Goal: Transaction & Acquisition: Purchase product/service

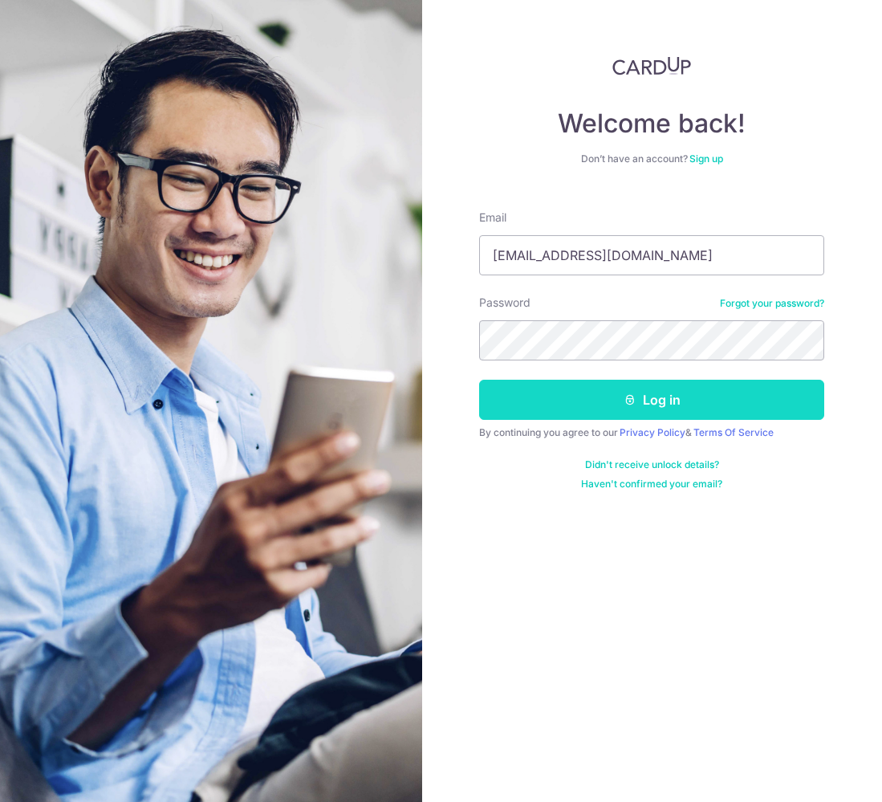
click at [662, 405] on button "Log in" at bounding box center [651, 400] width 345 height 40
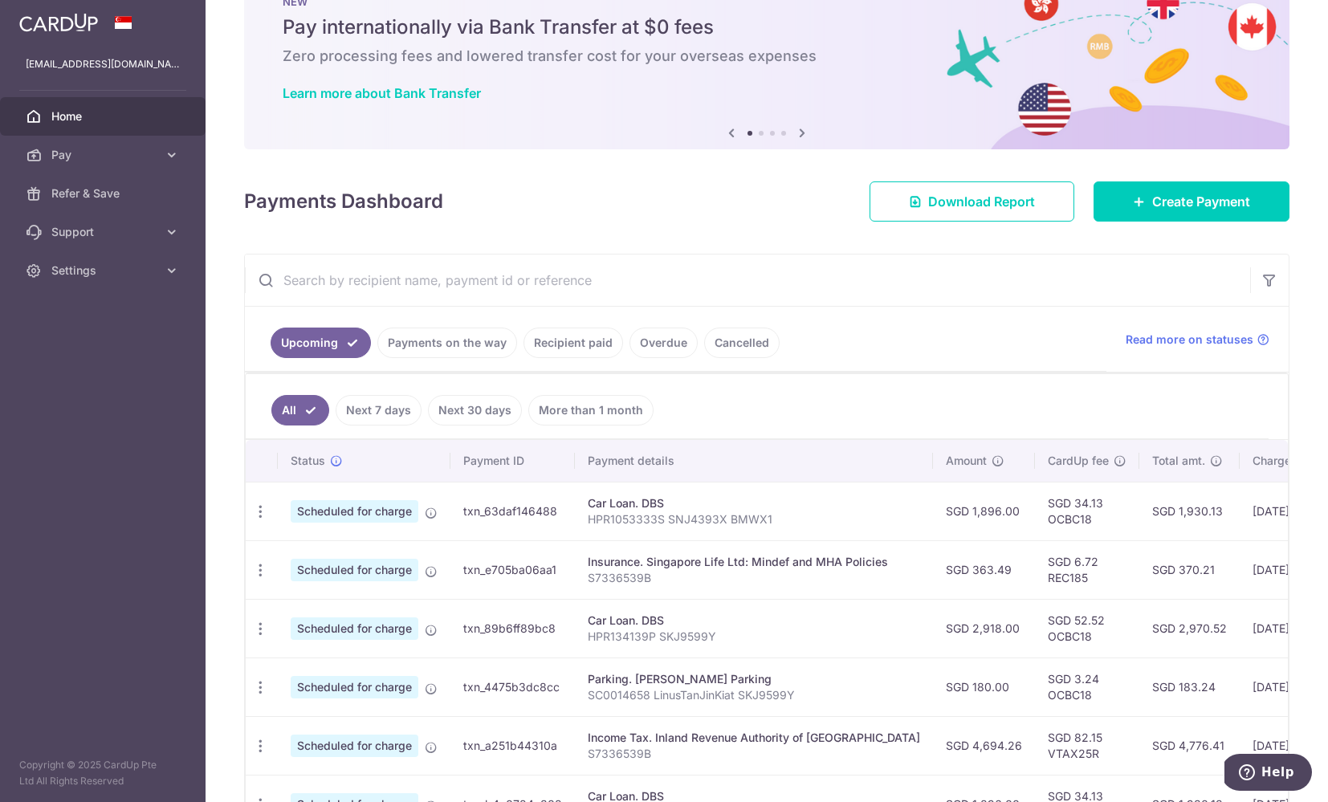
scroll to position [146, 0]
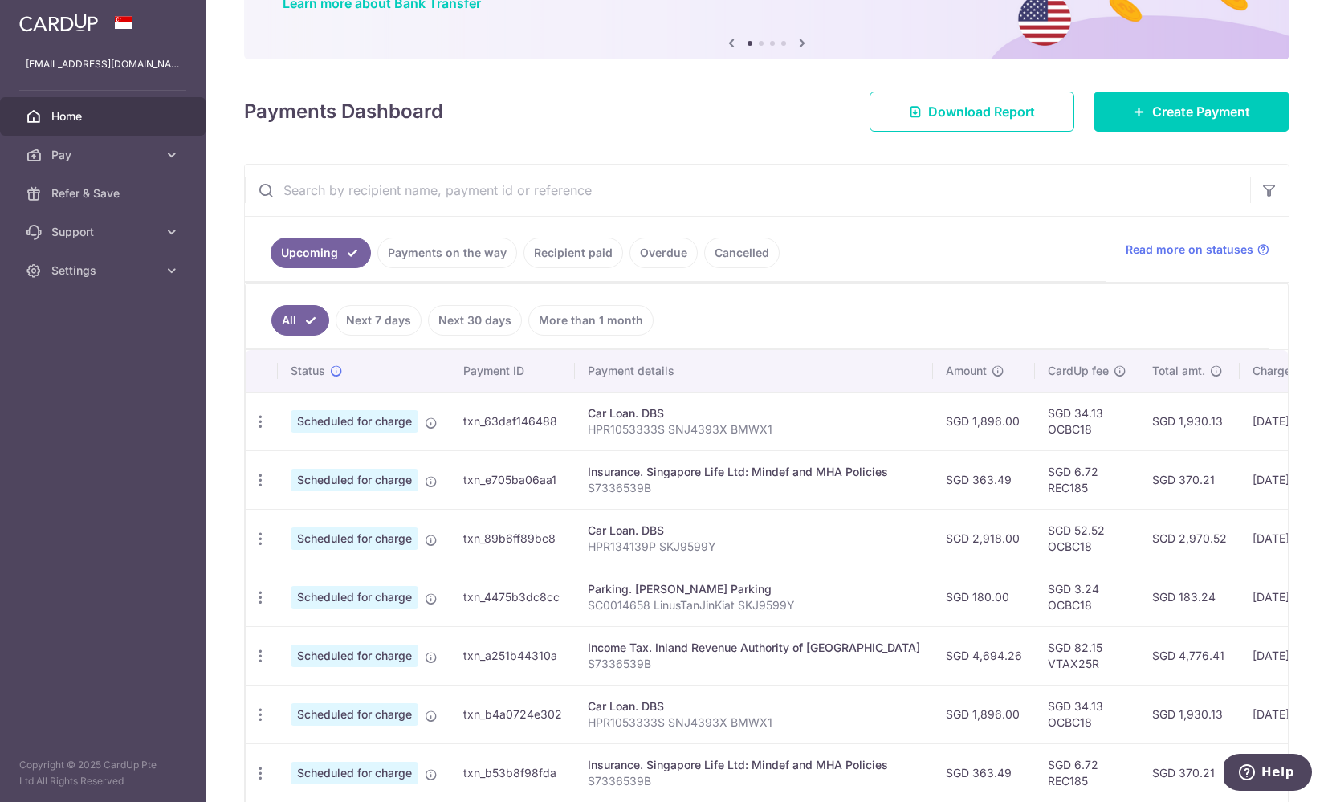
click at [466, 253] on link "Payments on the way" at bounding box center [447, 253] width 140 height 31
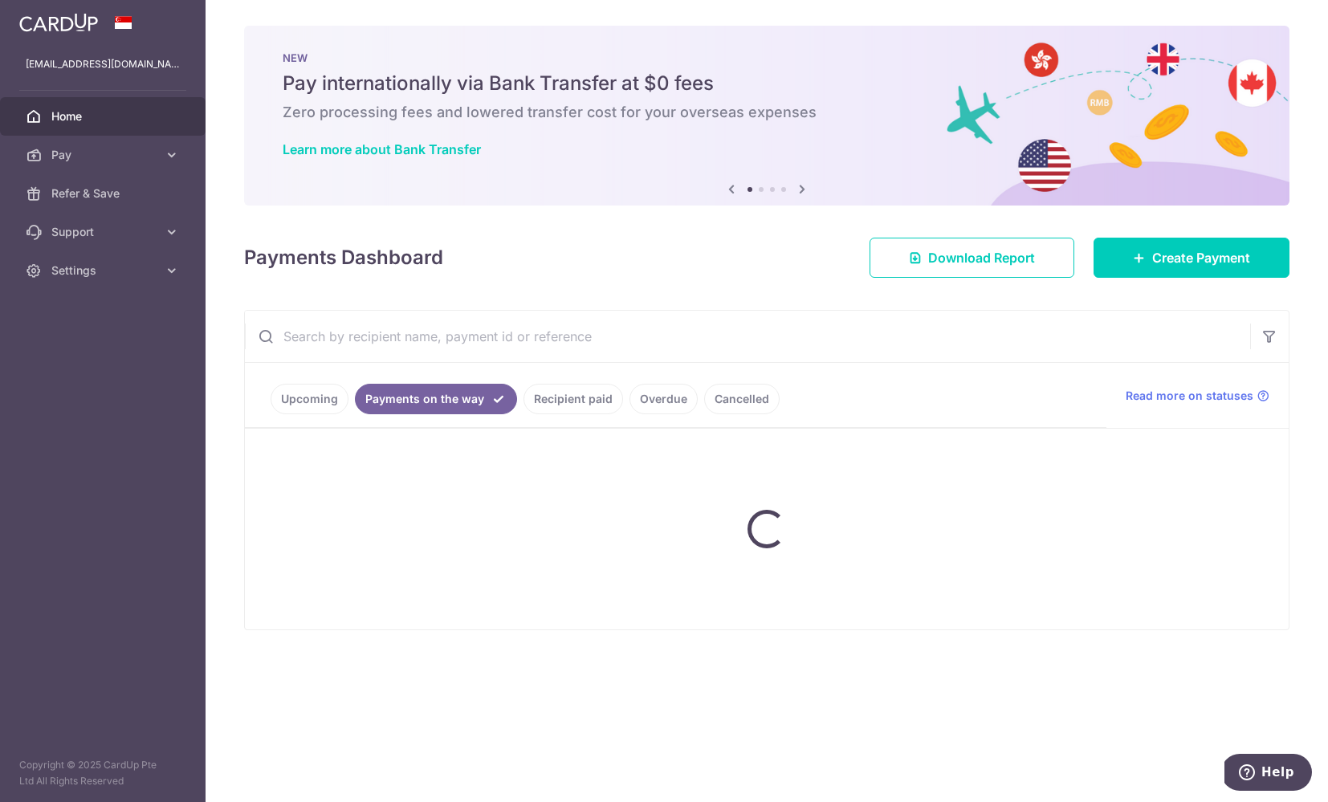
scroll to position [0, 0]
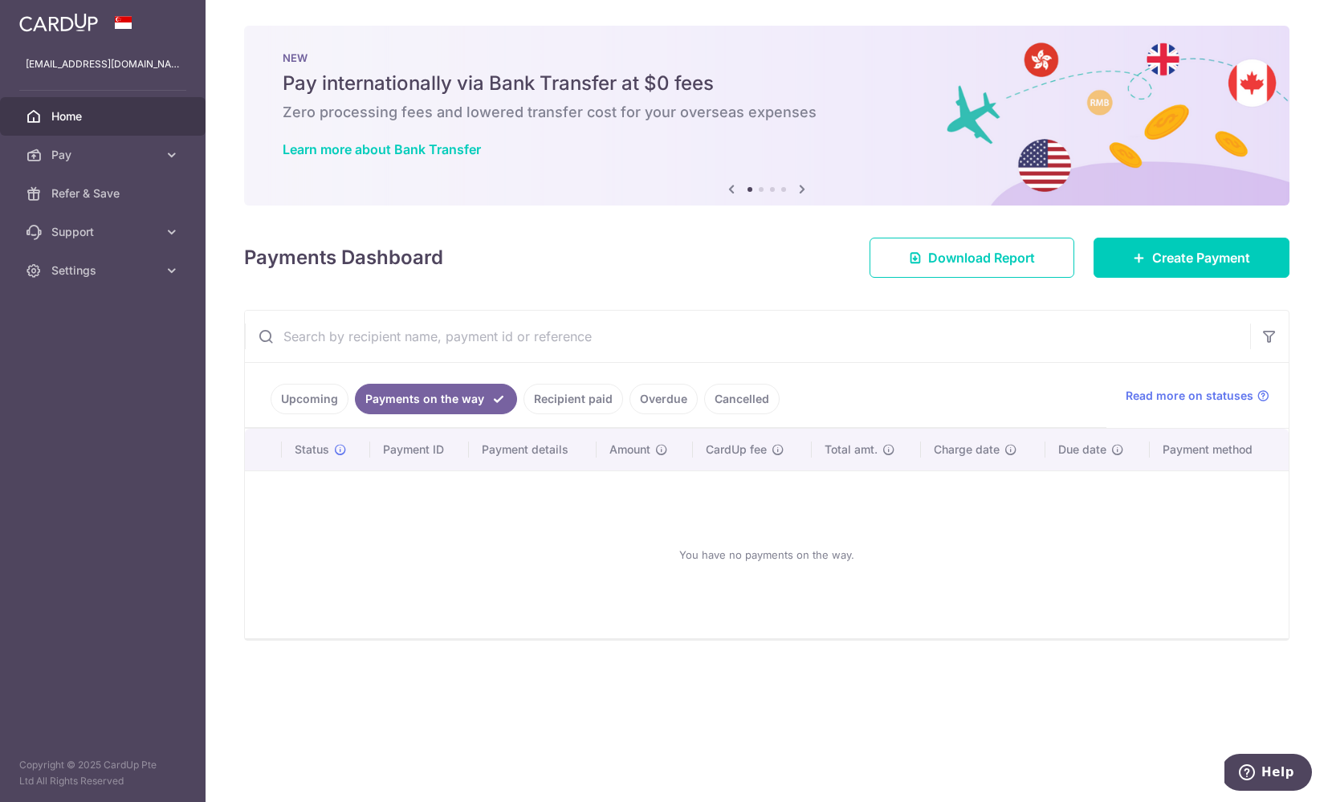
click at [559, 405] on link "Recipient paid" at bounding box center [574, 399] width 100 height 31
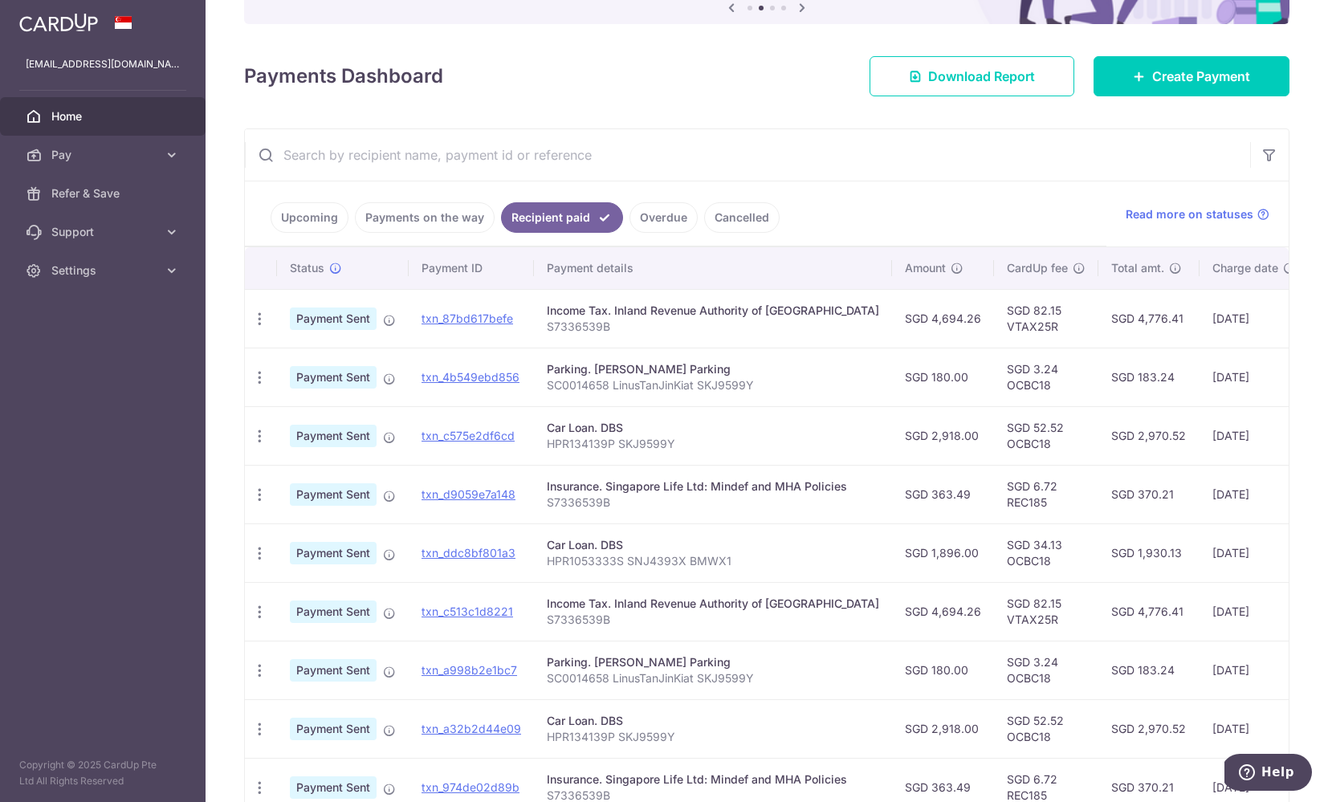
scroll to position [178, 0]
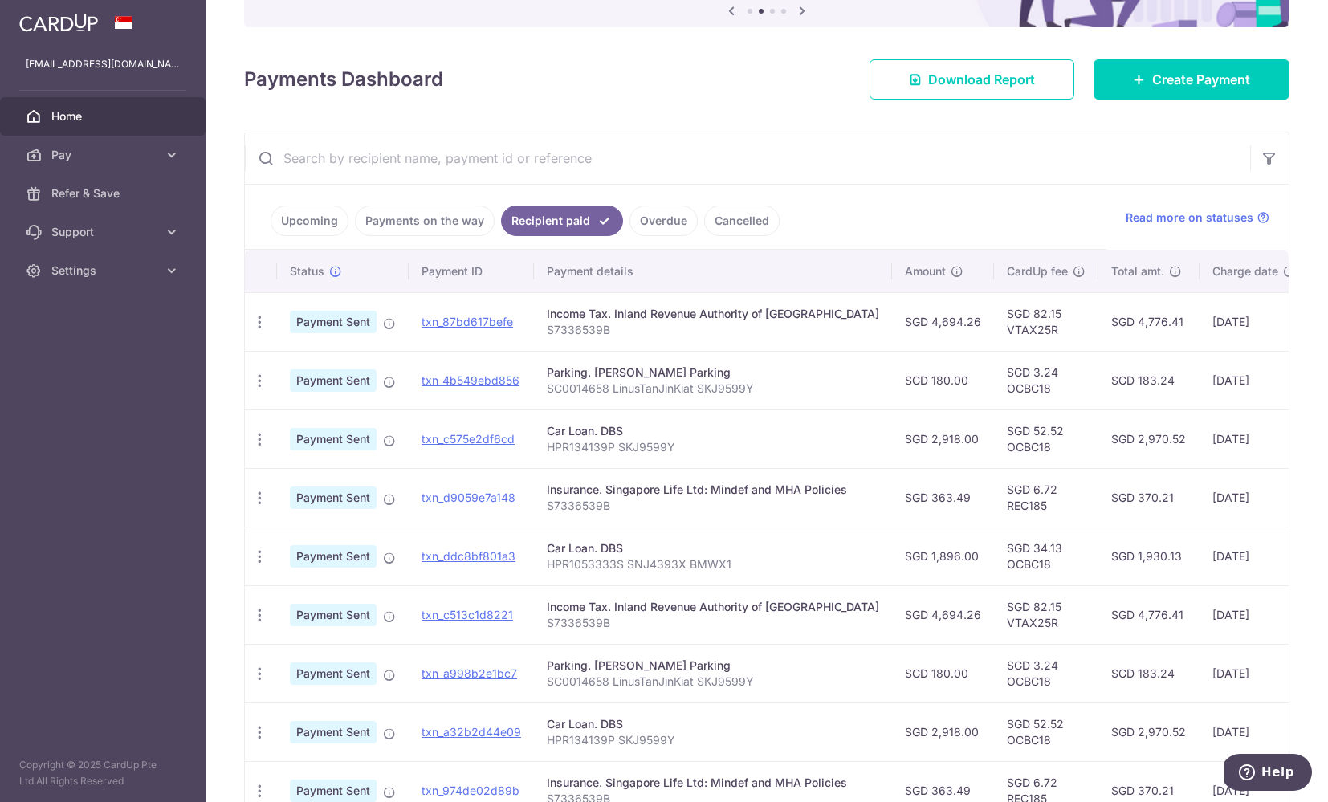
click at [665, 223] on link "Overdue" at bounding box center [663, 221] width 68 height 31
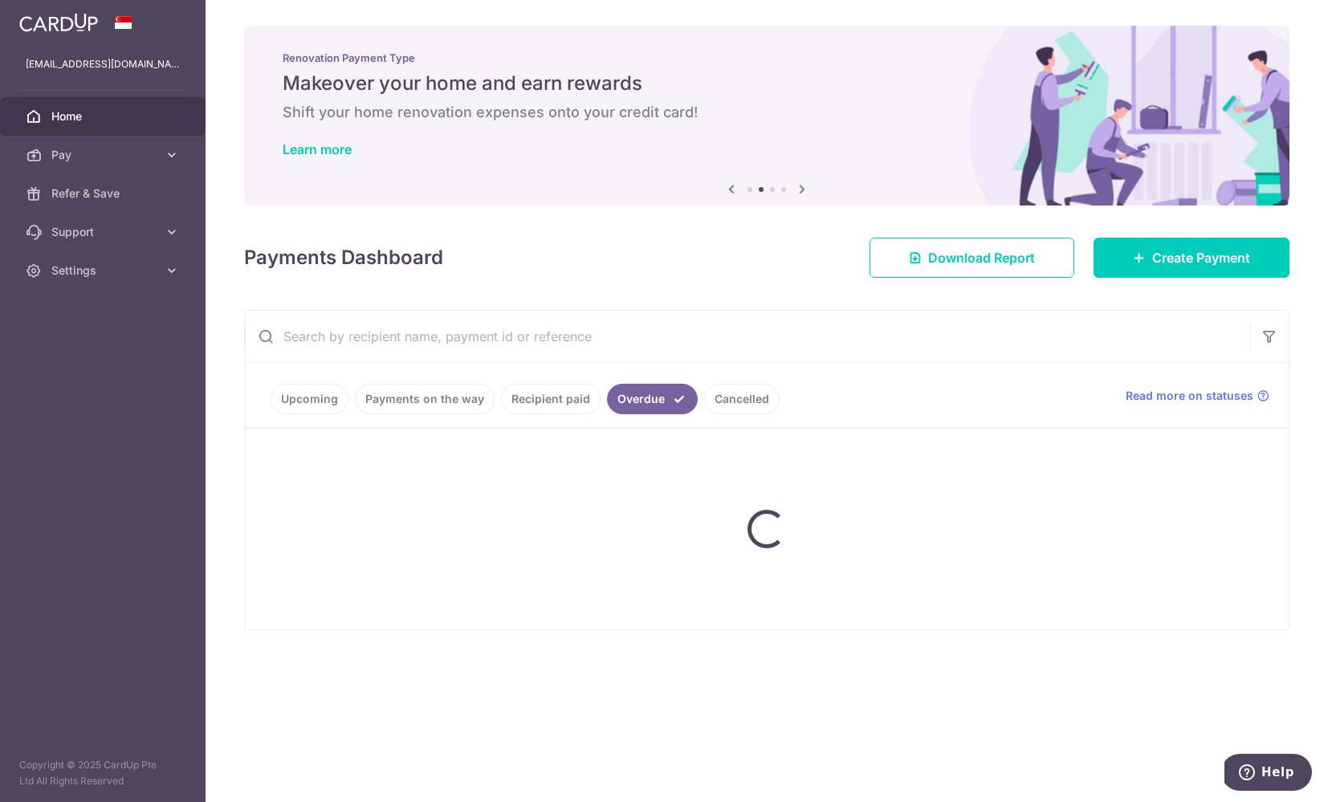
scroll to position [0, 0]
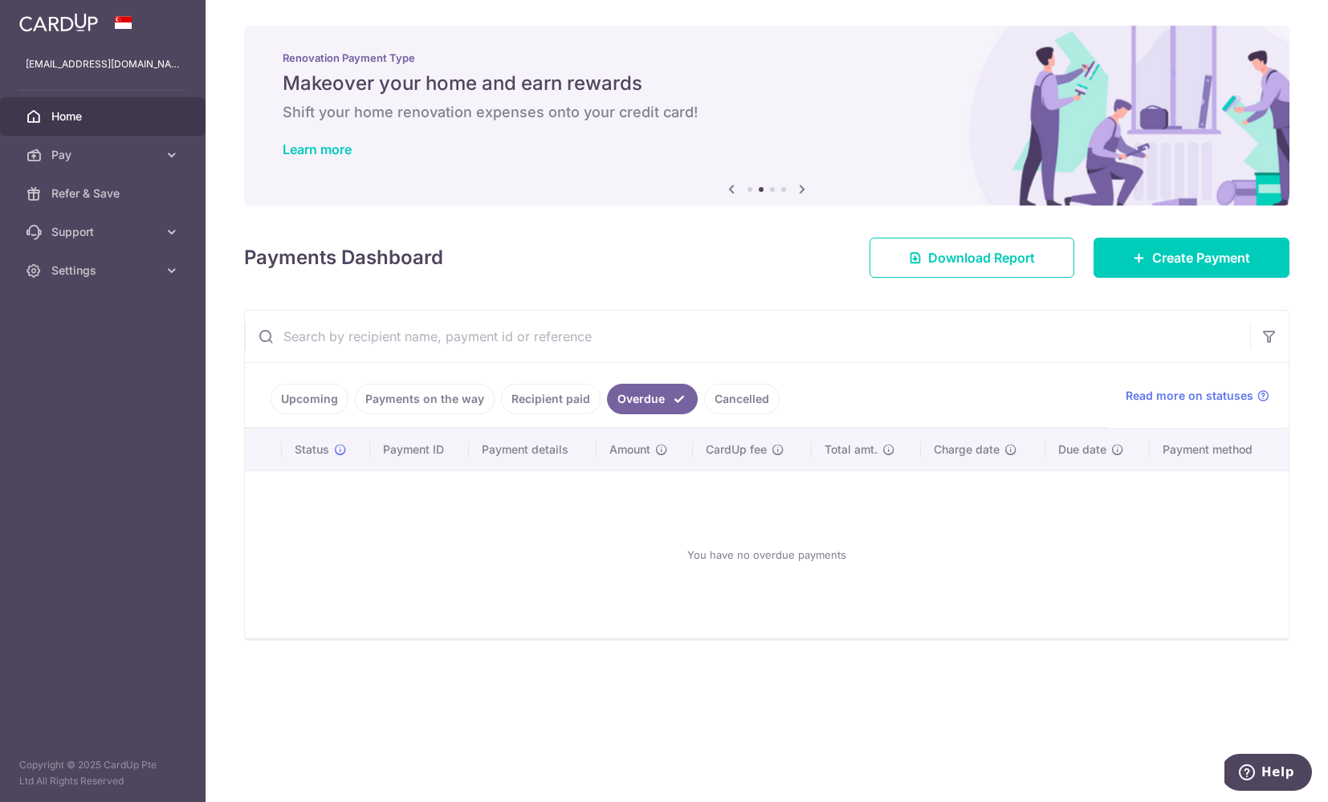
click at [557, 389] on link "Recipient paid" at bounding box center [551, 399] width 100 height 31
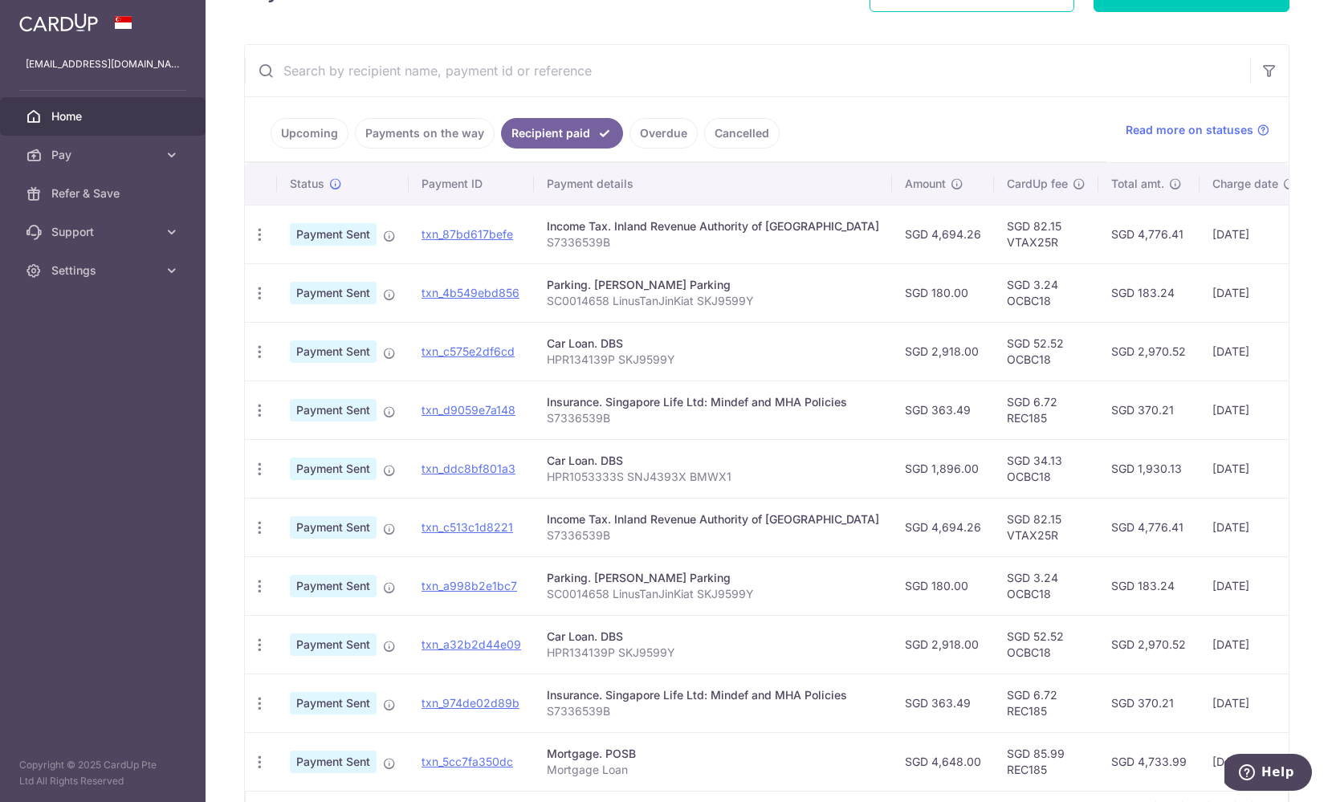
scroll to position [263, 0]
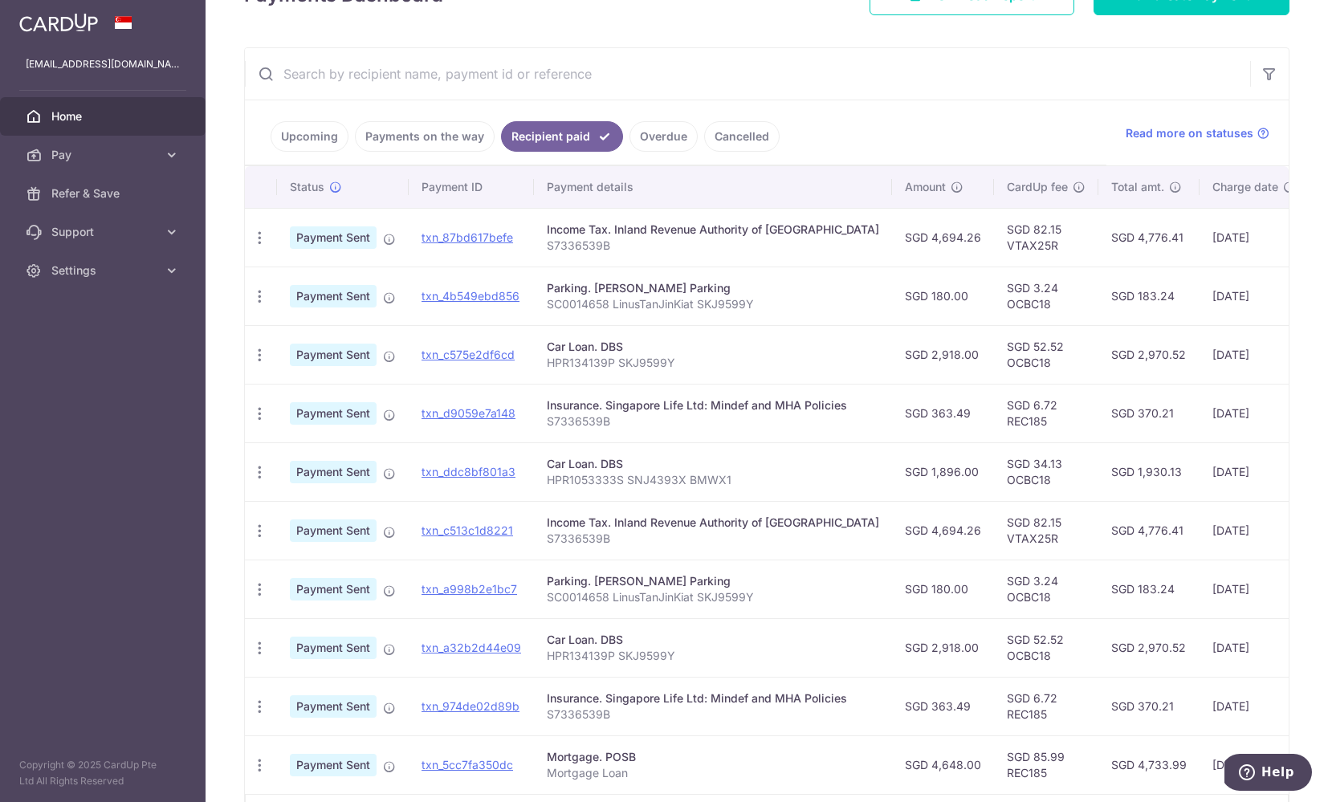
click at [426, 146] on link "Payments on the way" at bounding box center [425, 136] width 140 height 31
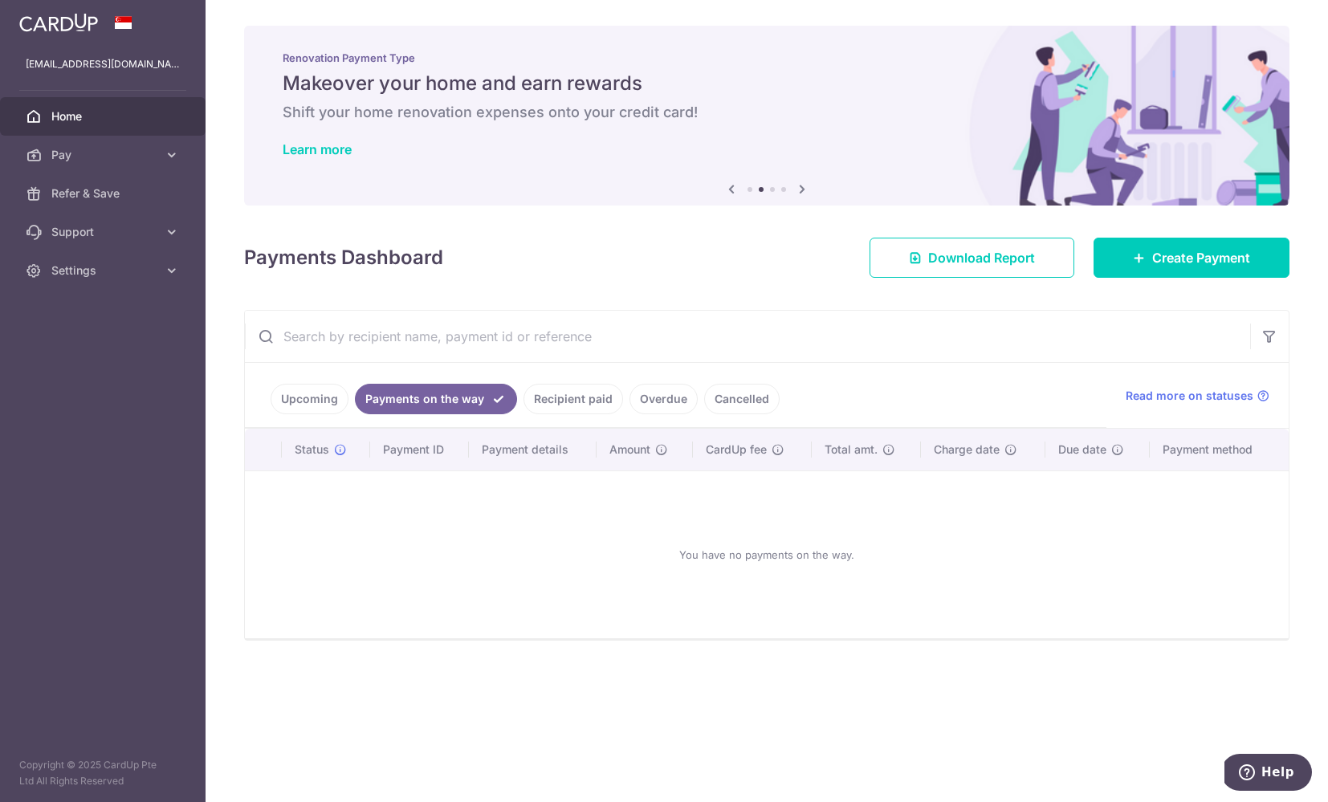
click at [315, 393] on link "Upcoming" at bounding box center [310, 399] width 78 height 31
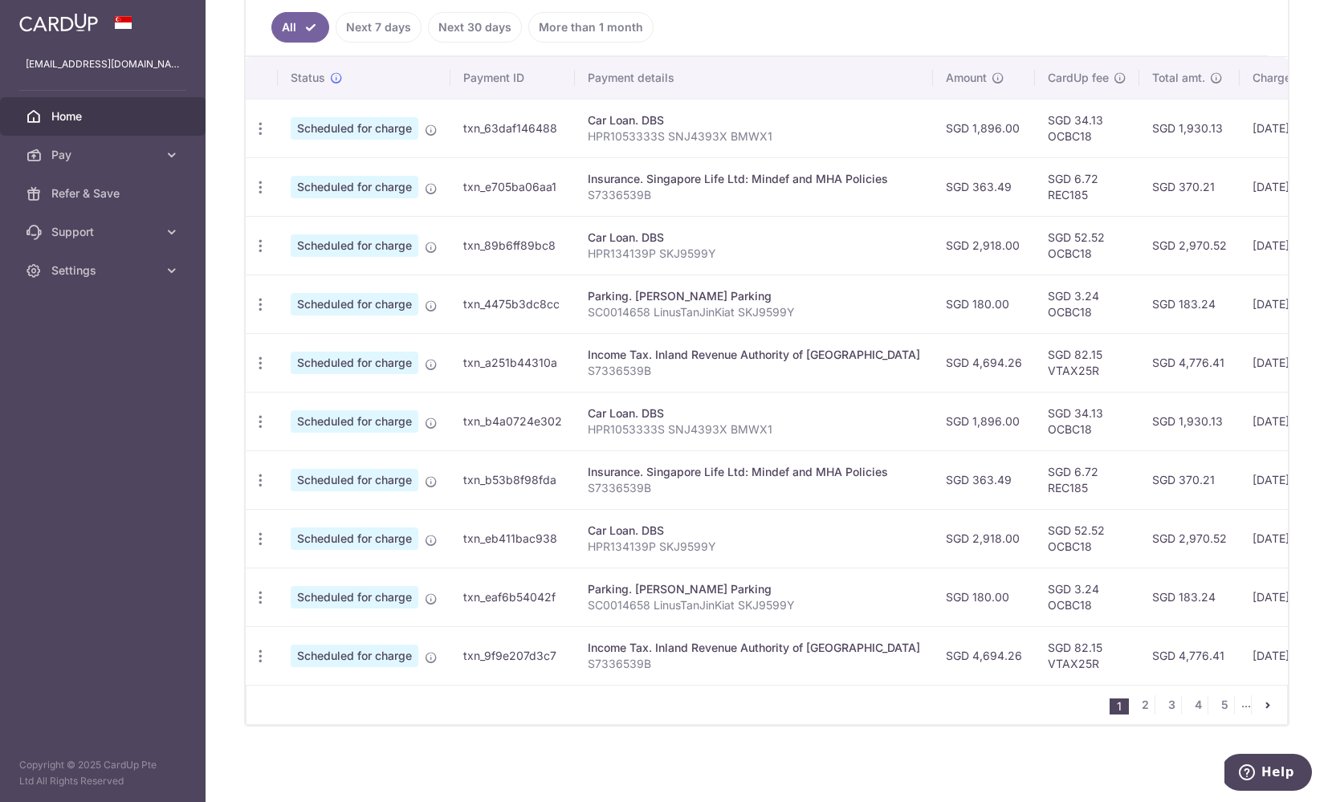
scroll to position [115, 0]
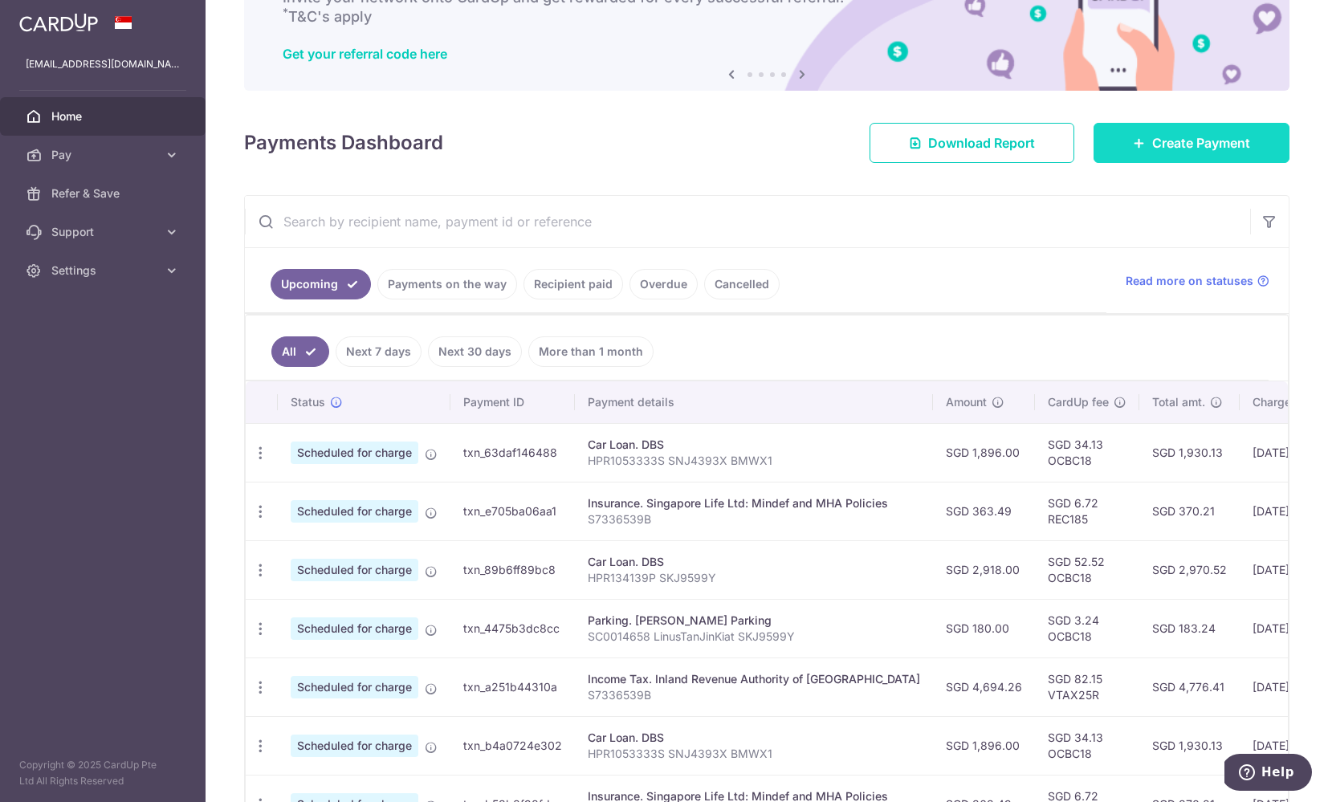
click at [882, 140] on icon at bounding box center [1139, 142] width 13 height 13
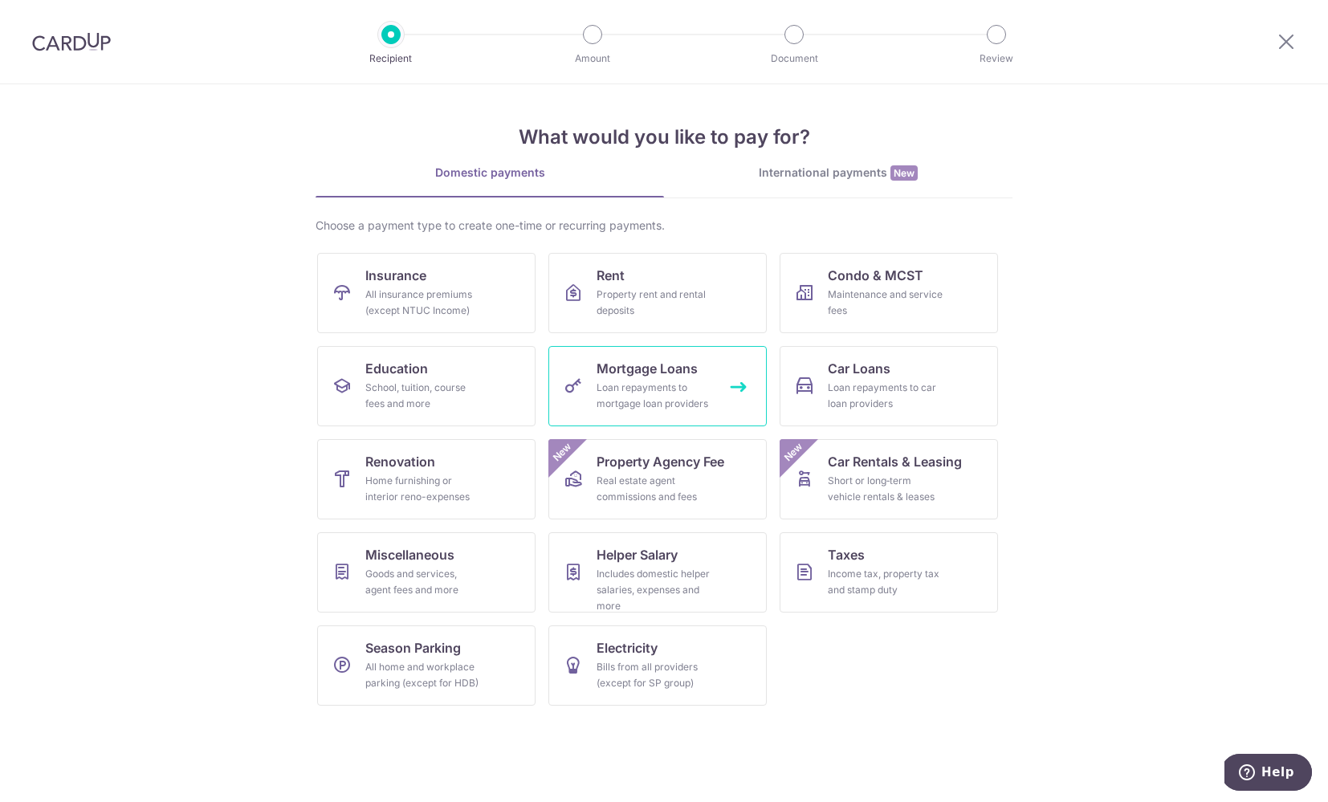
click at [639, 377] on span "Mortgage Loans" at bounding box center [647, 368] width 101 height 19
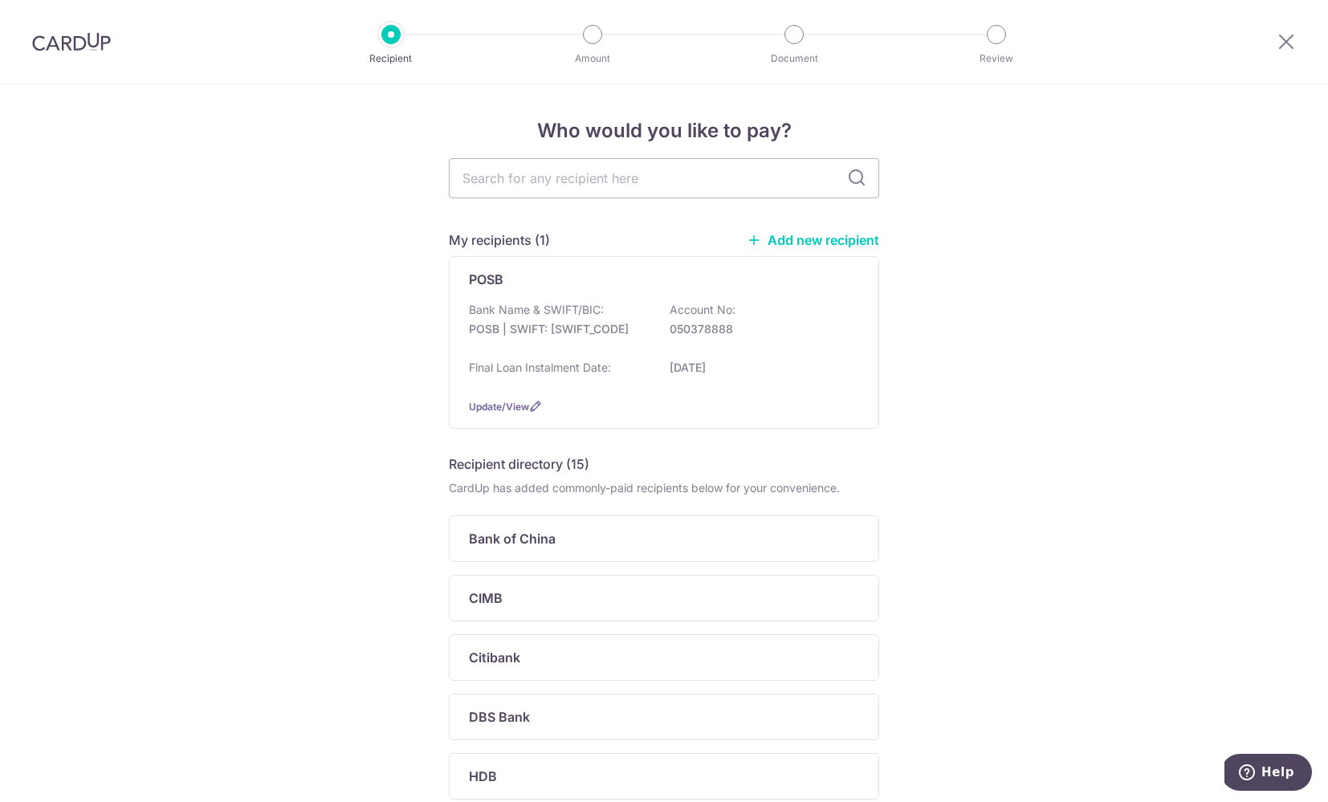
click at [779, 241] on link "Add new recipient" at bounding box center [813, 240] width 132 height 16
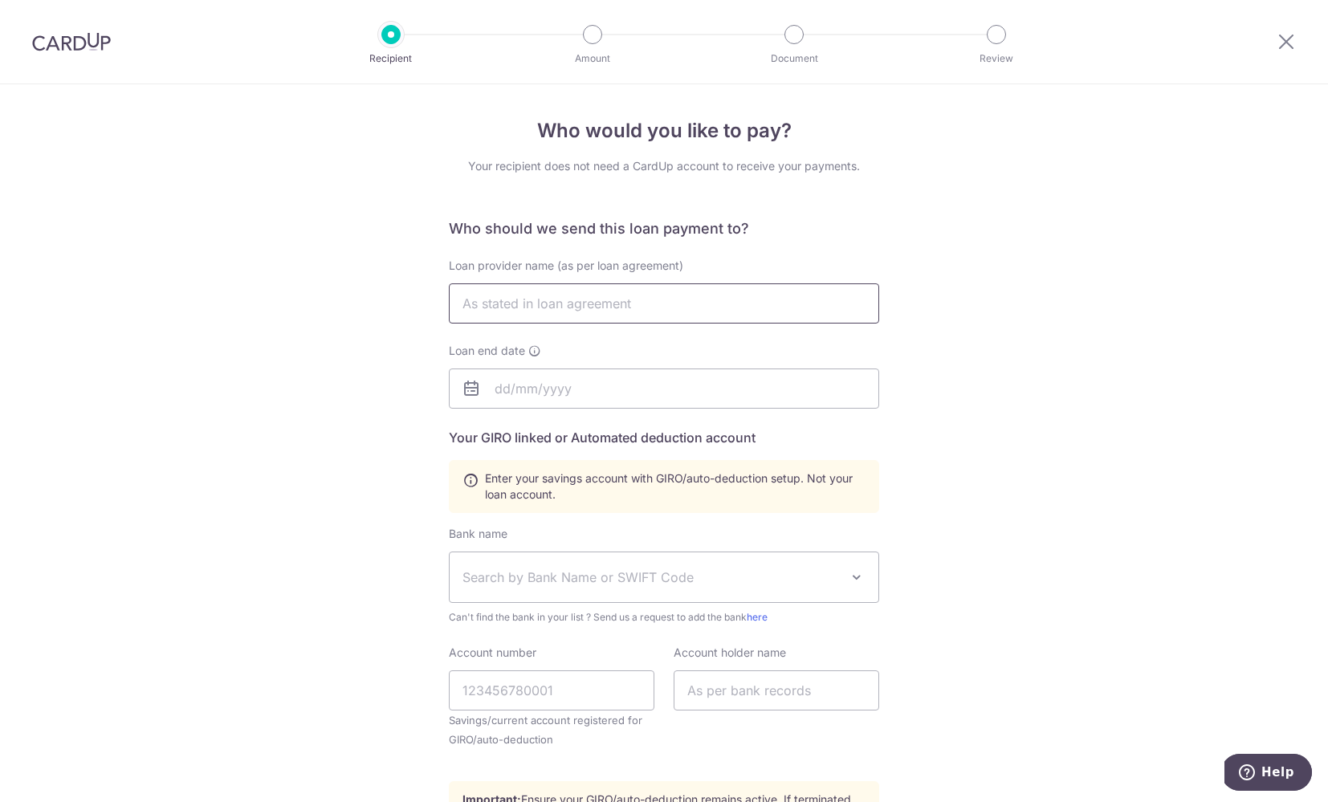
click at [605, 307] on input "text" at bounding box center [664, 303] width 430 height 40
type input "UOB"
click at [609, 384] on input "text" at bounding box center [664, 389] width 430 height 40
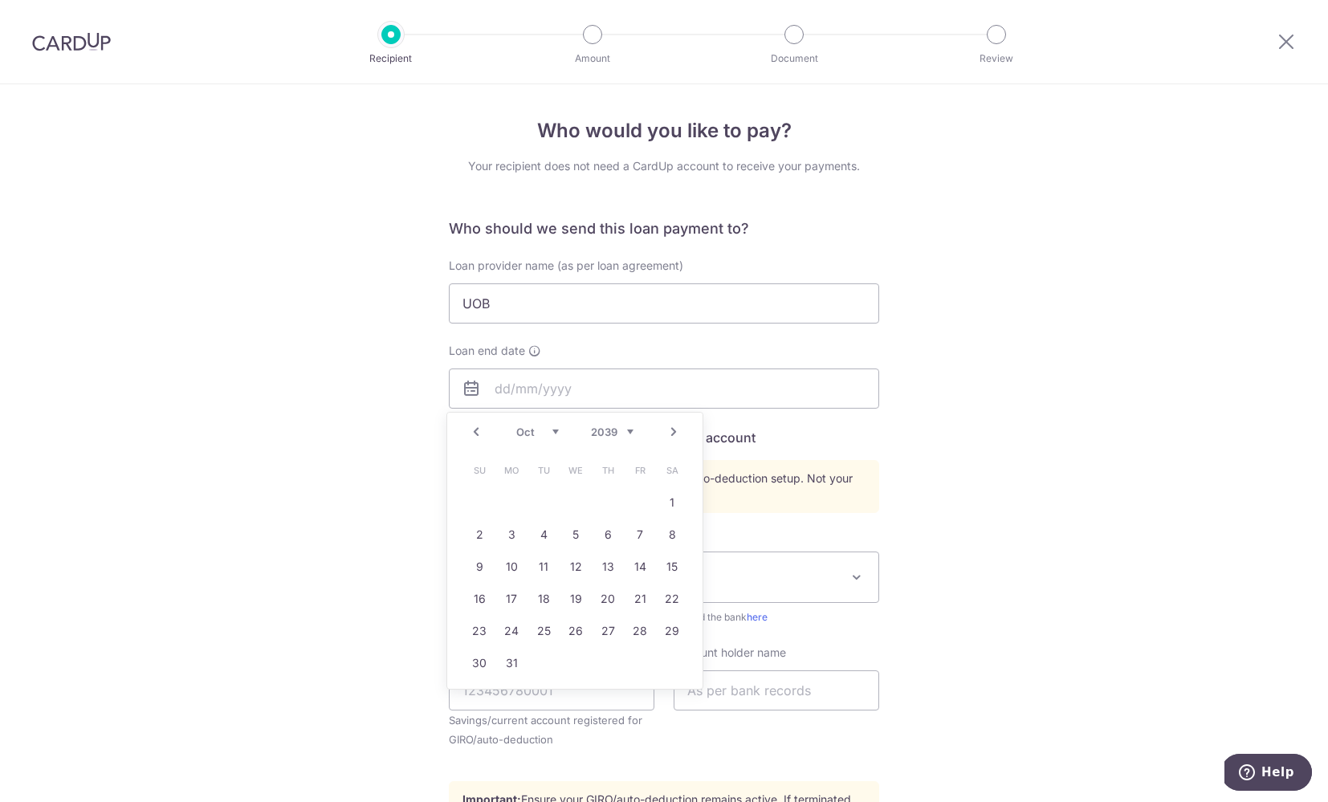
click at [673, 430] on link "Next" at bounding box center [673, 431] width 19 height 19
click at [536, 495] on link "1" at bounding box center [544, 503] width 26 height 26
type input "[DATE]"
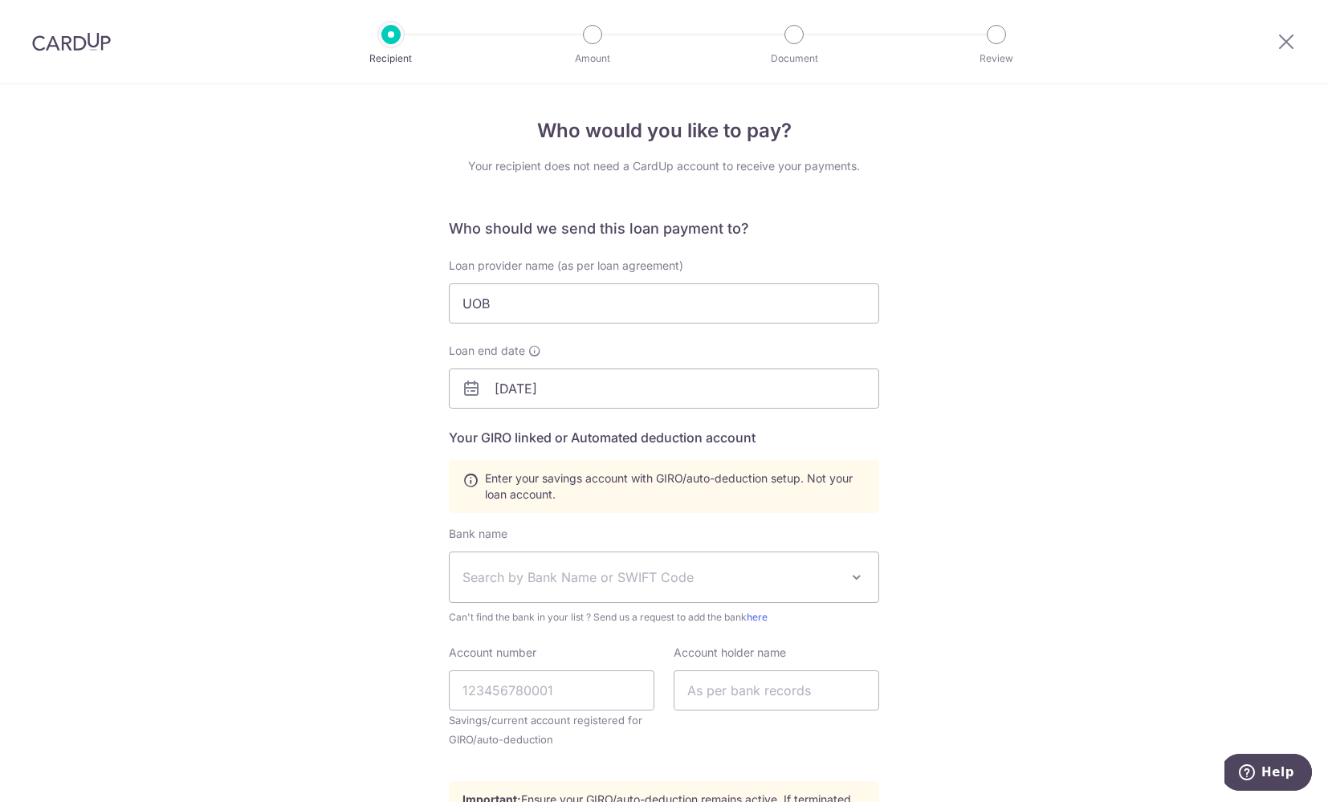
click at [947, 442] on div "Who would you like to pay? Your recipient does not need a CardUp account to rec…" at bounding box center [664, 559] width 1328 height 951
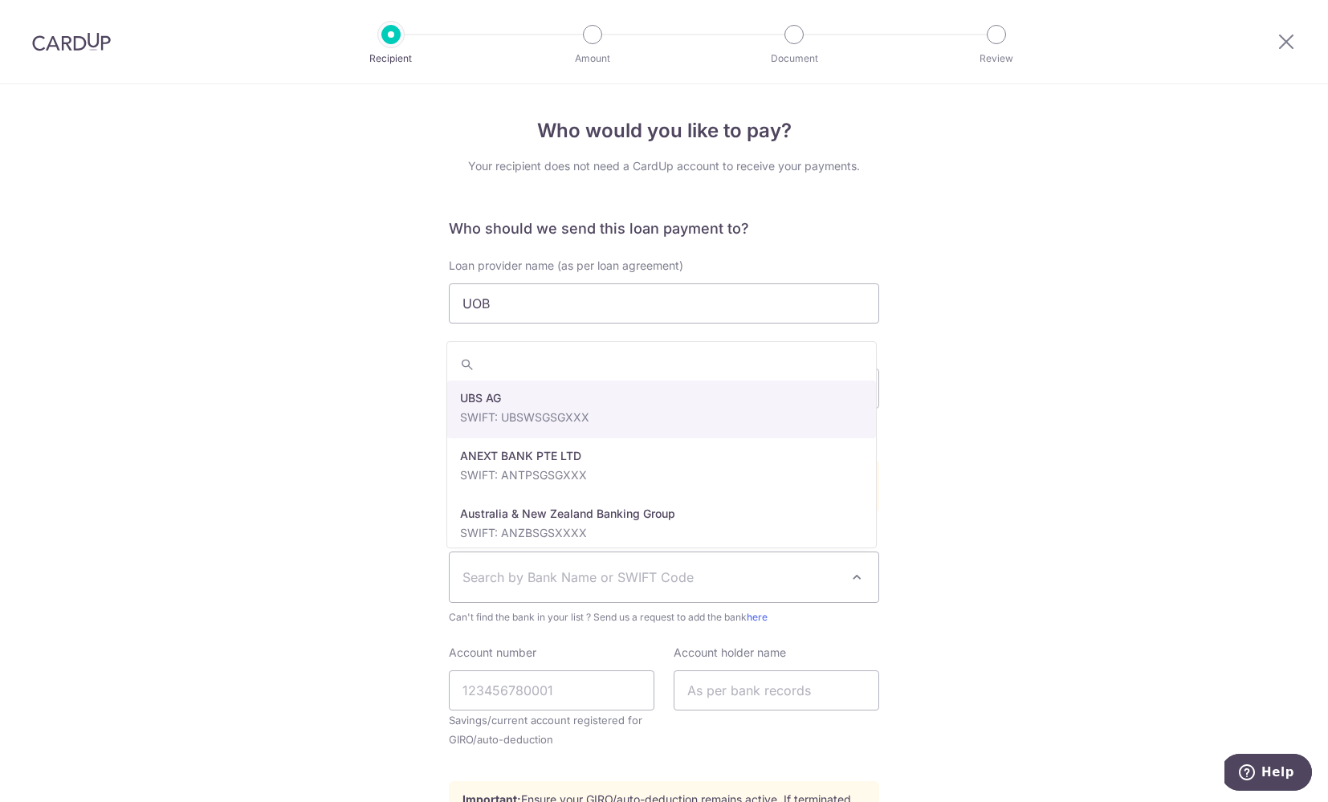
click at [716, 568] on span "Search by Bank Name or SWIFT Code" at bounding box center [650, 577] width 377 height 19
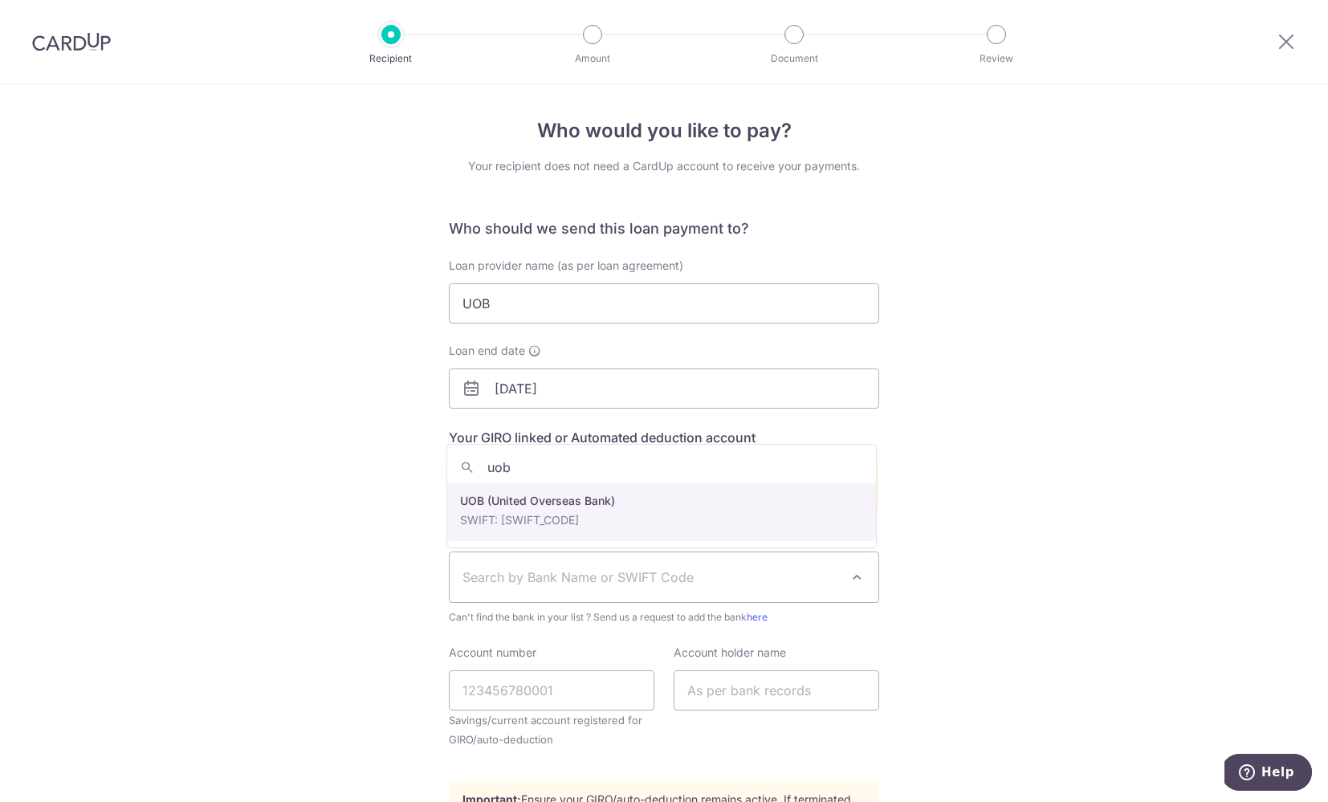
type input "uob"
select select "18"
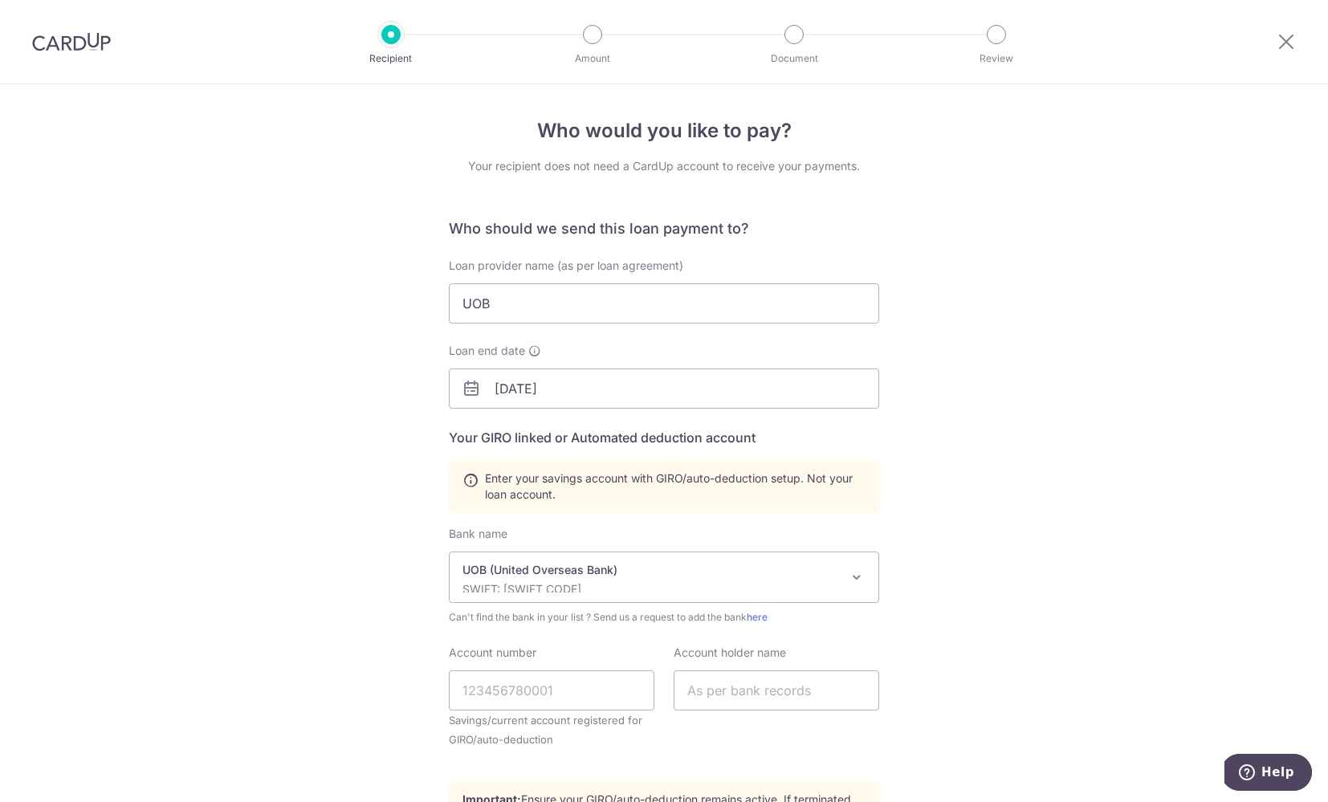
scroll to position [132, 0]
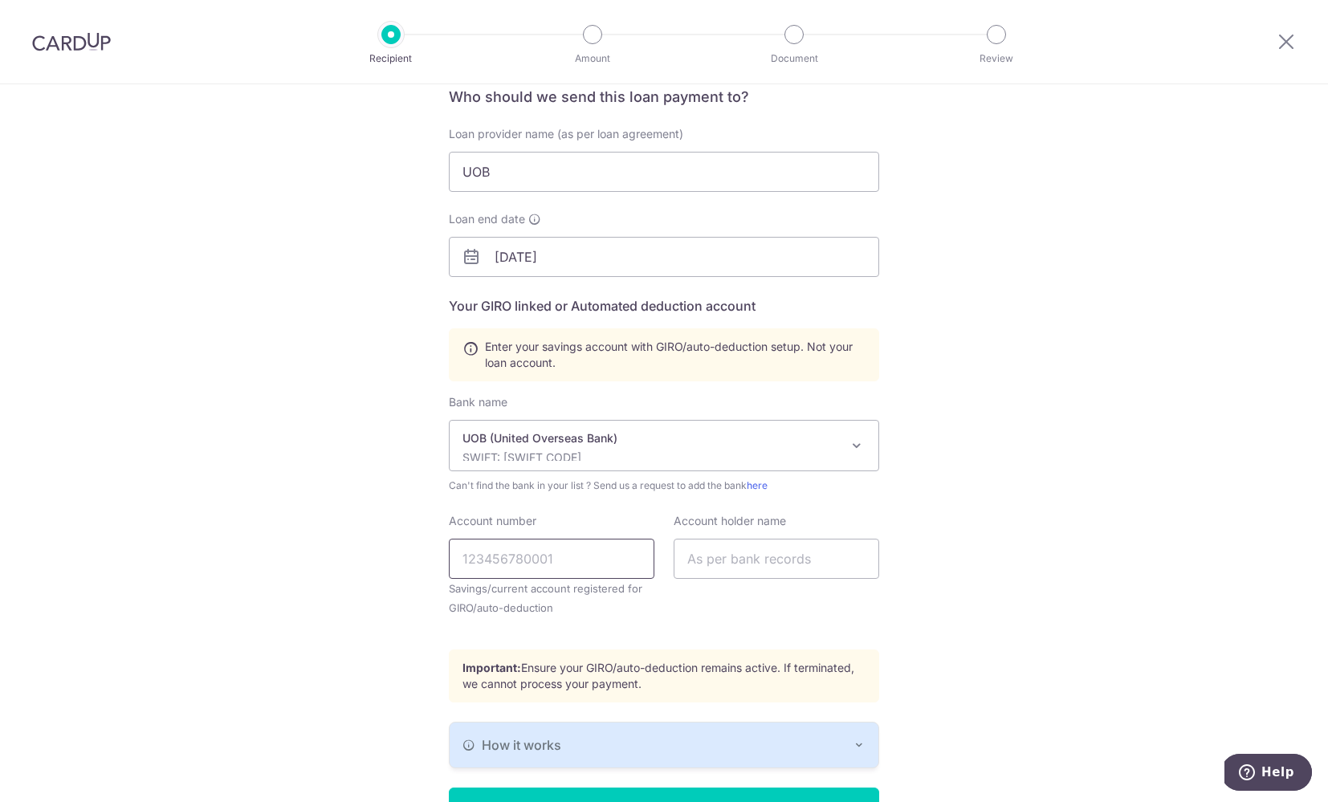
click at [555, 568] on input "Account number" at bounding box center [552, 559] width 206 height 40
click at [513, 570] on input "Account number" at bounding box center [552, 559] width 206 height 40
type input "761-334-016-9"
click at [748, 568] on input "text" at bounding box center [777, 559] width 206 height 40
type input "t"
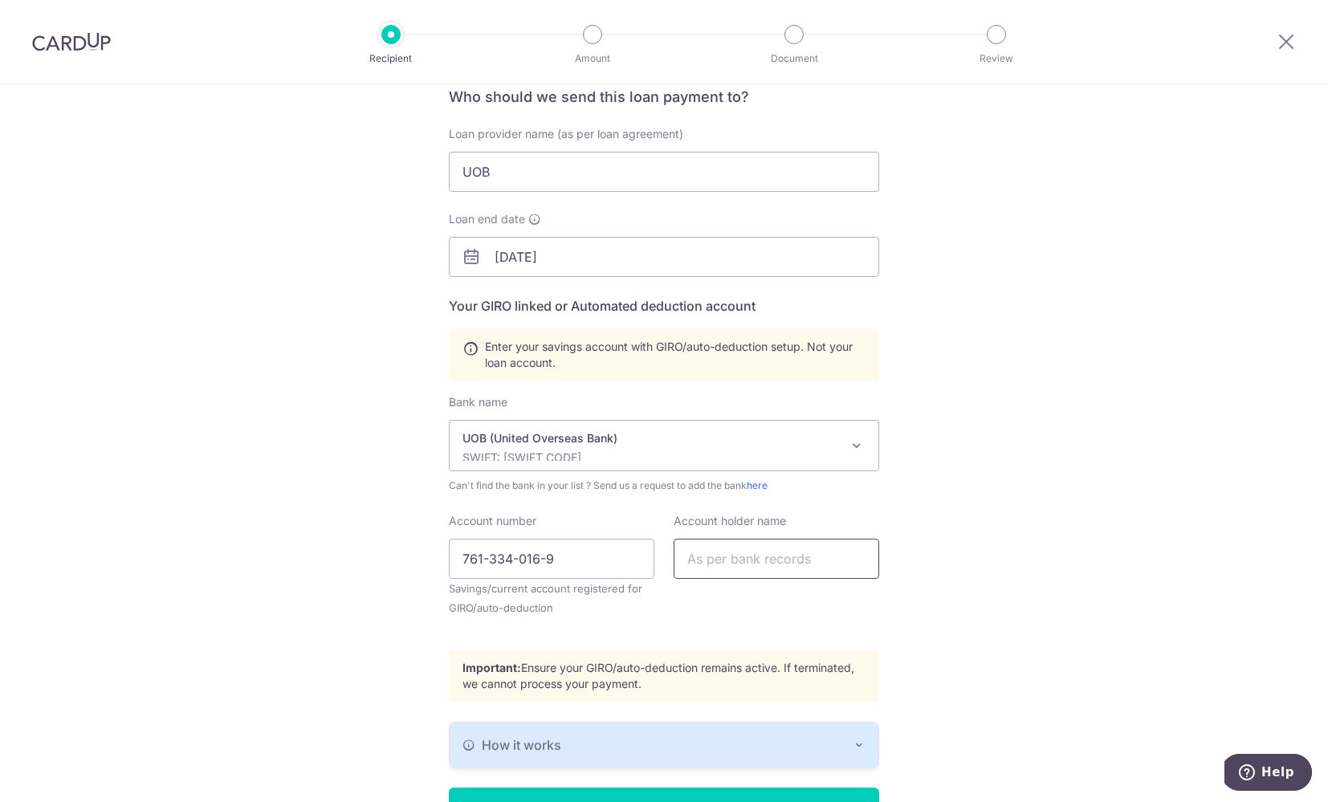
click at [746, 574] on input "text" at bounding box center [777, 559] width 206 height 40
type input "TAN JIN KIAT"
click at [988, 544] on div "Who would you like to pay? Your recipient does not need a CardUp account to rec…" at bounding box center [664, 428] width 1328 height 951
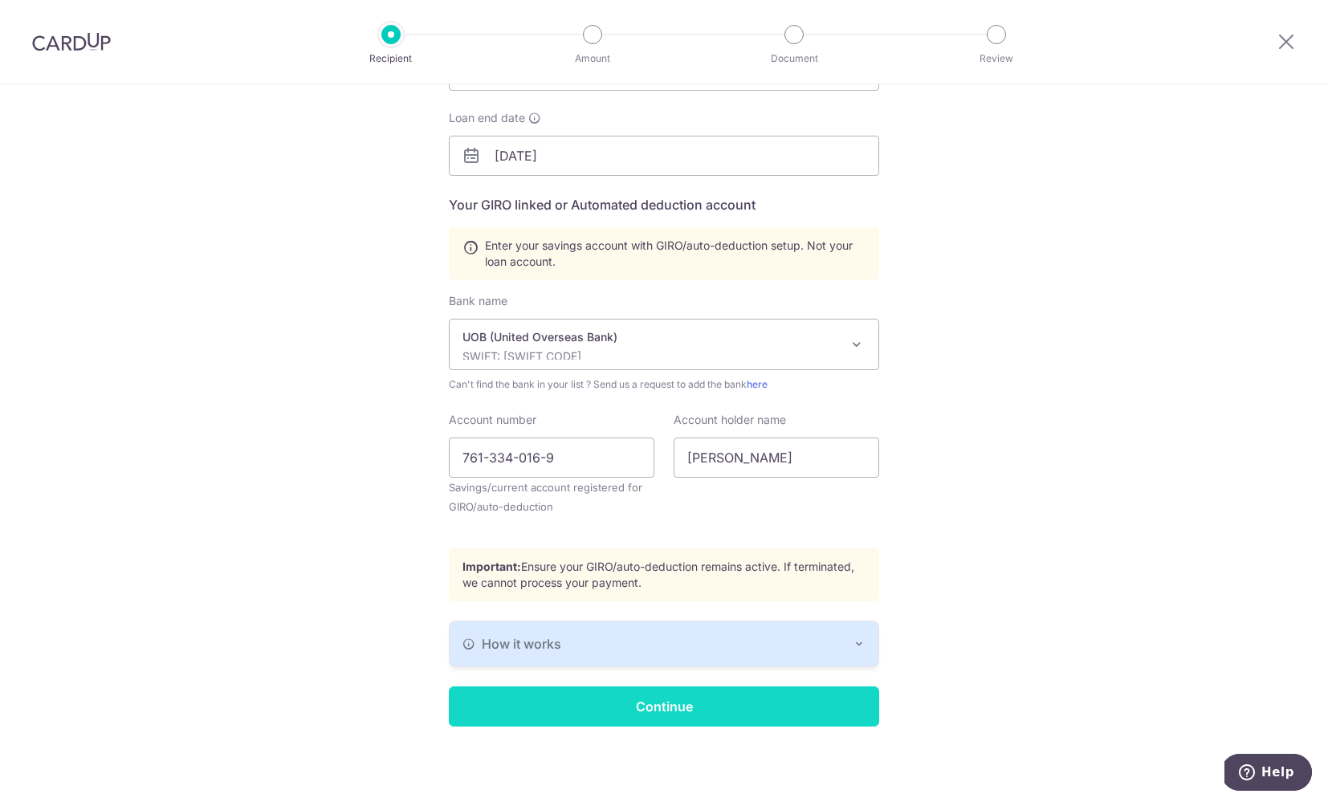
click at [662, 701] on input "Continue" at bounding box center [664, 706] width 430 height 40
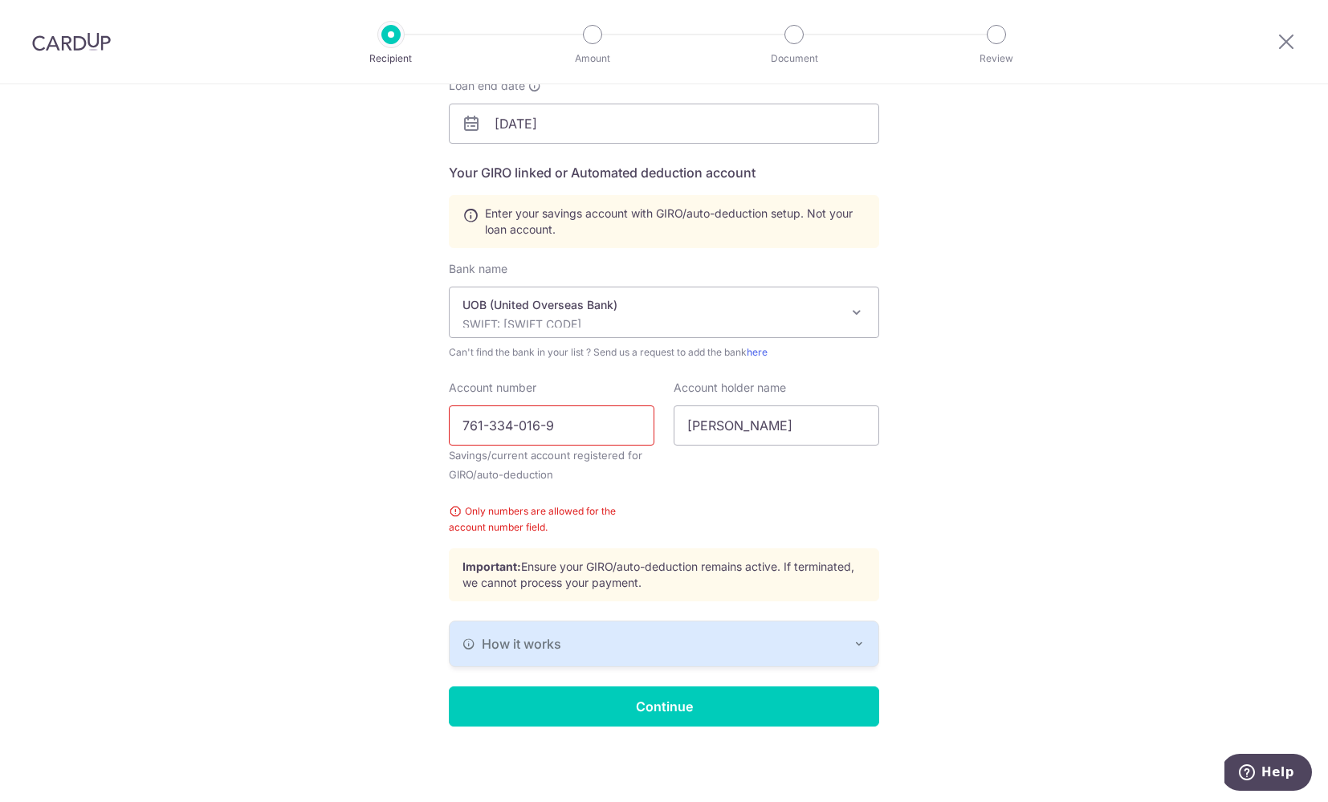
click at [485, 428] on input "761-334-016-9" at bounding box center [552, 425] width 206 height 40
click at [511, 429] on input "761334-016-9" at bounding box center [552, 425] width 206 height 40
click at [533, 428] on input "761334016-9" at bounding box center [552, 425] width 206 height 40
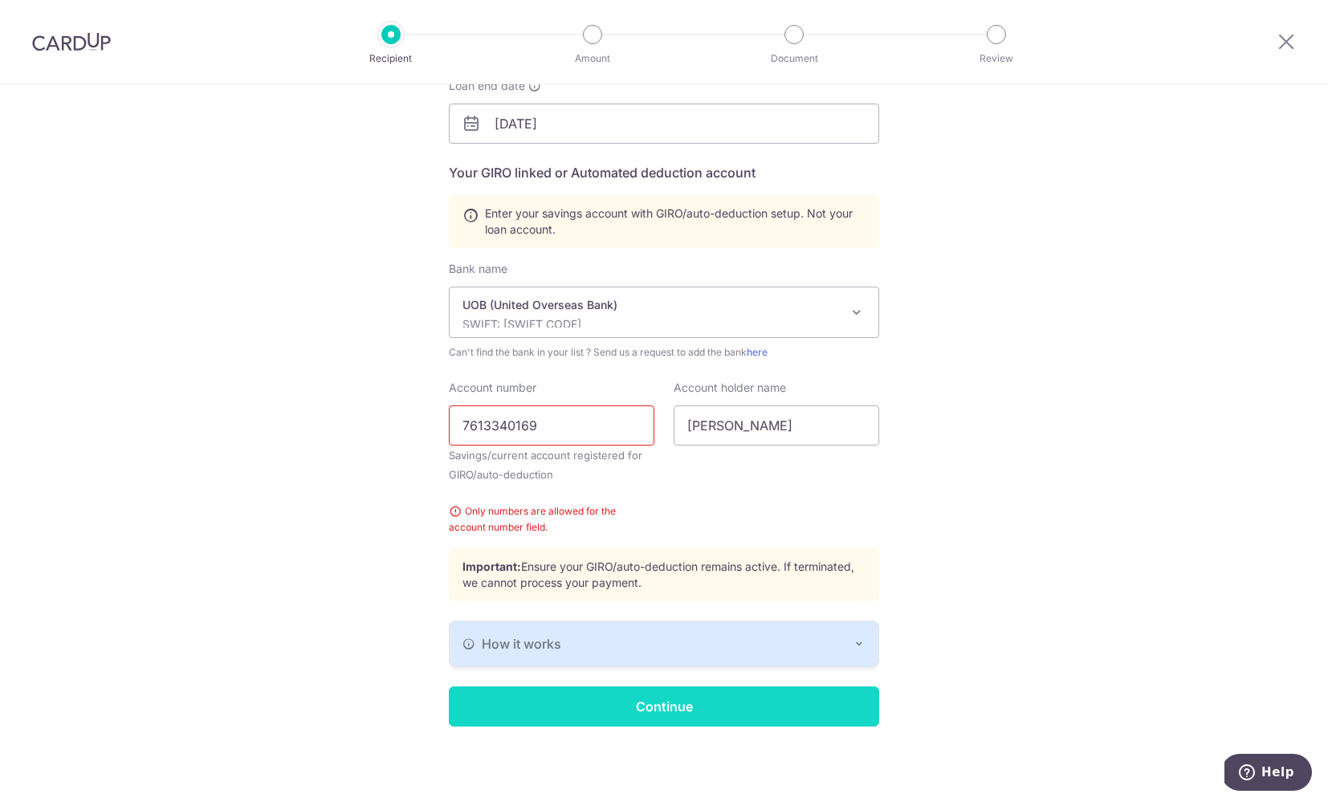
type input "7613340169"
click at [665, 702] on input "Continue" at bounding box center [664, 706] width 430 height 40
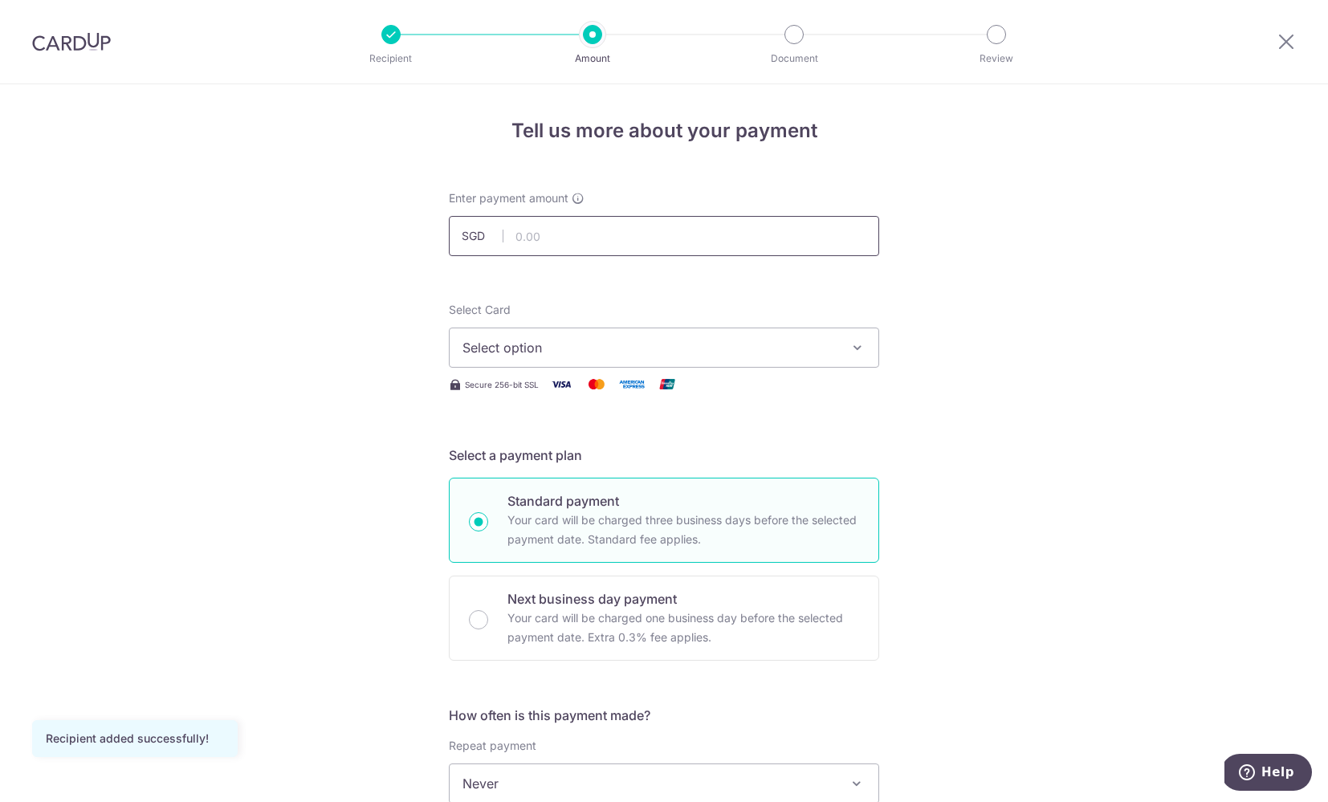
click at [572, 234] on input "text" at bounding box center [664, 236] width 430 height 40
type input "4,519.03"
click at [609, 356] on span "Select option" at bounding box center [649, 347] width 374 height 19
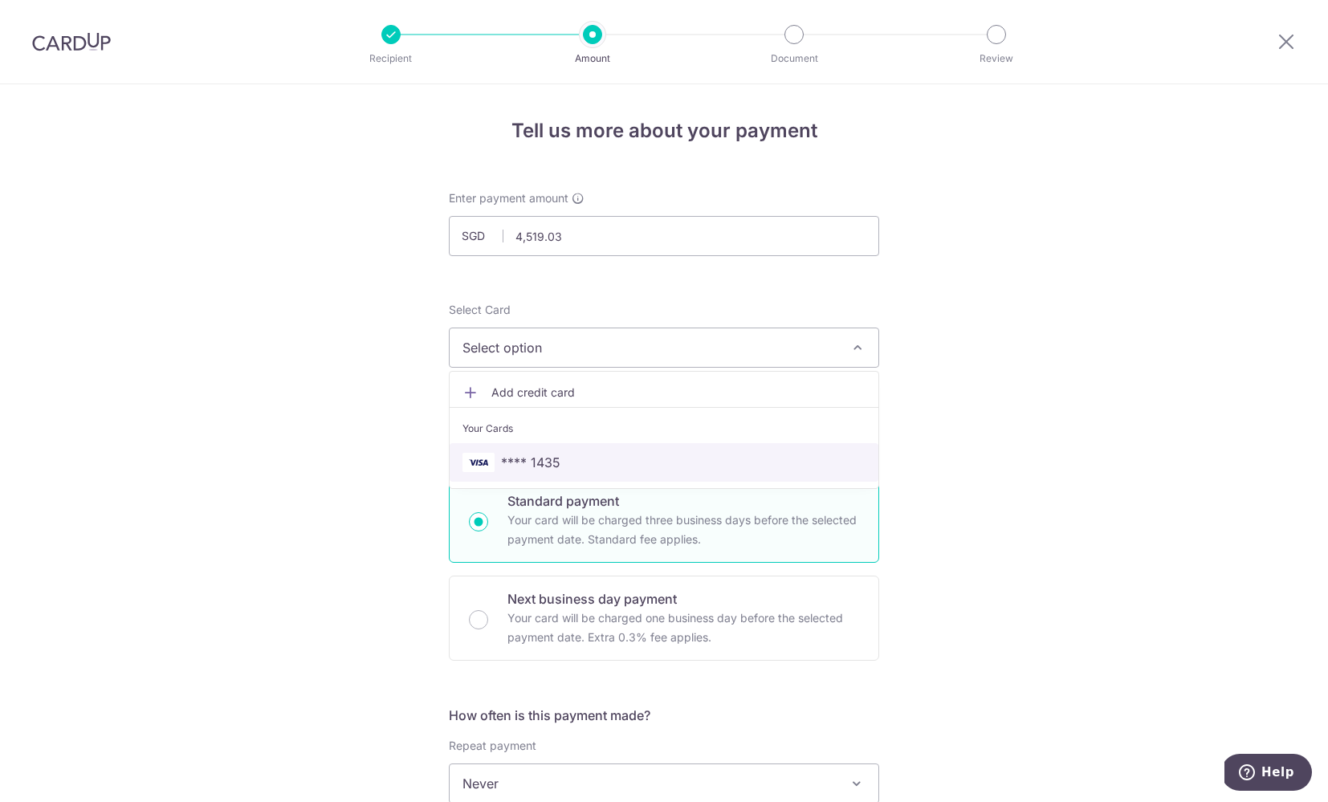
click at [559, 460] on span "**** 1435" at bounding box center [663, 462] width 403 height 19
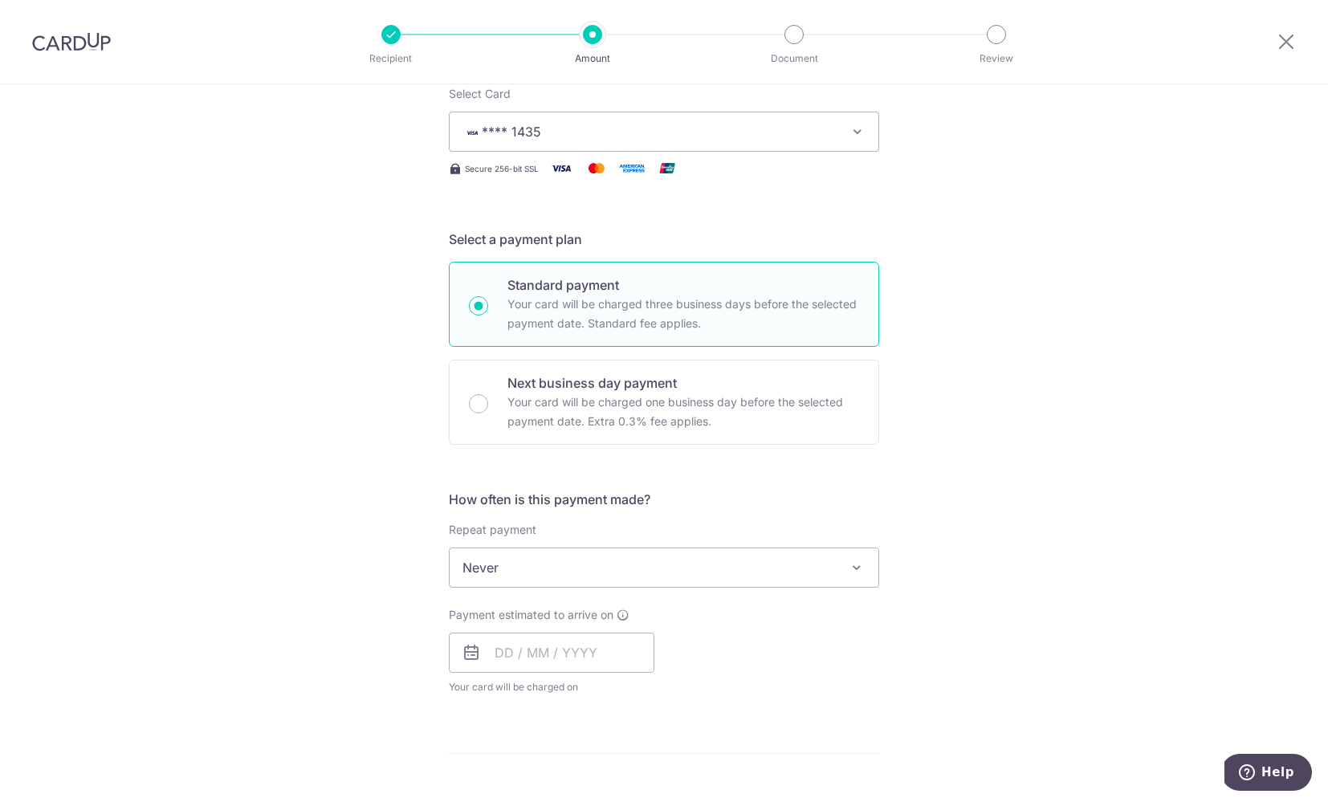
scroll to position [242, 0]
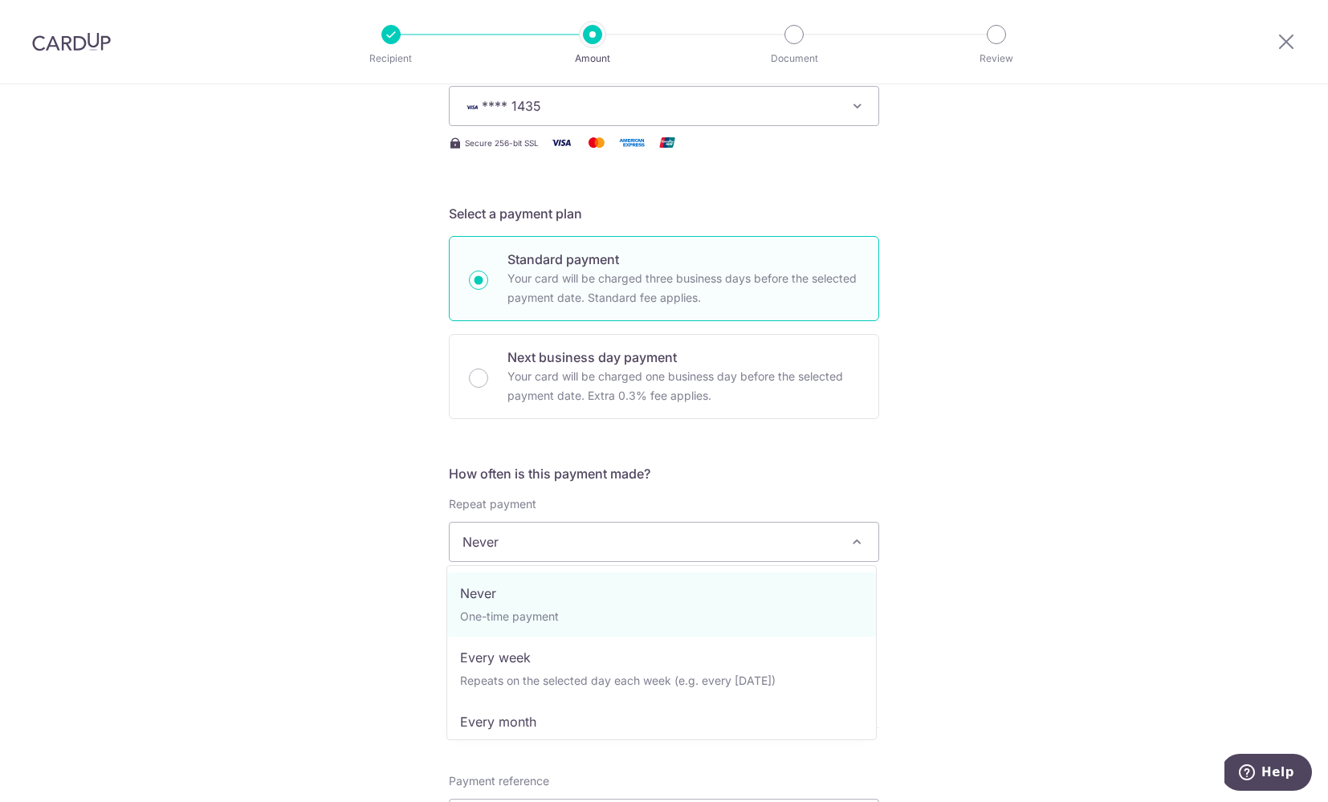
click at [841, 551] on span "Never" at bounding box center [664, 542] width 429 height 39
select select "3"
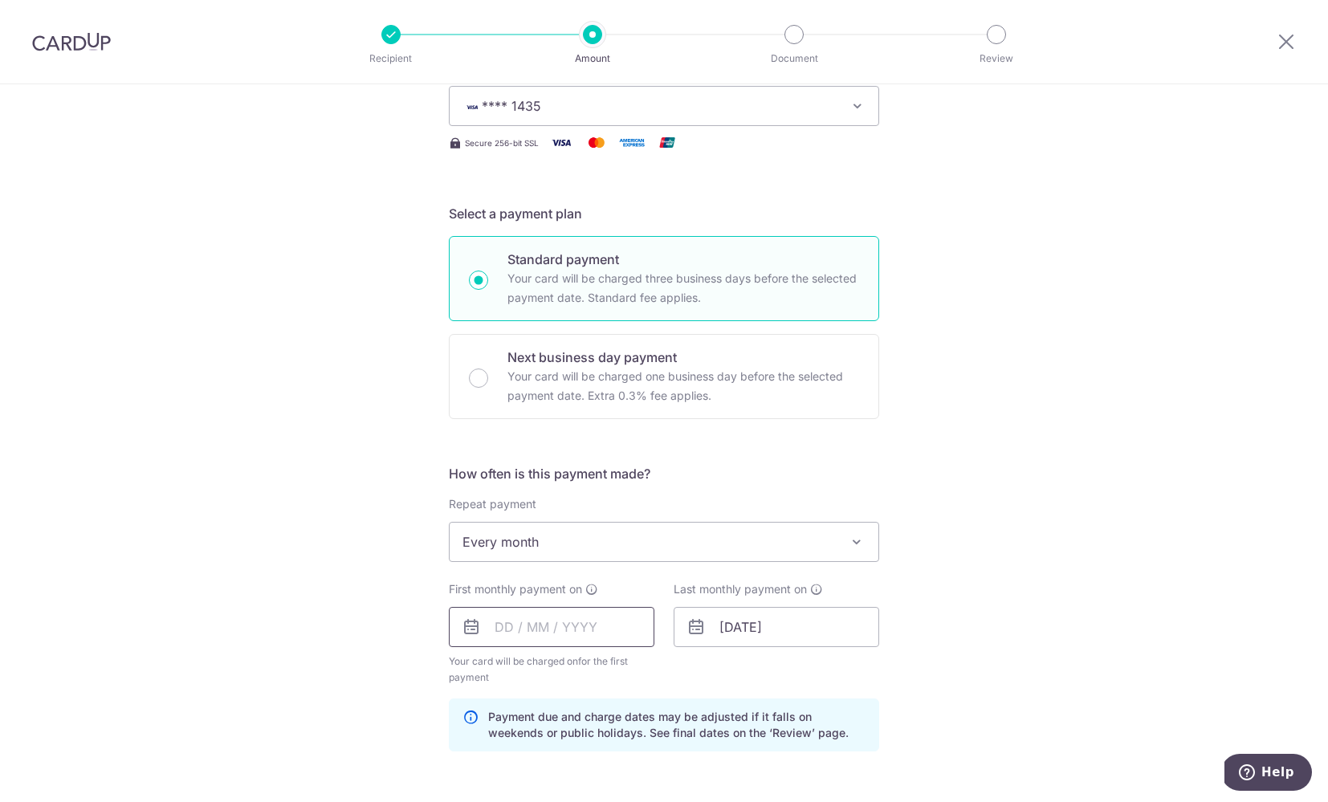
click at [544, 639] on input "text" at bounding box center [552, 627] width 206 height 40
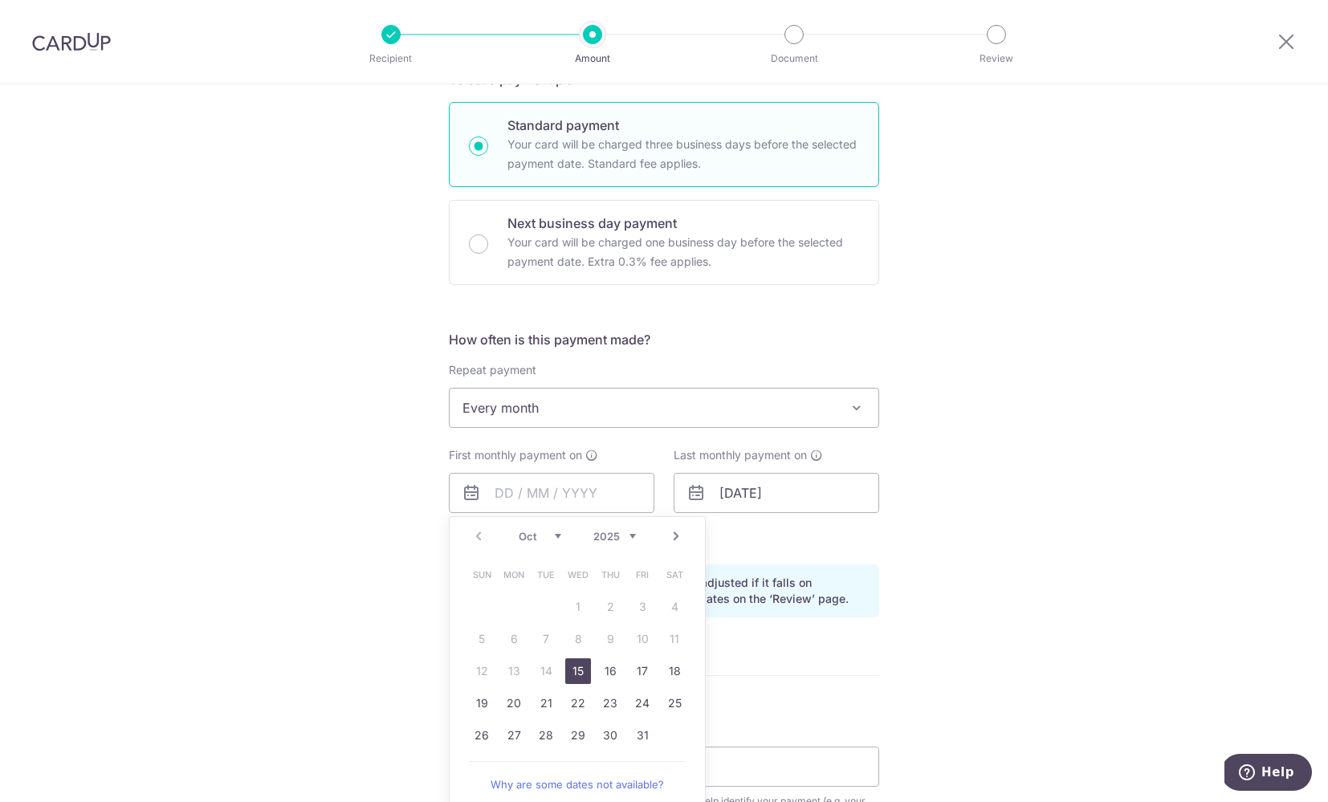
click at [671, 537] on link "Next" at bounding box center [675, 536] width 19 height 19
click at [674, 605] on link "1" at bounding box center [675, 607] width 26 height 26
type input "[DATE]"
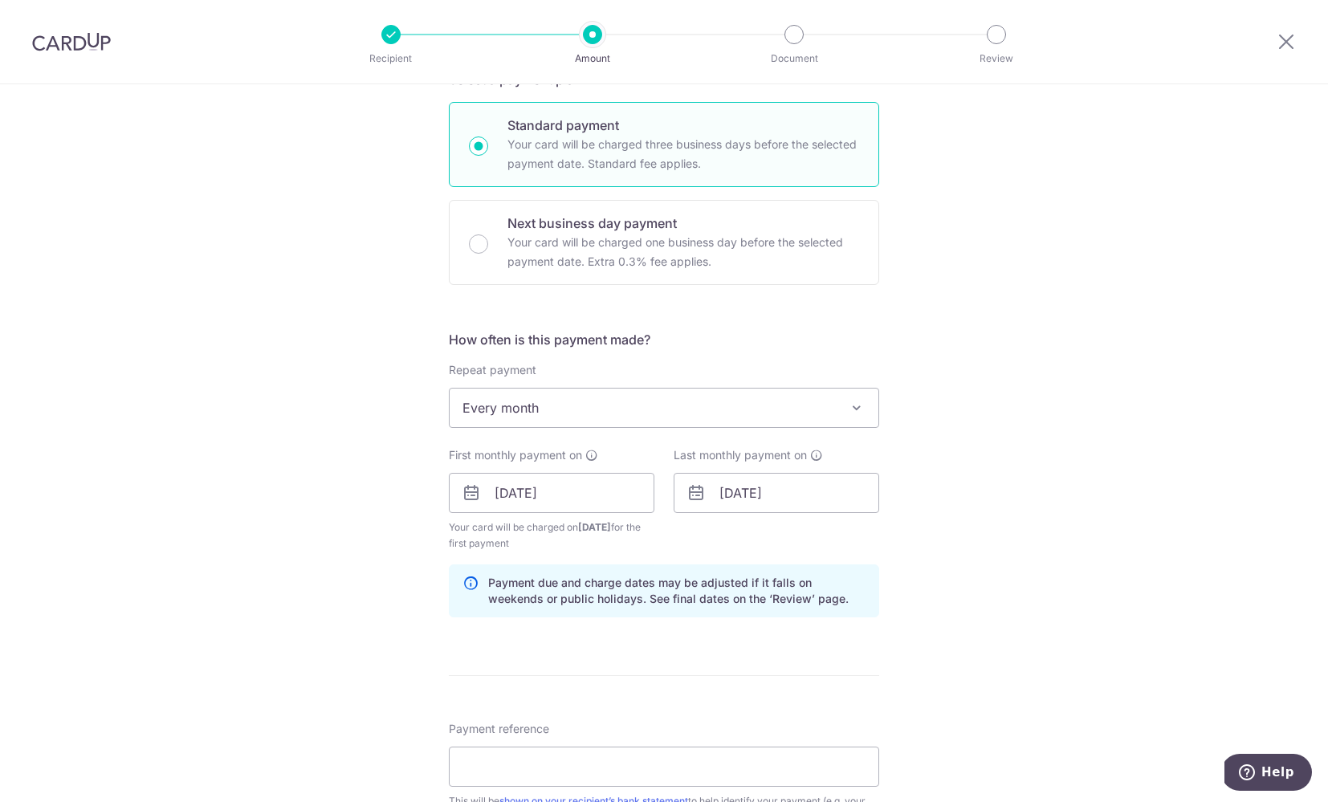
click at [965, 454] on div "Tell us more about your payment Enter payment amount SGD 4,519.03 4519.03 Recip…" at bounding box center [664, 476] width 1328 height 1534
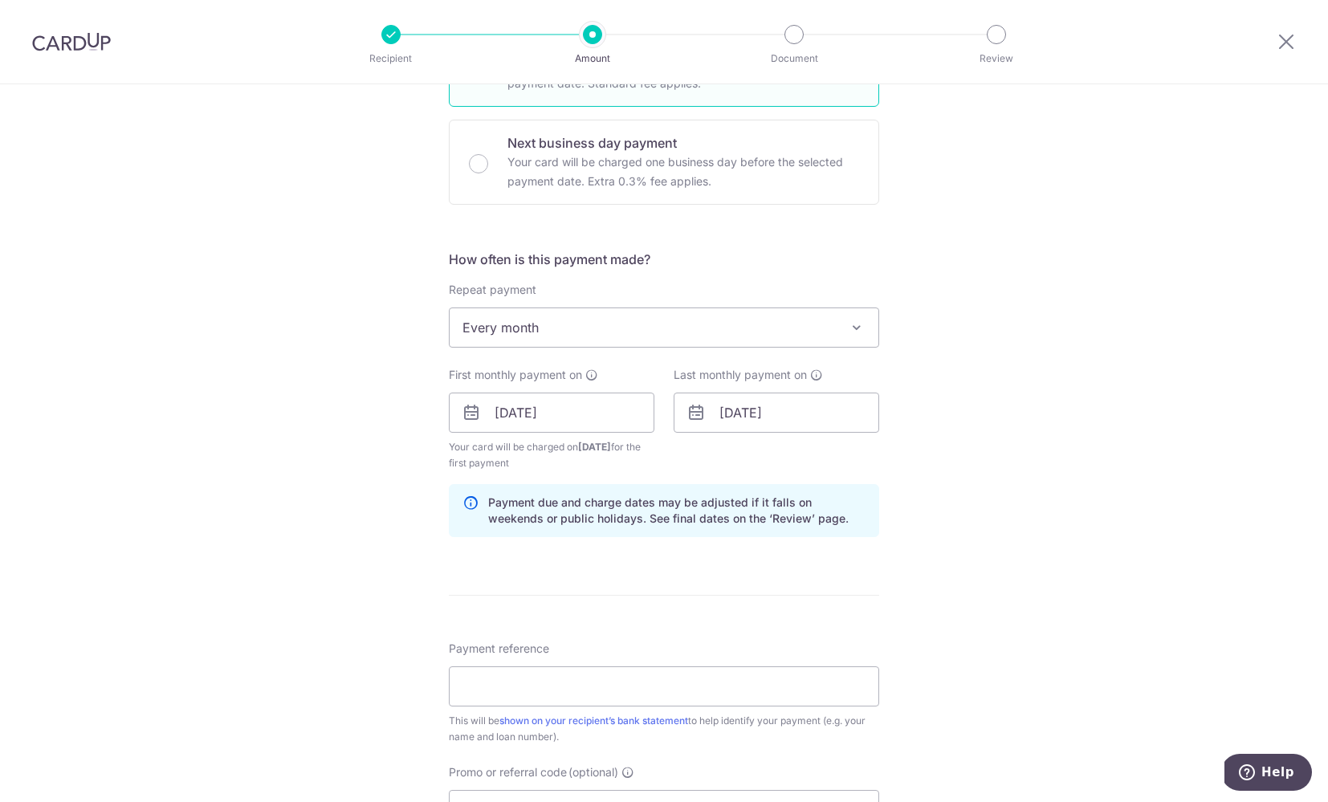
scroll to position [542, 0]
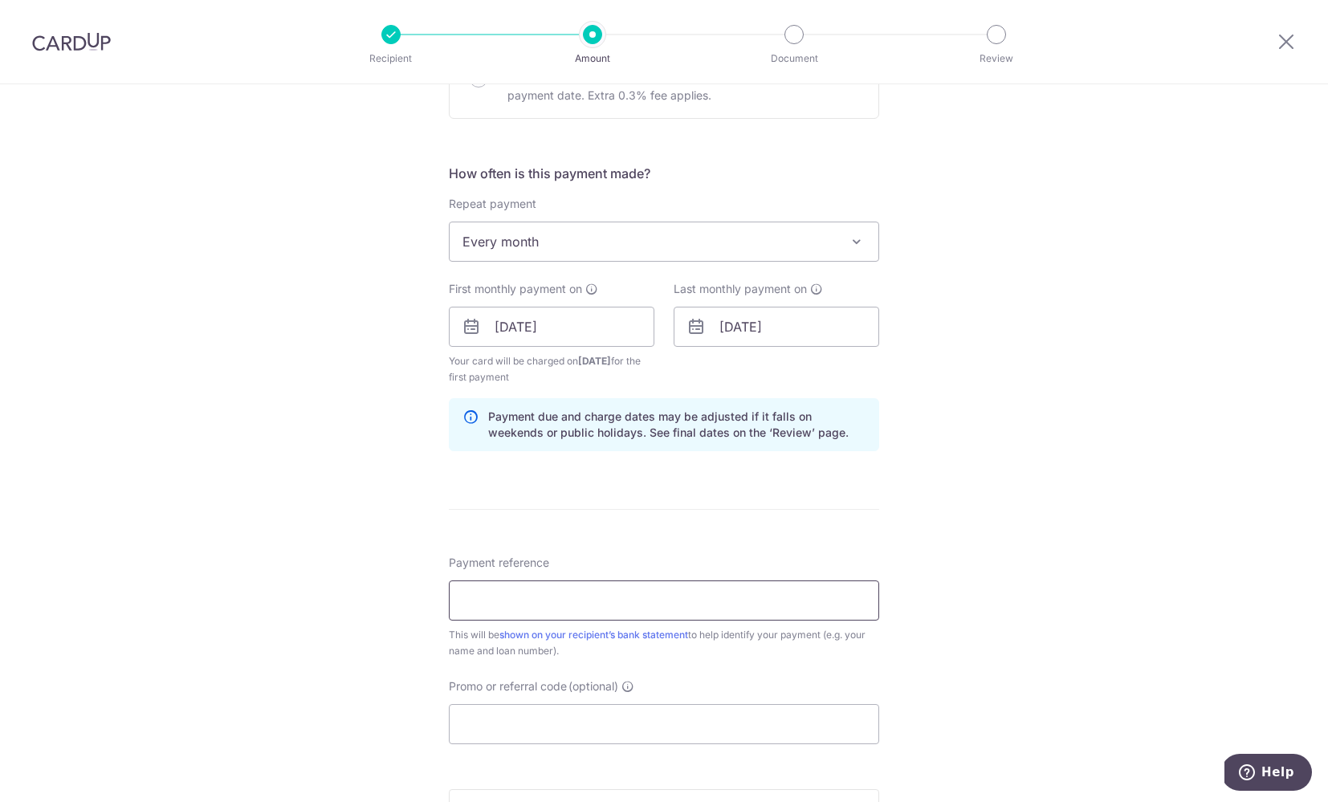
click at [571, 617] on input "Payment reference" at bounding box center [664, 601] width 430 height 40
type input "UOB HOMELOAN"
click at [527, 726] on input "Promo or referral code (optional)" at bounding box center [664, 724] width 430 height 40
paste input "3NEWR2"
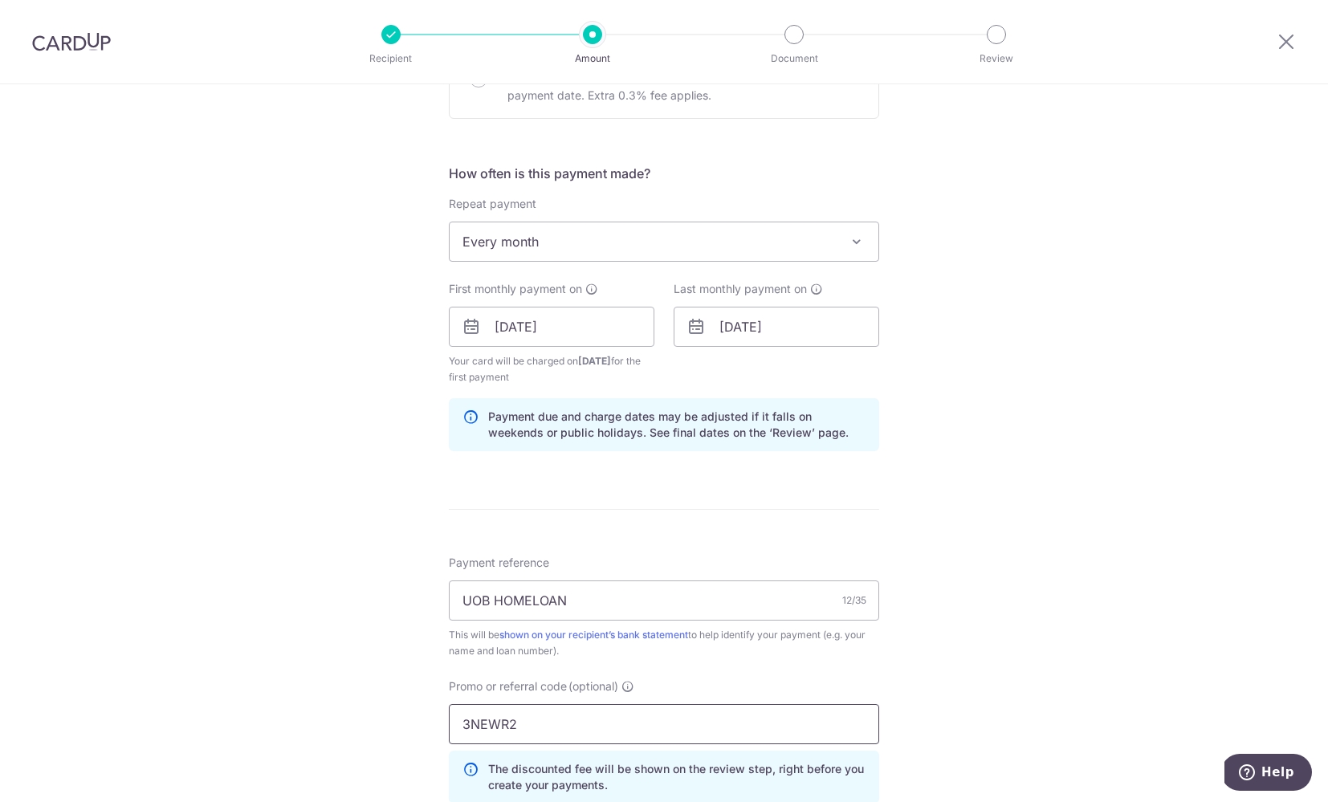
type input "3NEWR2"
drag, startPoint x: 1175, startPoint y: 467, endPoint x: 1114, endPoint y: 475, distance: 60.7
click at [1170, 468] on div "Tell us more about your payment Enter payment amount SGD 4,519.03 4519.03 Recip…" at bounding box center [664, 345] width 1328 height 1607
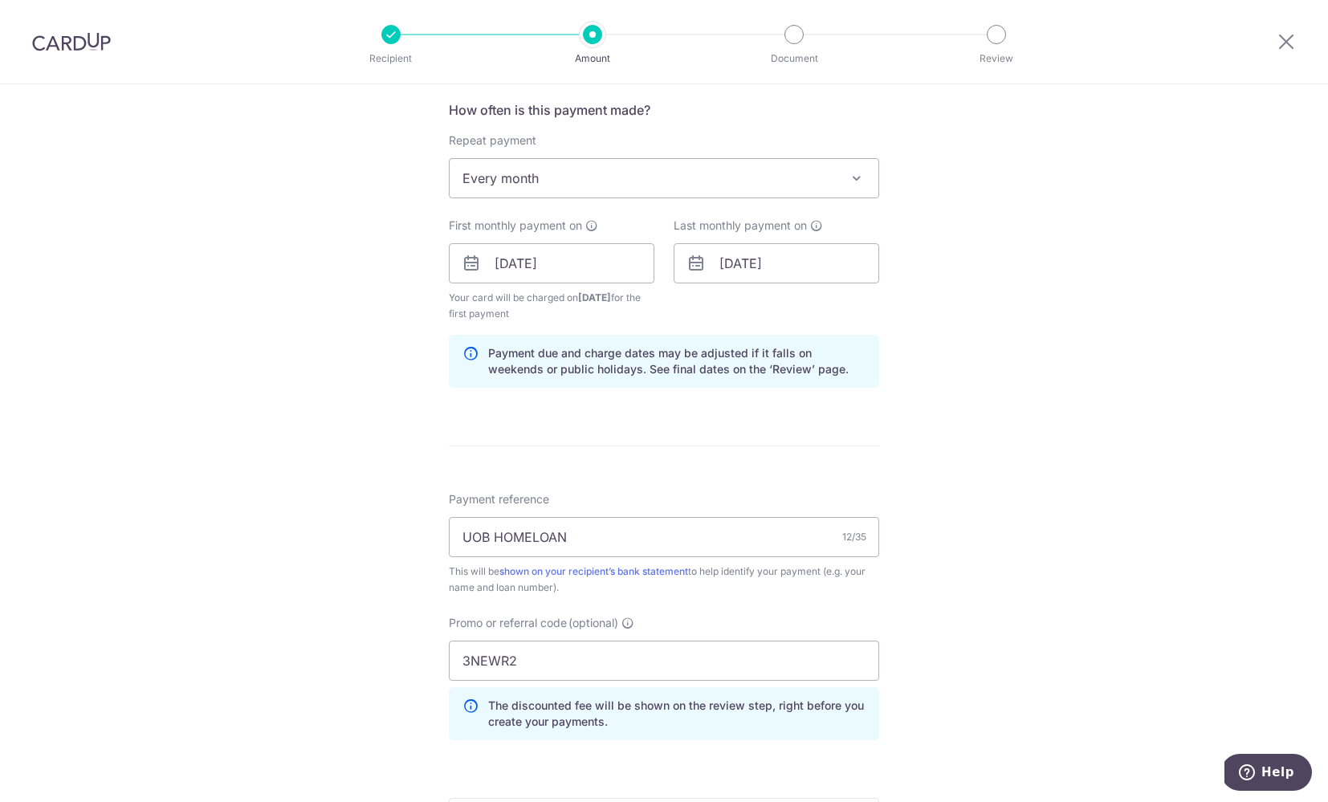
scroll to position [884, 0]
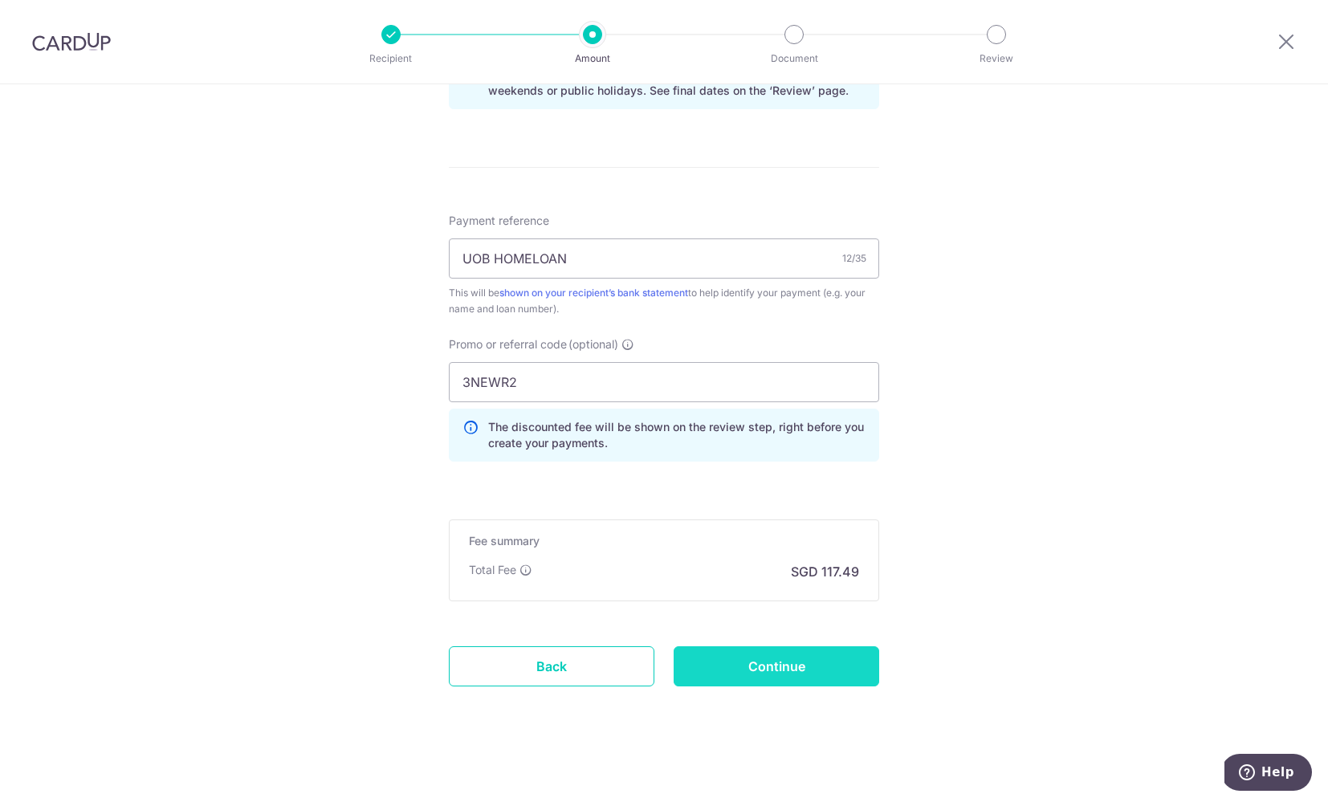
click at [771, 674] on input "Continue" at bounding box center [777, 666] width 206 height 40
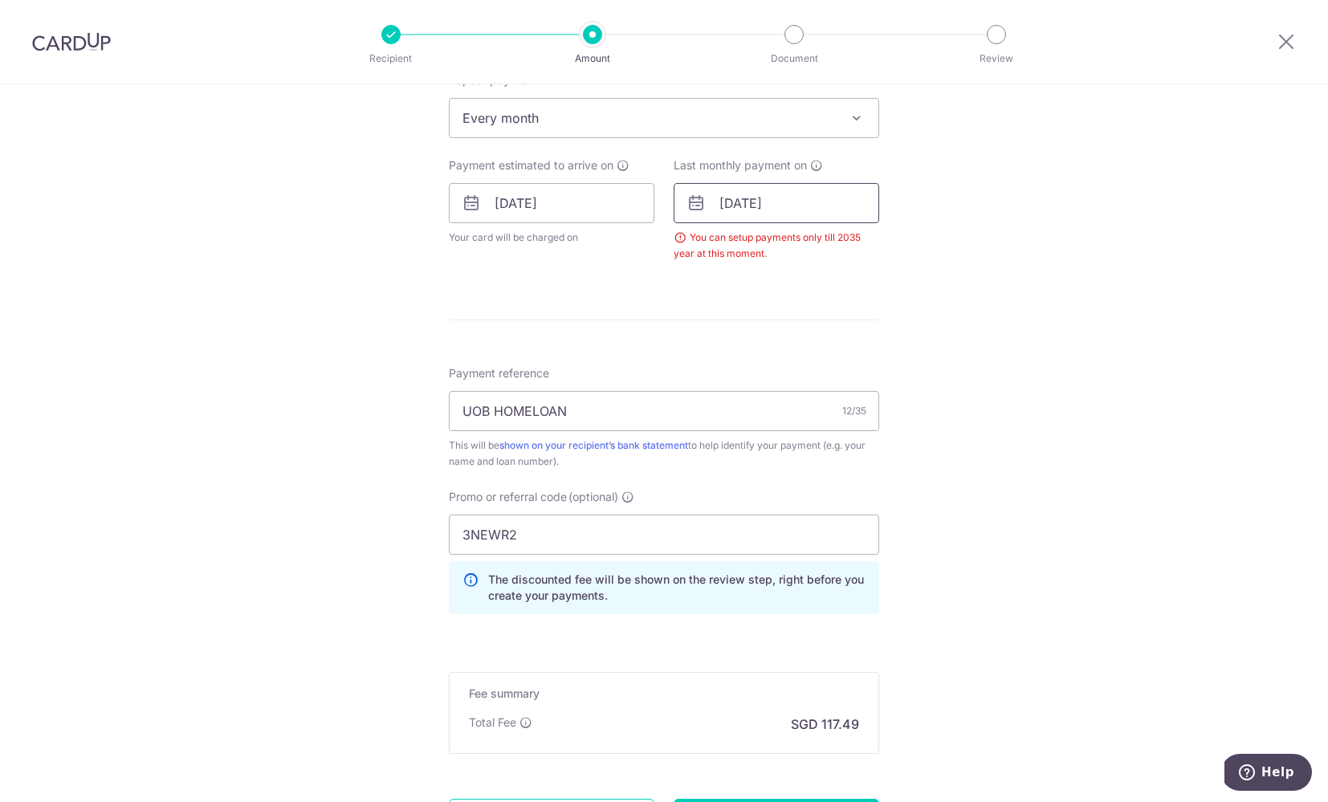
click at [776, 205] on input "01/11/2039" at bounding box center [777, 203] width 206 height 40
click at [1018, 361] on div "Tell us more about your payment Enter payment amount SGD 4,519.03 4519.03 Selec…" at bounding box center [664, 189] width 1328 height 1541
click at [1018, 362] on div "Tell us more about your payment Enter payment amount SGD 4,519.03 4519.03 Selec…" at bounding box center [664, 189] width 1328 height 1541
click at [792, 222] on div "Last monthly payment on 01/11/2039 Prev Next Jan Feb Mar Apr May Jun Jul Aug Se…" at bounding box center [777, 209] width 206 height 104
click at [784, 210] on input "01/11/2039" at bounding box center [777, 203] width 206 height 40
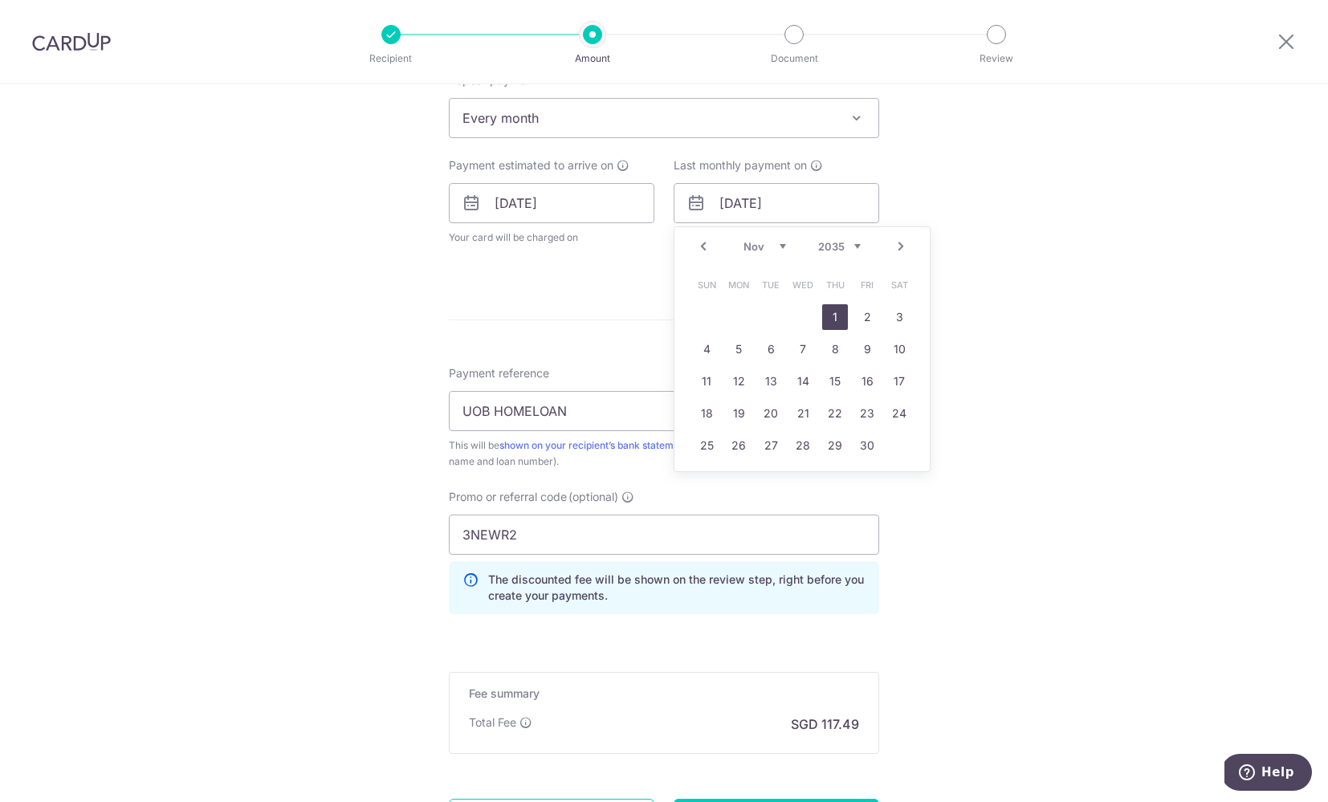
click at [838, 312] on link "1" at bounding box center [835, 317] width 26 height 26
type input "01/11/2035"
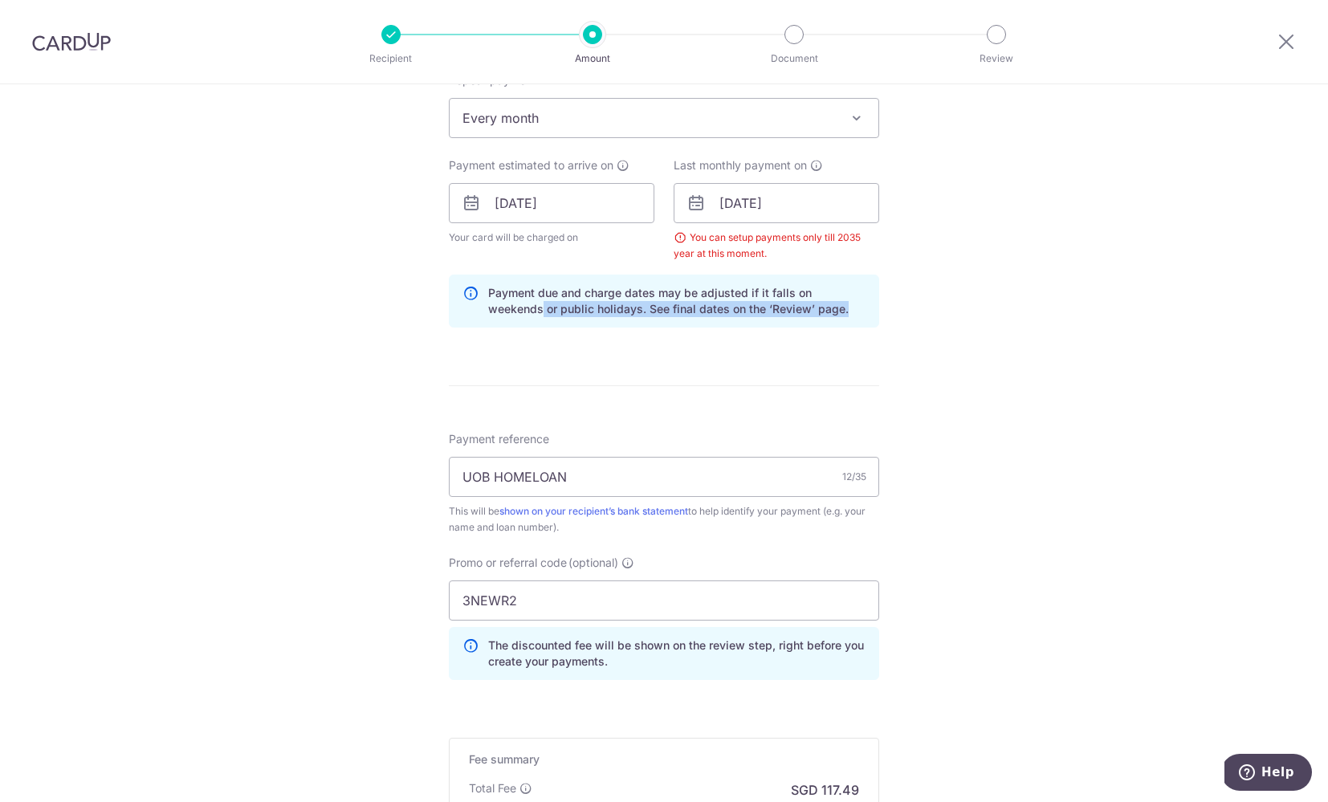
click at [985, 299] on div "Tell us more about your payment Enter payment amount SGD 4,519.03 4519.03 Selec…" at bounding box center [664, 222] width 1328 height 1607
click at [957, 268] on div "Tell us more about your payment Enter payment amount SGD 4,519.03 4519.03 Selec…" at bounding box center [664, 222] width 1328 height 1607
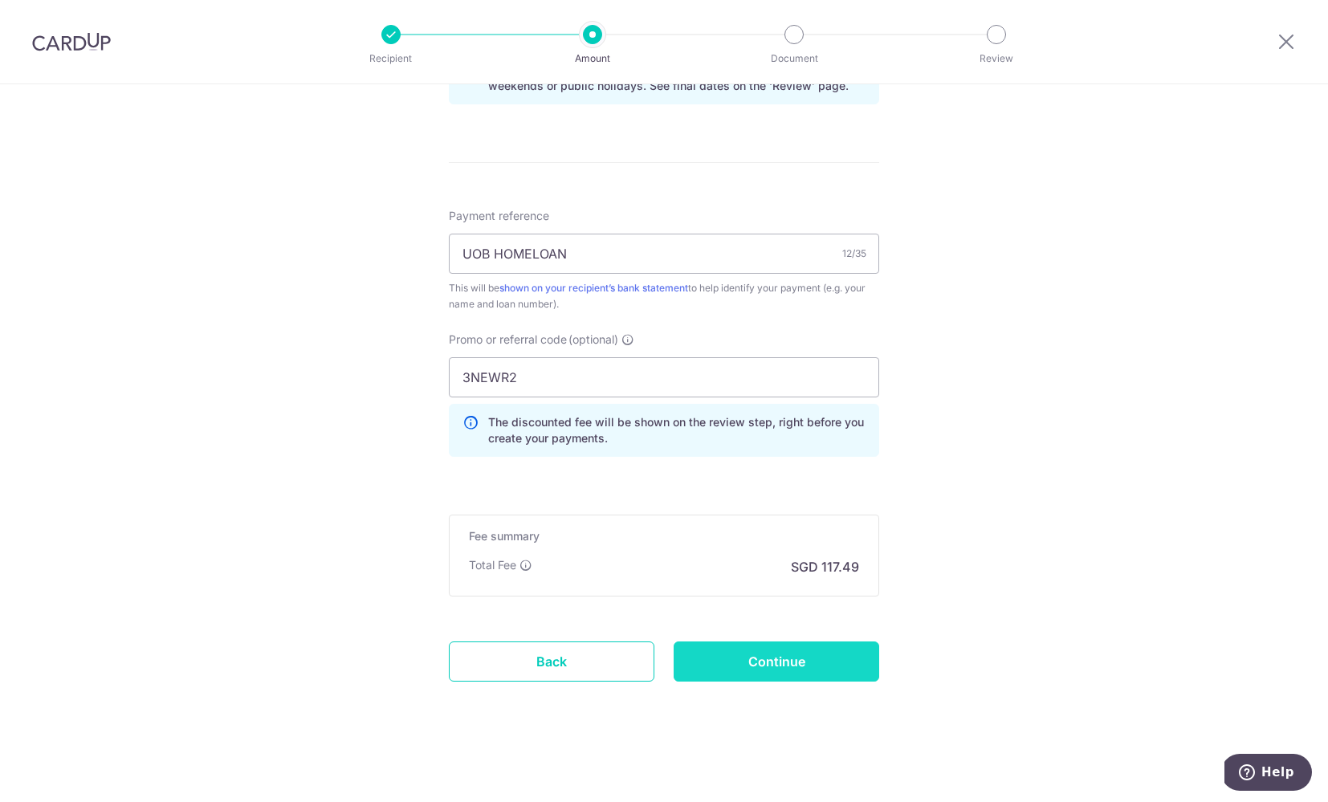
click at [823, 650] on input "Continue" at bounding box center [777, 662] width 206 height 40
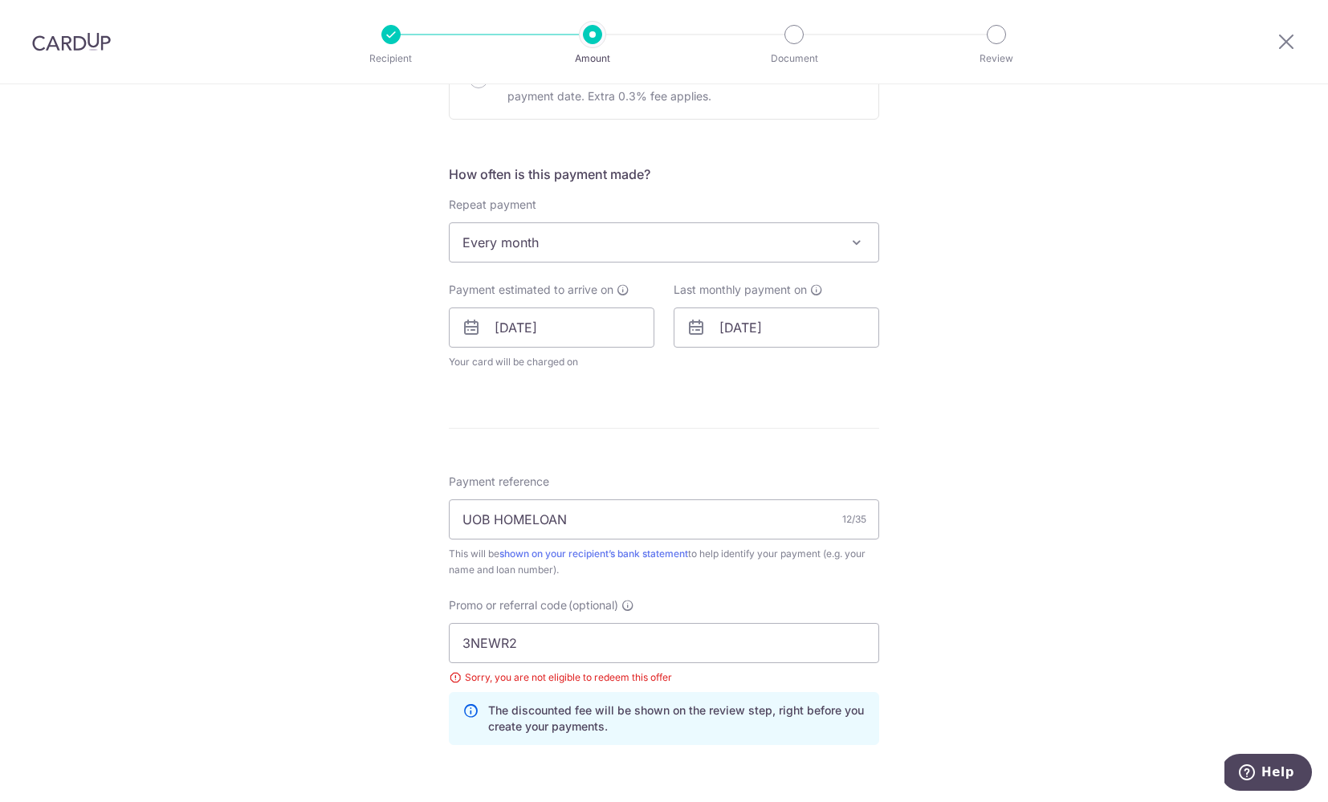
scroll to position [663, 0]
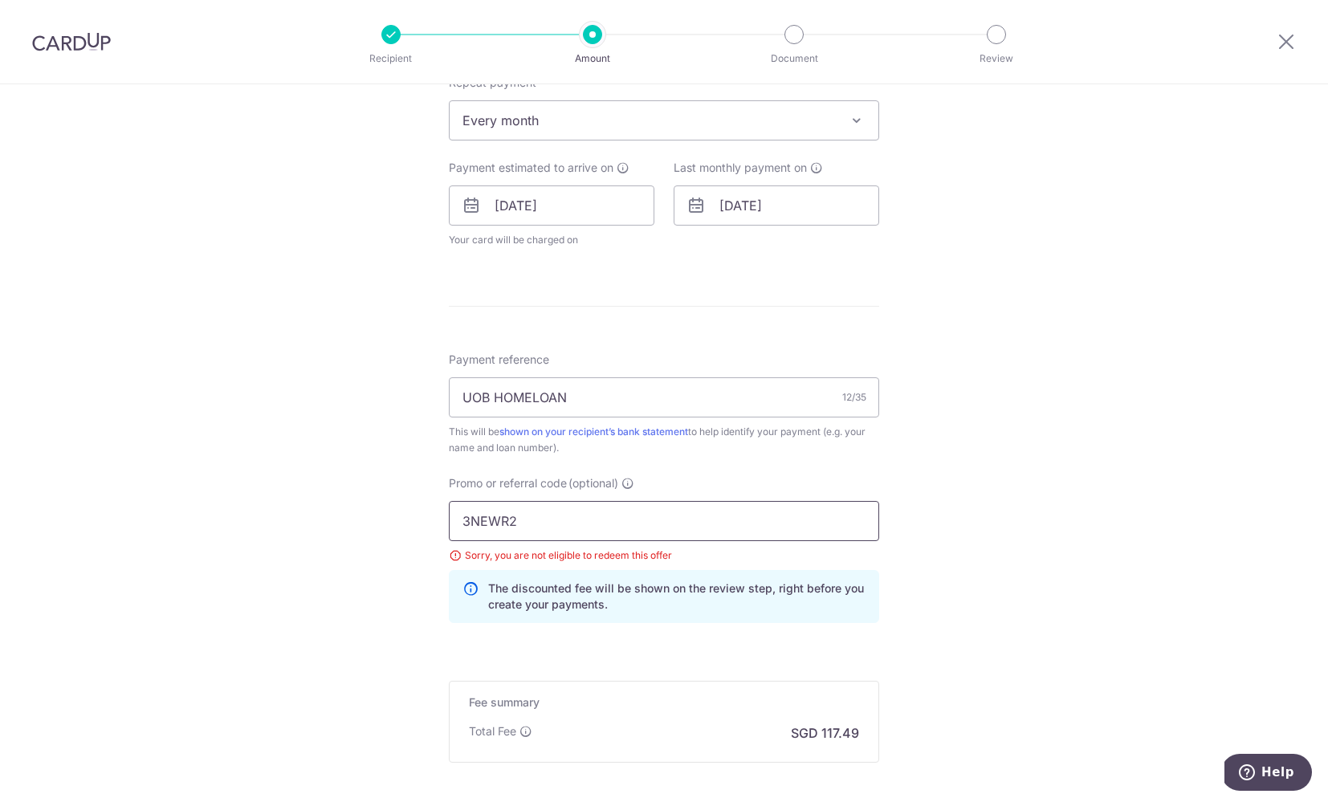
click at [527, 522] on input "3NEWR2" at bounding box center [664, 521] width 430 height 40
drag, startPoint x: 495, startPoint y: 522, endPoint x: 461, endPoint y: 521, distance: 33.7
click at [461, 521] on input "3NEWR2" at bounding box center [664, 521] width 430 height 40
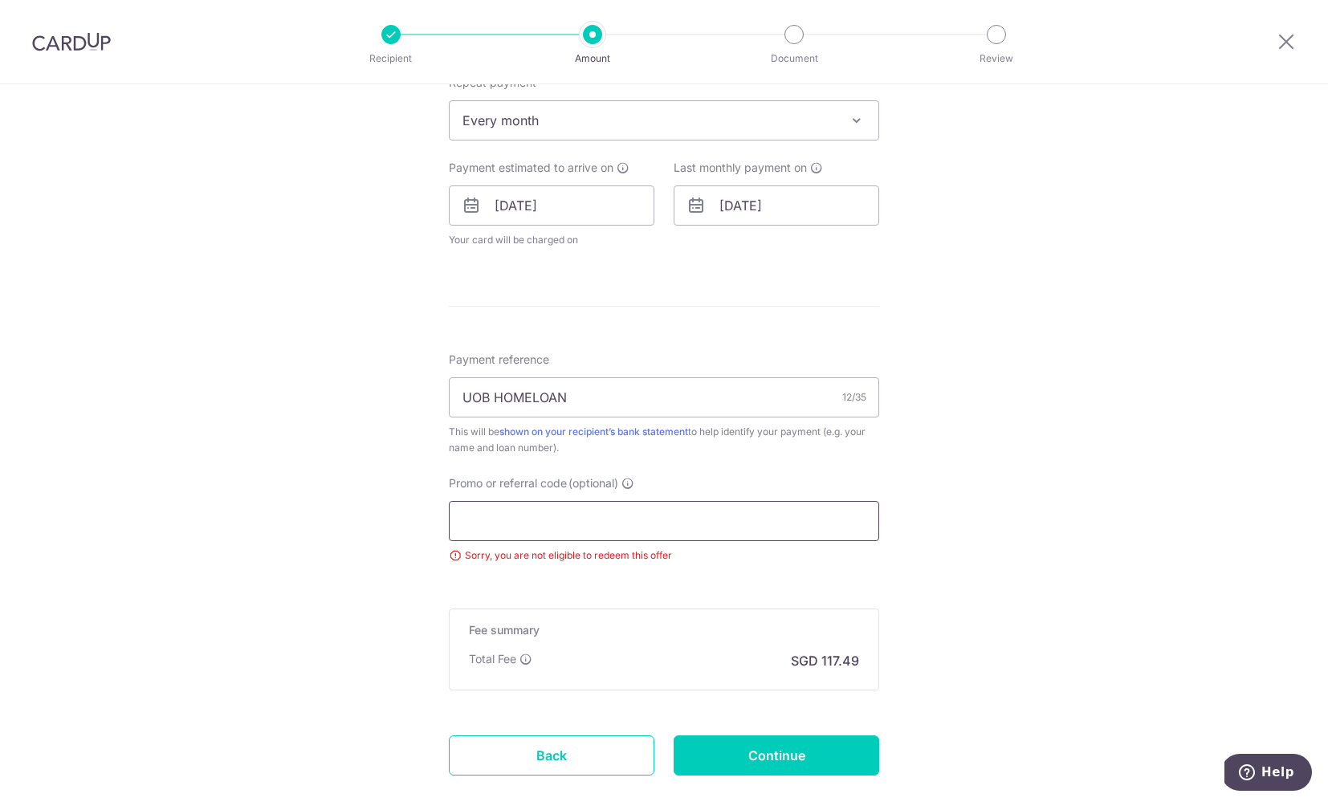
paste input "OCBC155"
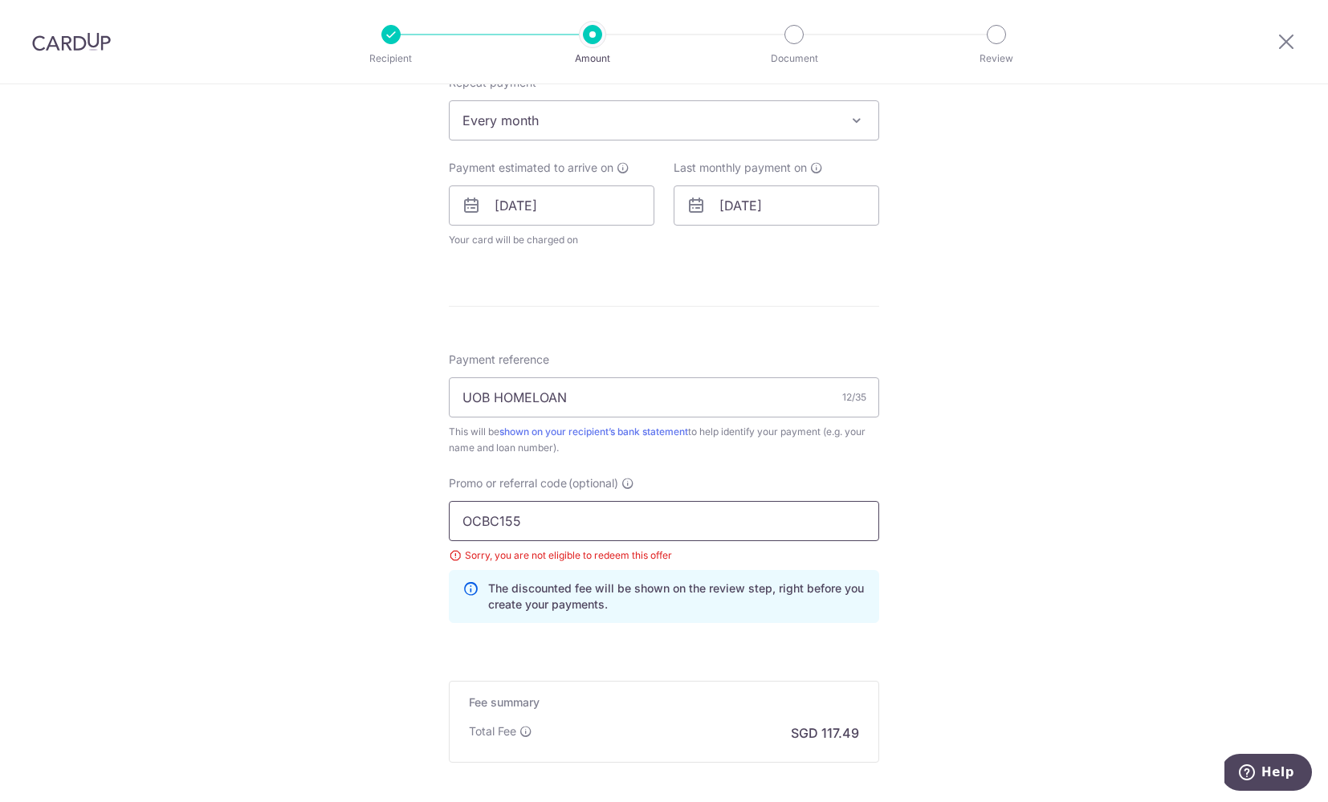
type input "OCBC155"
drag, startPoint x: 1164, startPoint y: 561, endPoint x: 1077, endPoint y: 567, distance: 87.7
click at [1164, 561] on div "Tell us more about your payment Enter payment amount SGD 4,519.03 4519.03 Selec…" at bounding box center [664, 194] width 1328 height 1547
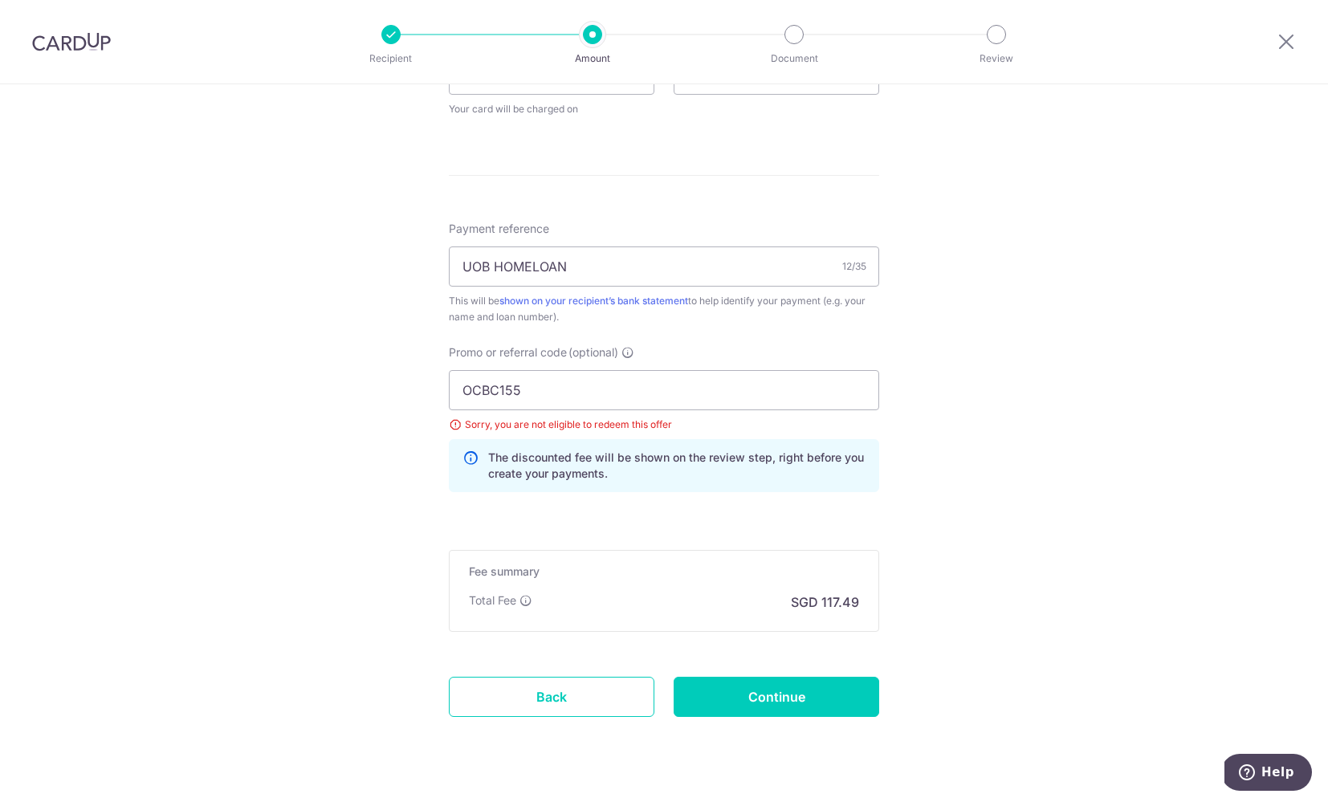
click at [1015, 526] on div "Tell us more about your payment Enter payment amount SGD 4,519.03 4519.03 Selec…" at bounding box center [664, 63] width 1328 height 1547
click at [772, 687] on input "Continue" at bounding box center [777, 697] width 206 height 40
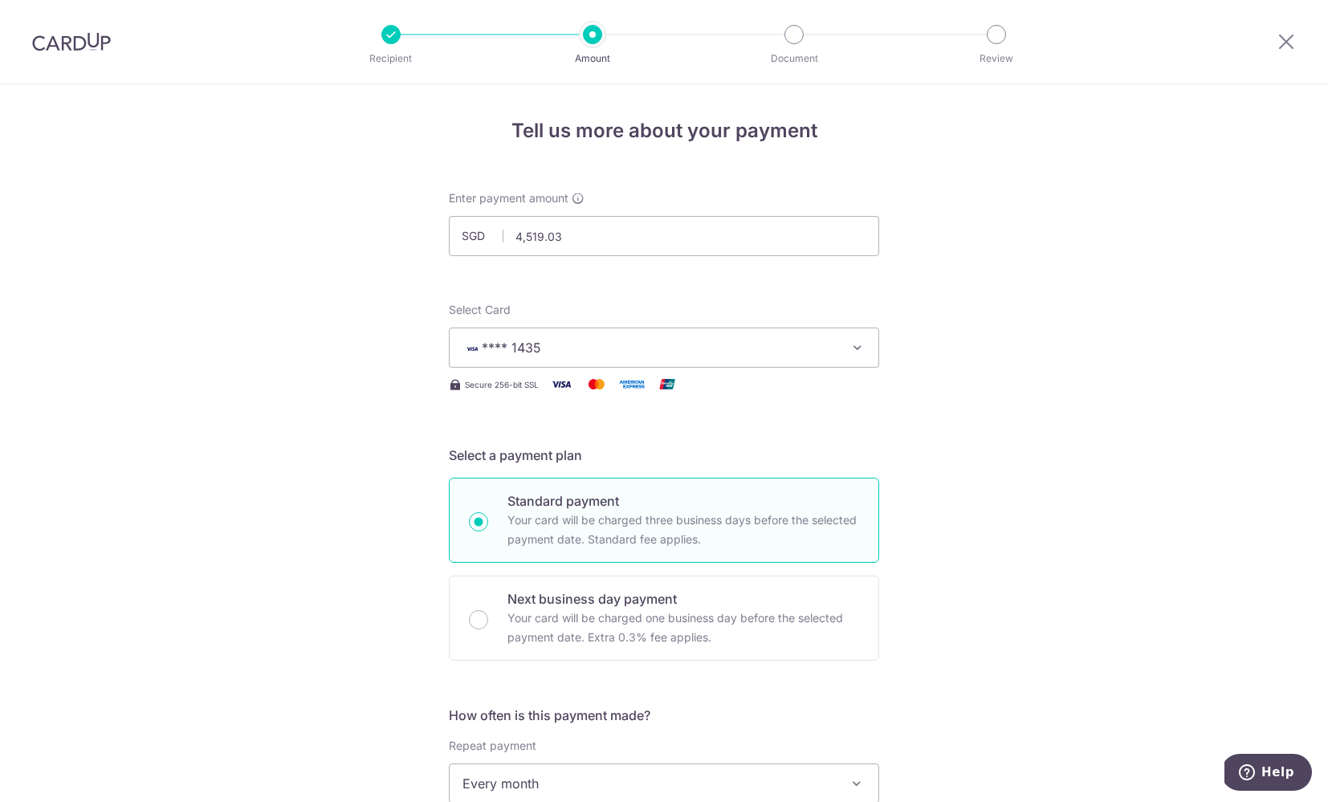
scroll to position [829, 0]
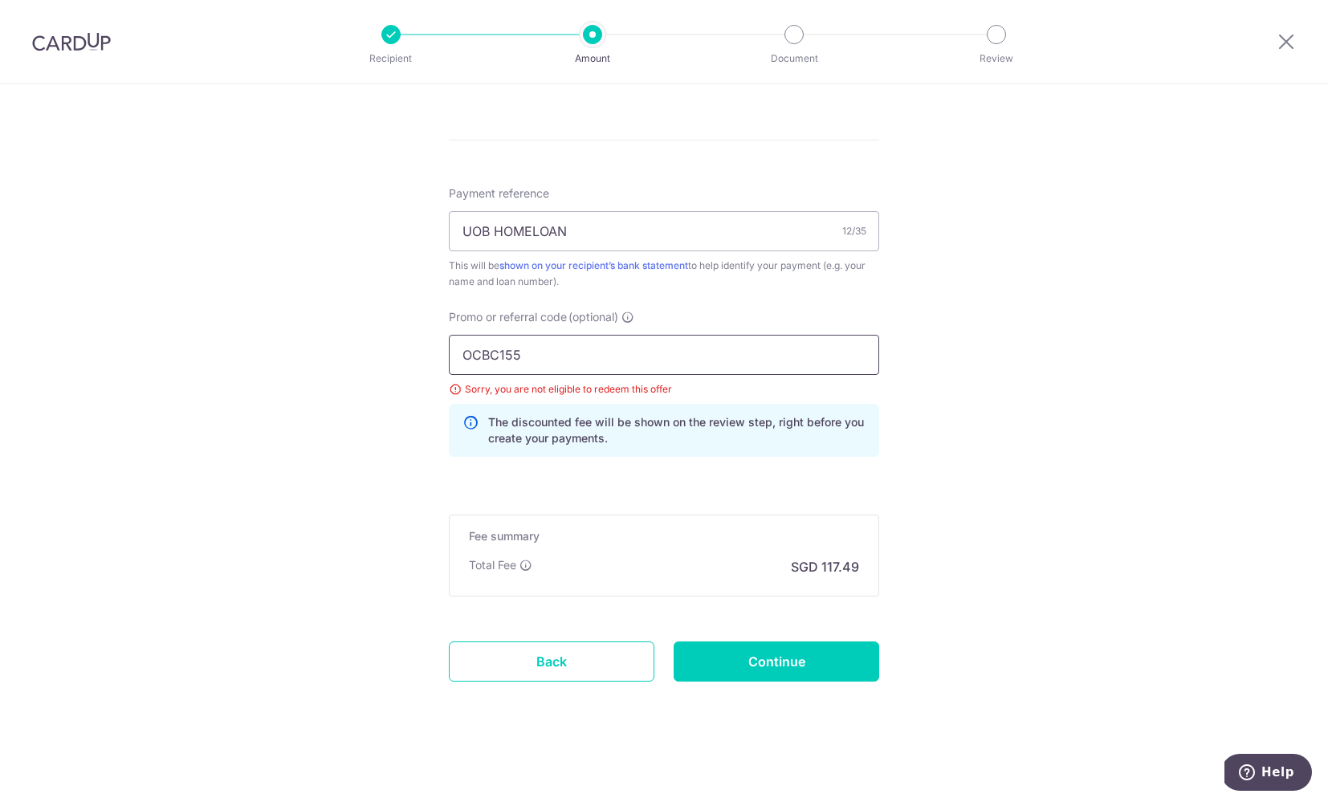
click at [548, 359] on input "OCBC155" at bounding box center [664, 355] width 430 height 40
drag, startPoint x: 548, startPoint y: 359, endPoint x: 460, endPoint y: 360, distance: 87.5
click at [460, 360] on input "OCBC155" at bounding box center [664, 355] width 430 height 40
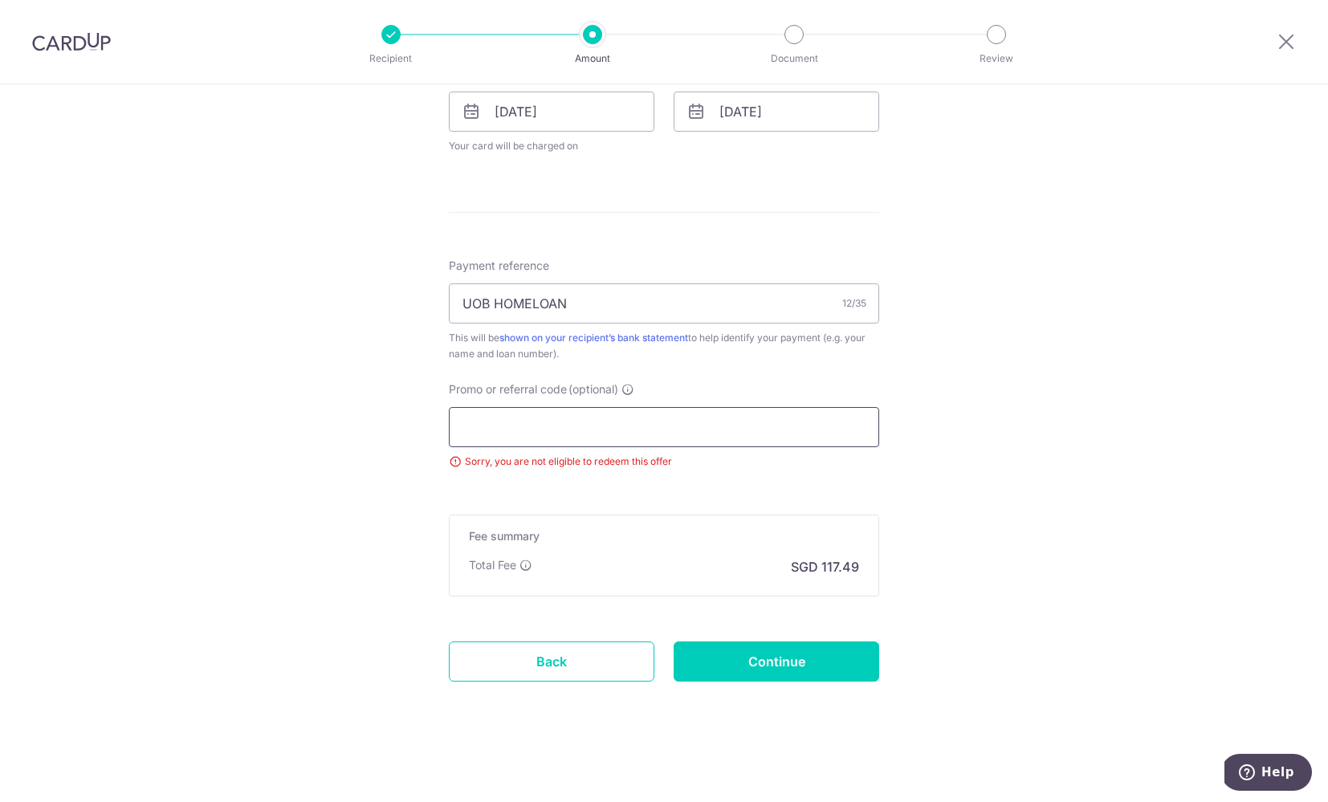
scroll to position [757, 0]
paste input "OCBC18"
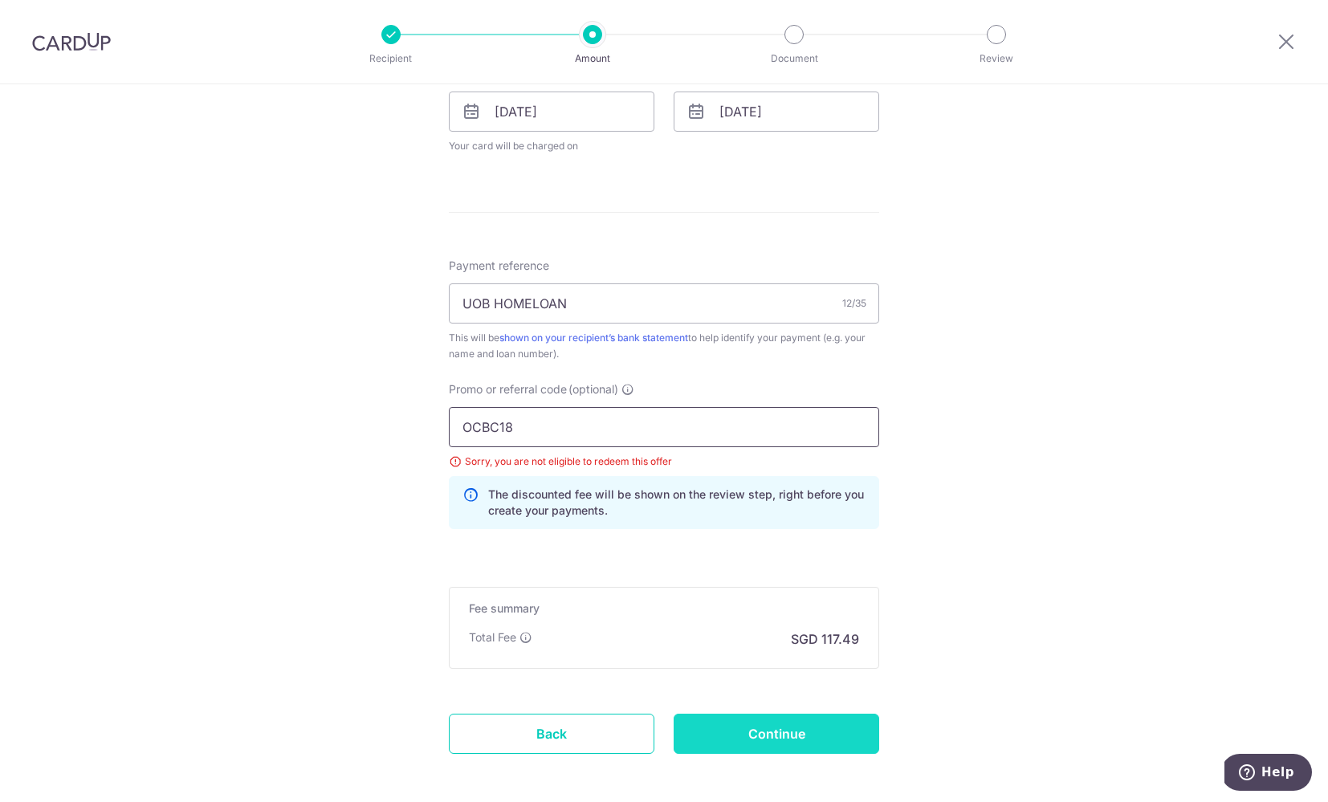
type input "OCBC18"
click at [731, 734] on input "Continue" at bounding box center [777, 734] width 206 height 40
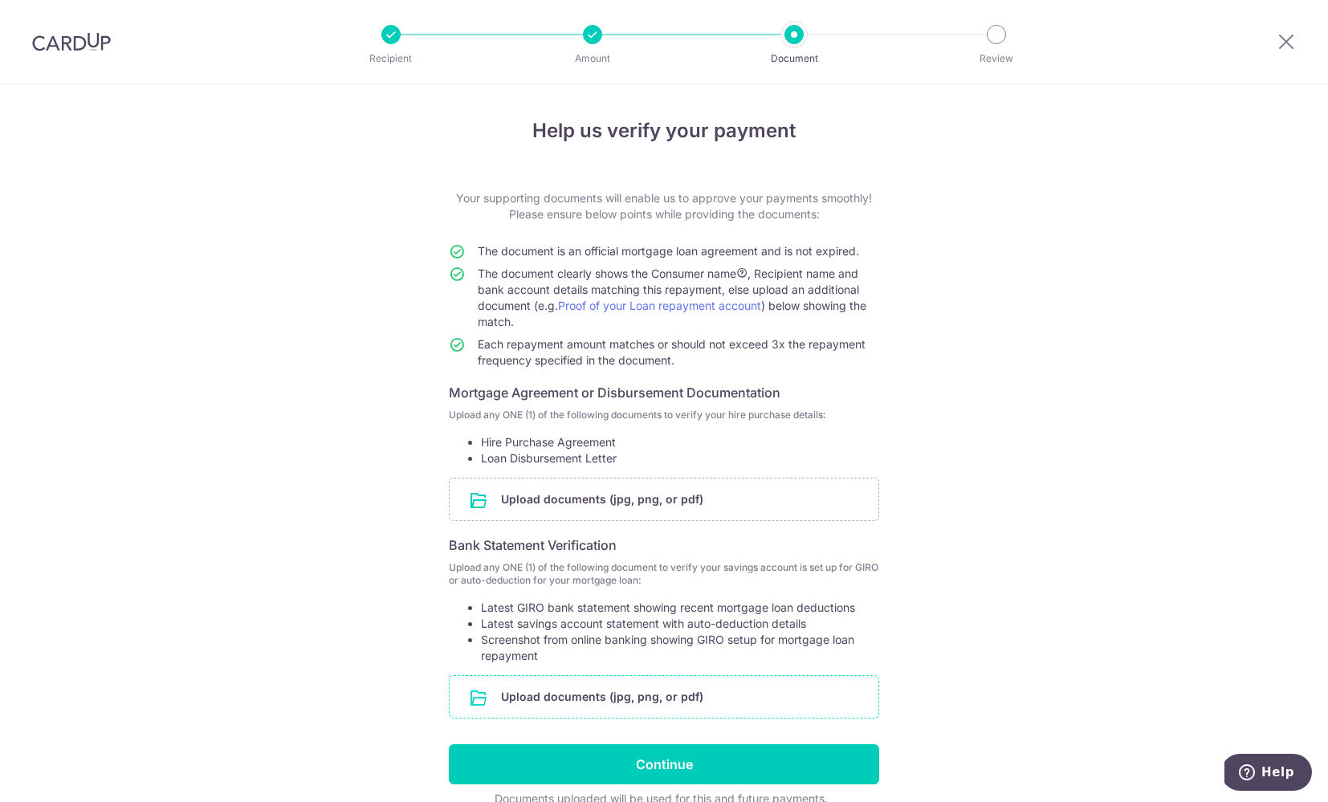
click at [585, 697] on input "file" at bounding box center [664, 697] width 429 height 42
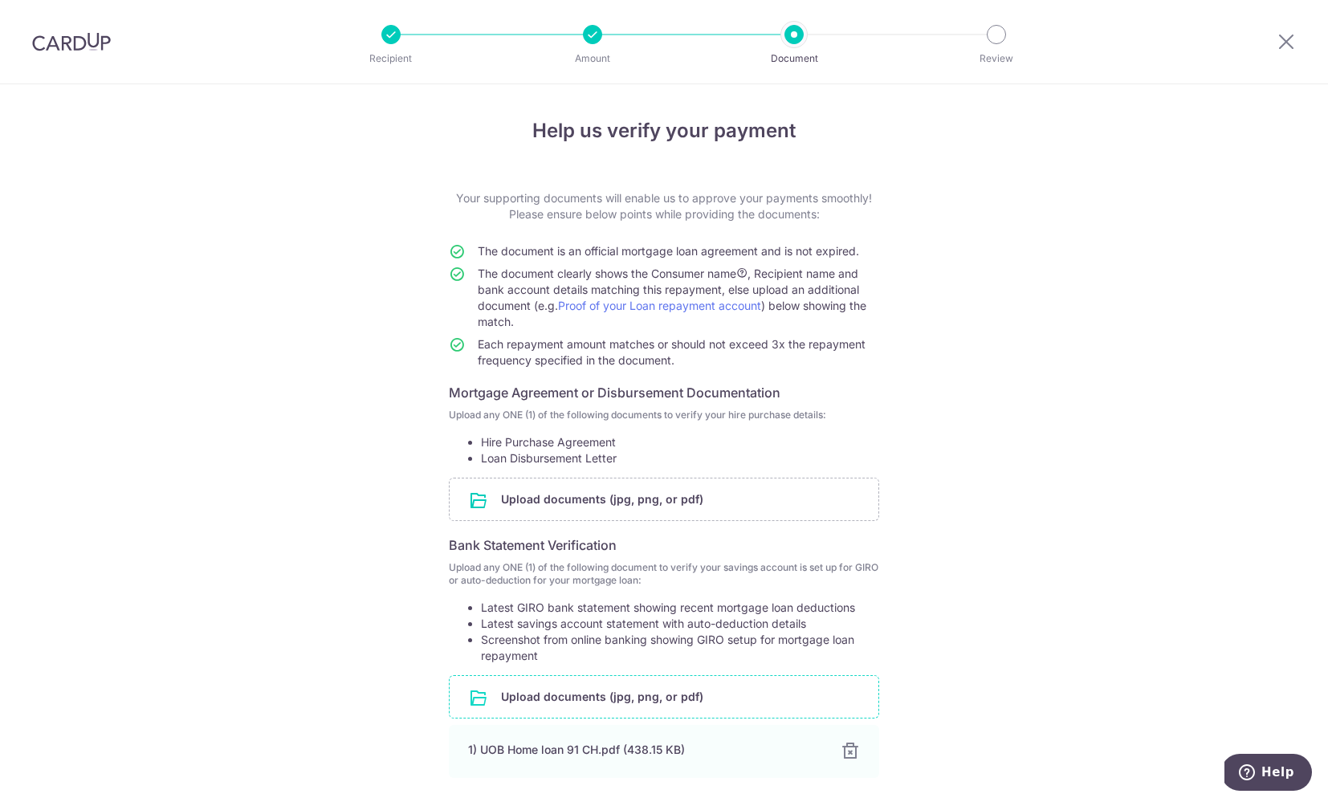
scroll to position [28, 0]
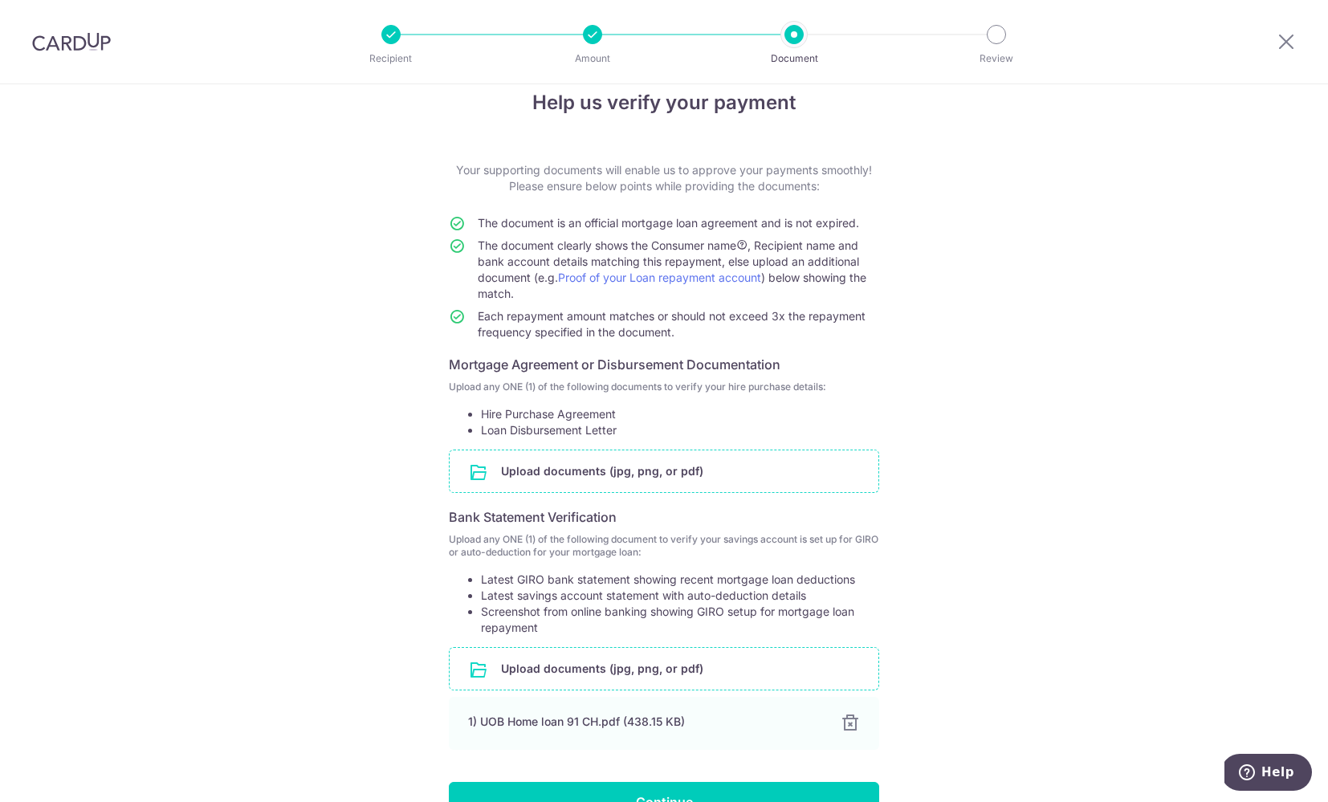
click at [566, 474] on input "file" at bounding box center [664, 471] width 429 height 42
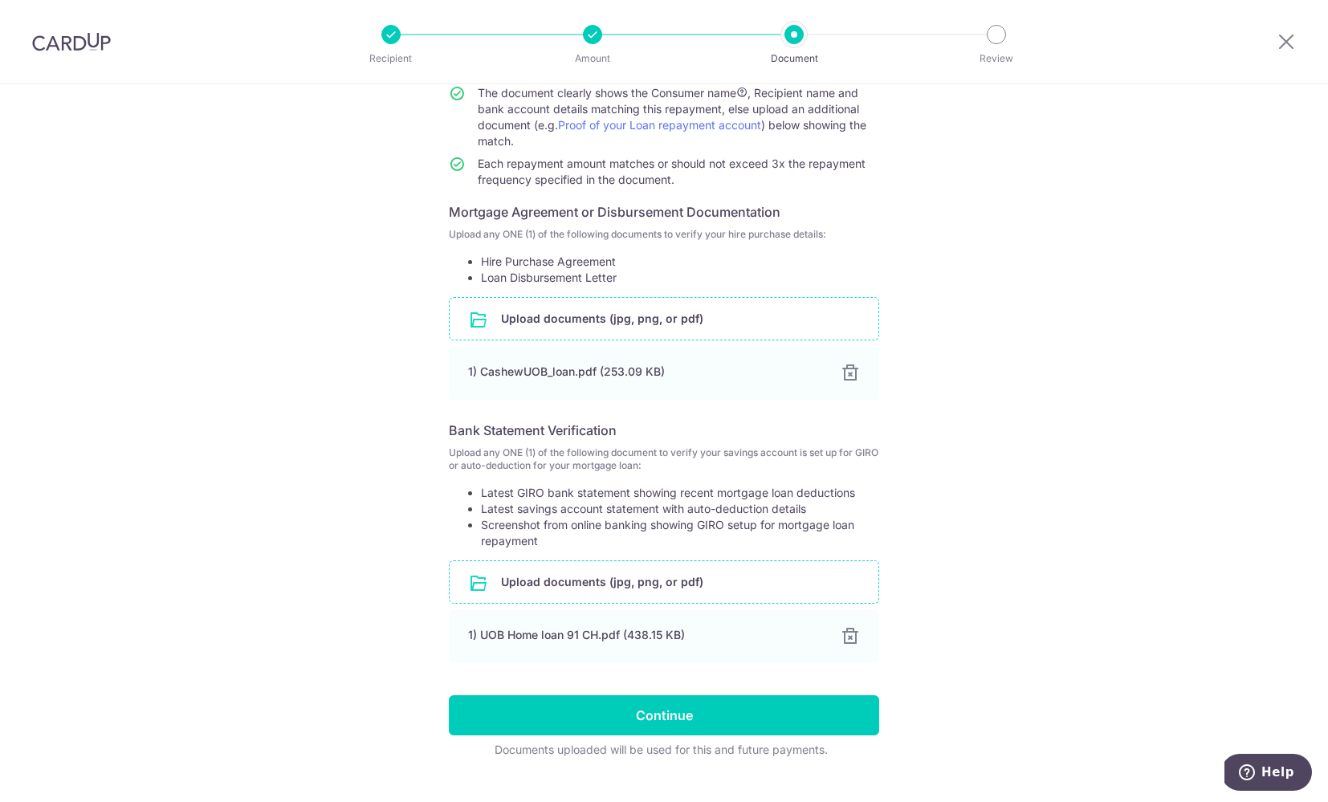
scroll to position [212, 0]
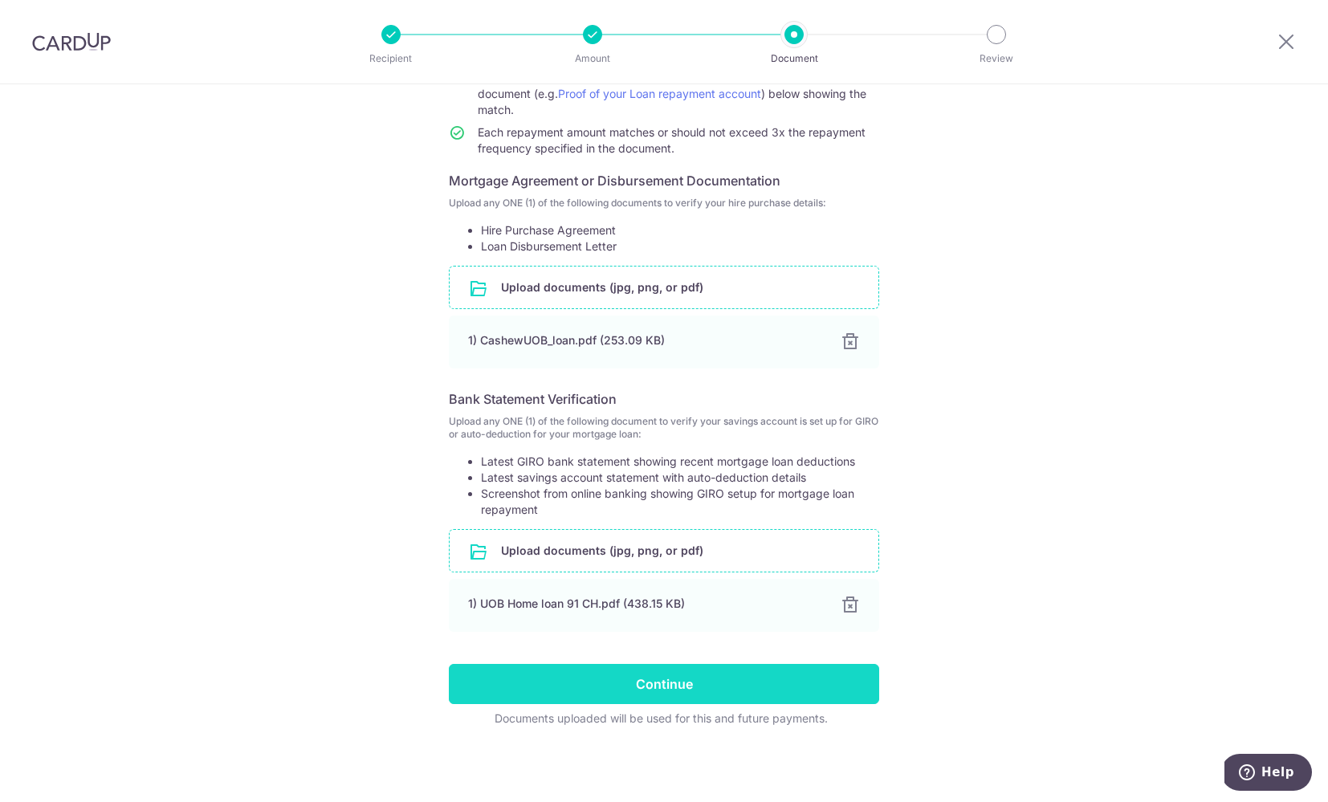
click at [662, 691] on input "Continue" at bounding box center [664, 684] width 430 height 40
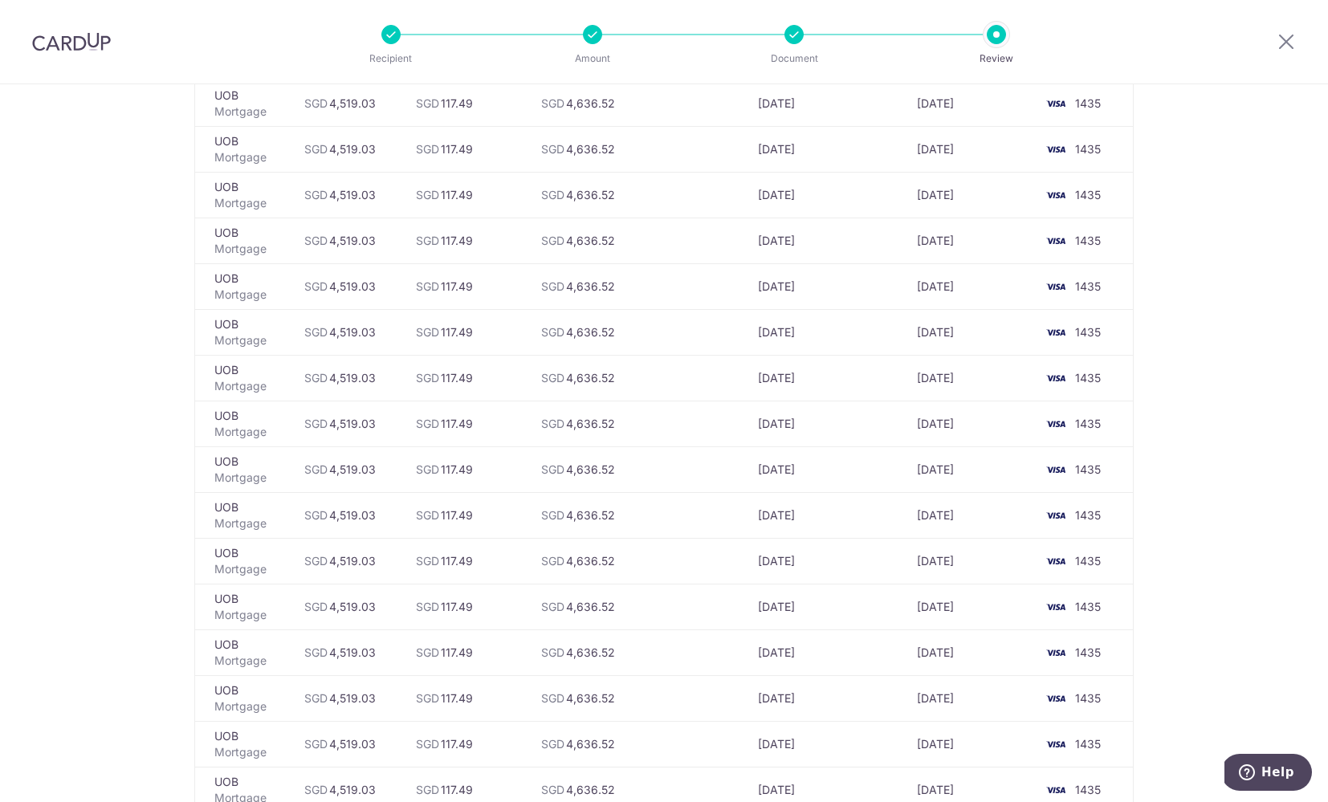
scroll to position [5255, 0]
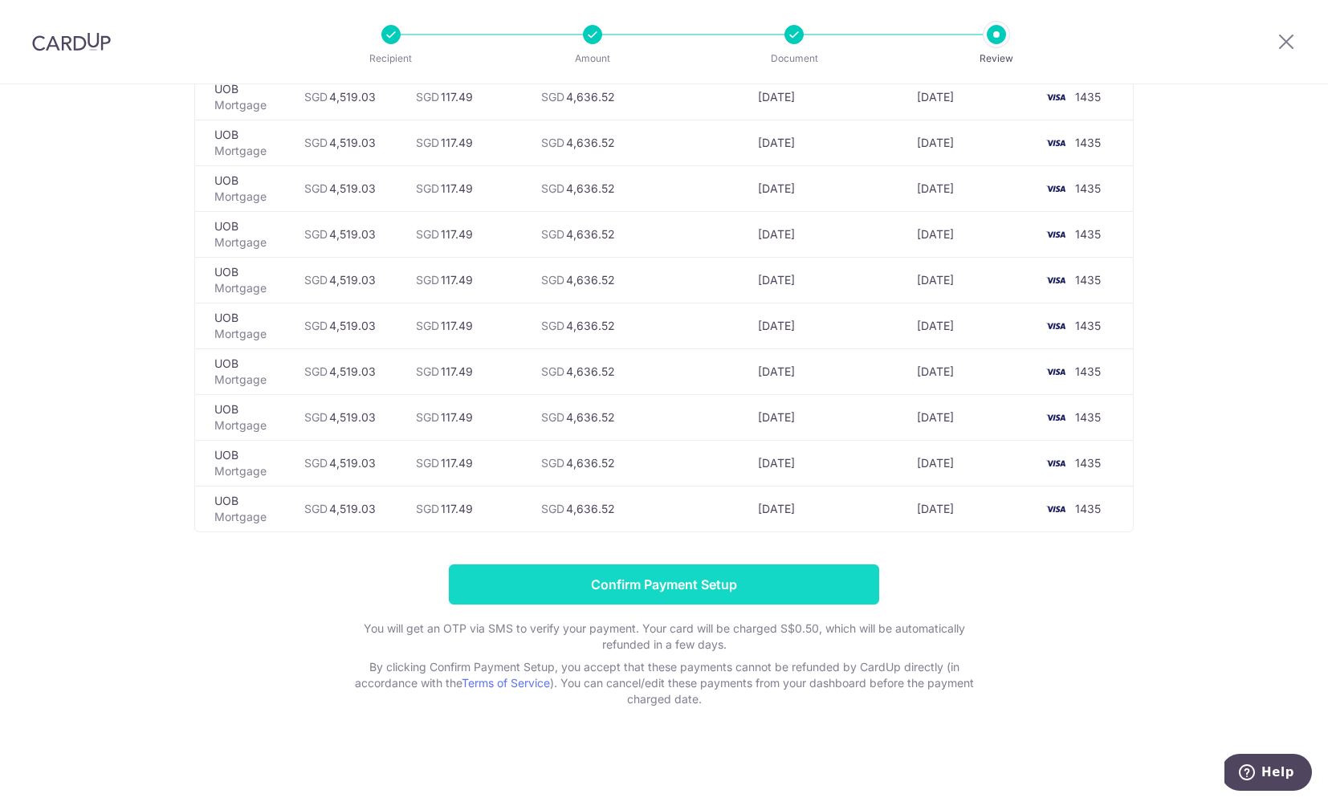
click at [706, 585] on input "Confirm Payment Setup" at bounding box center [664, 584] width 430 height 40
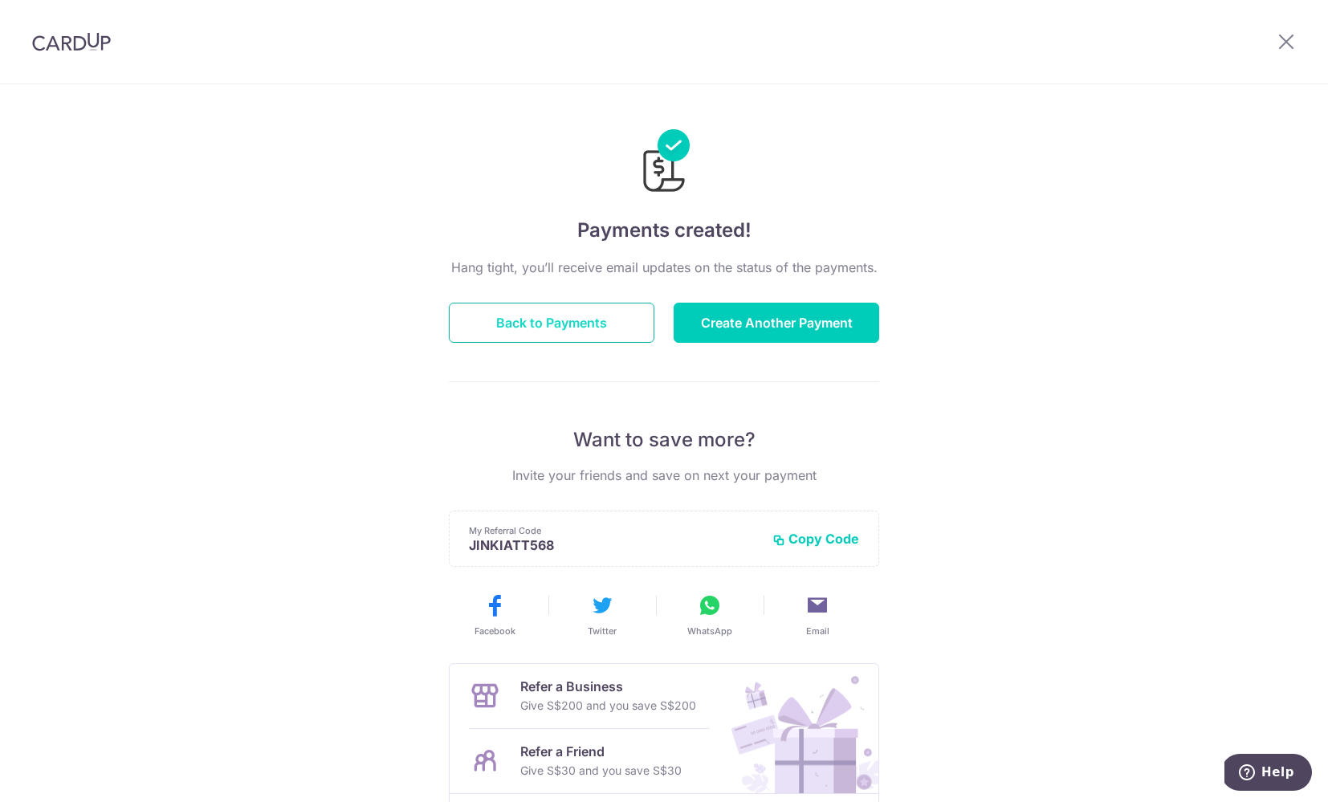
click at [607, 325] on button "Back to Payments" at bounding box center [552, 323] width 206 height 40
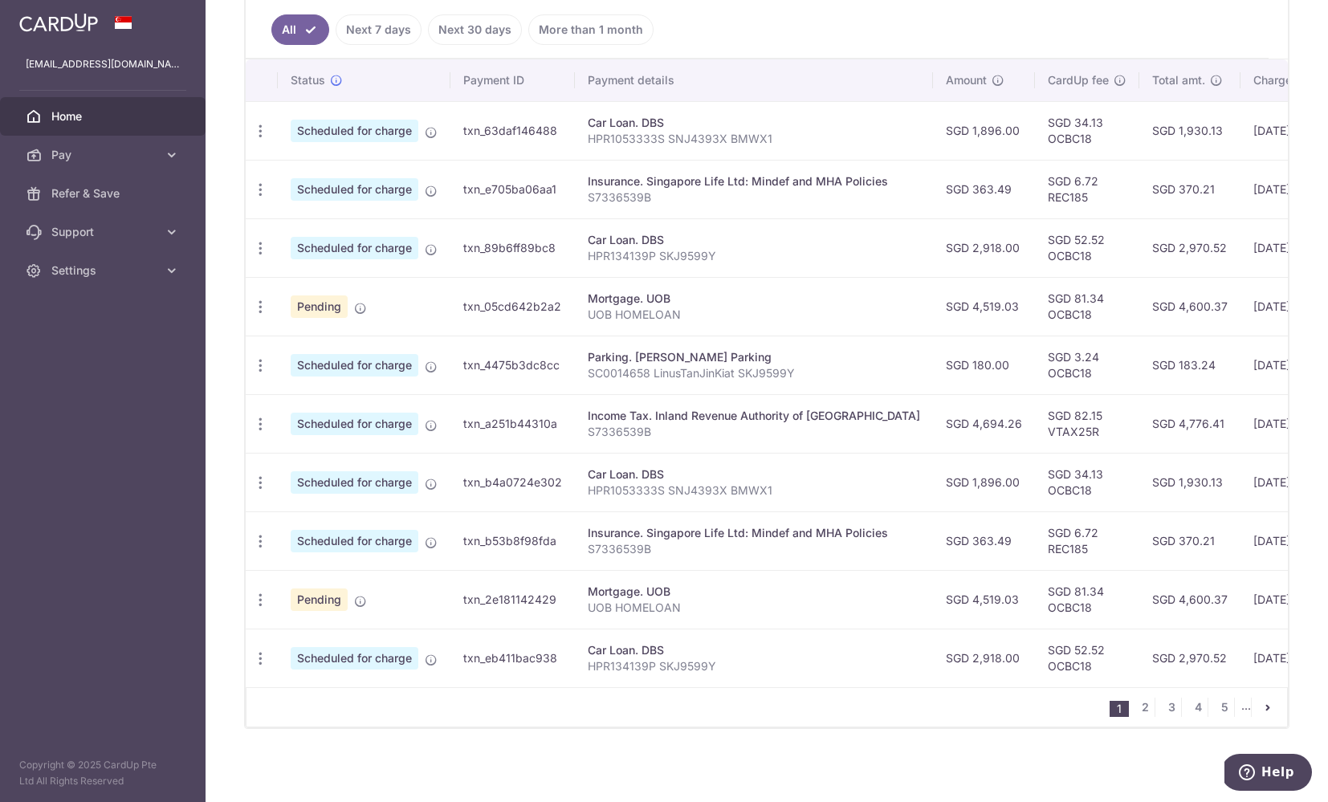
scroll to position [444, 0]
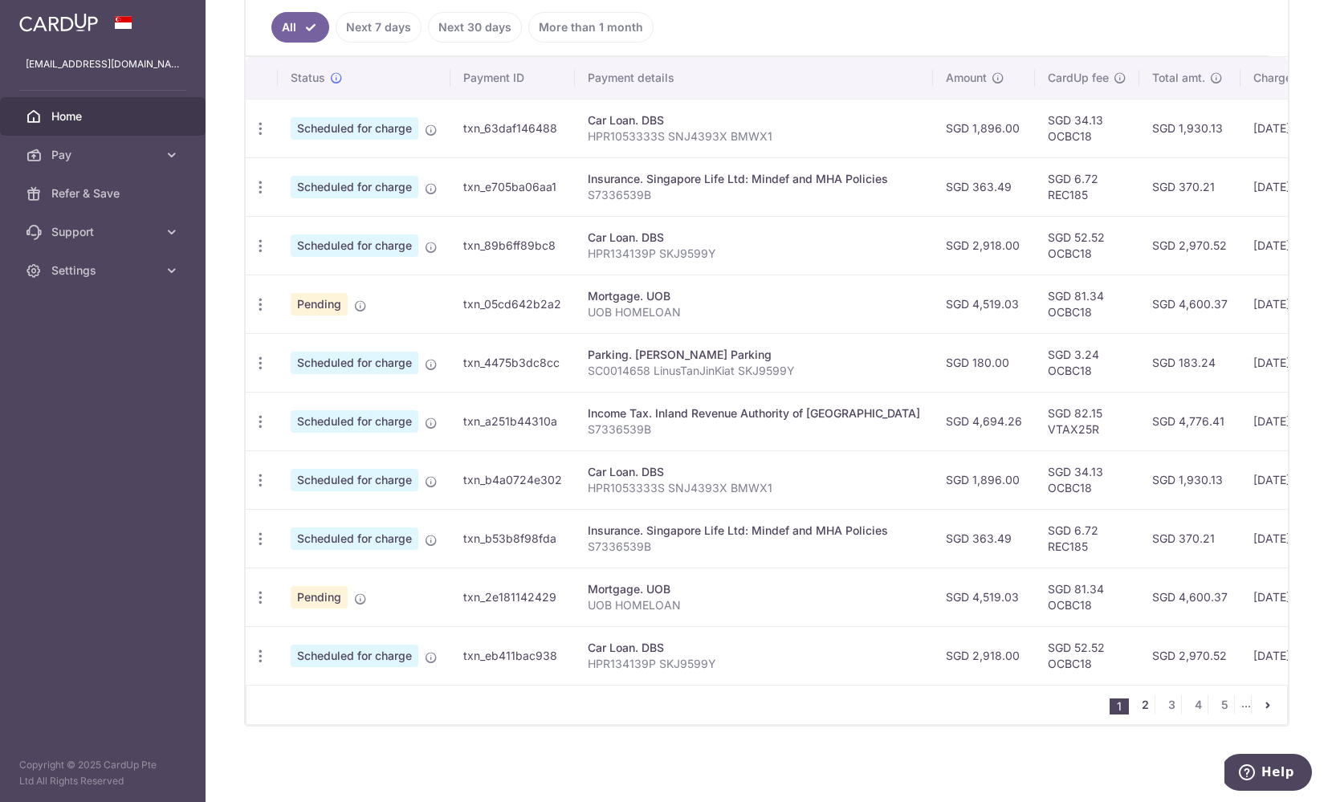
click at [1135, 703] on link "2" at bounding box center [1144, 704] width 19 height 19
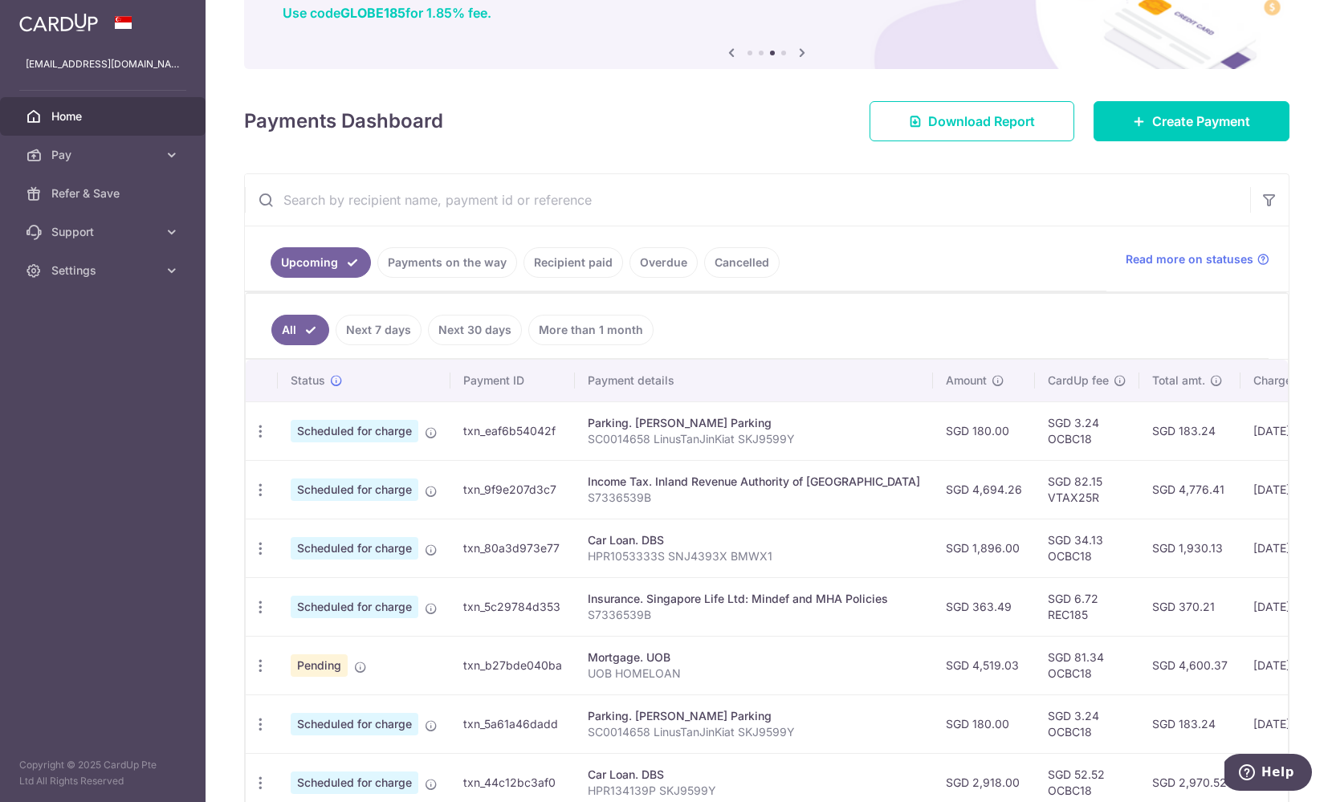
scroll to position [442, 0]
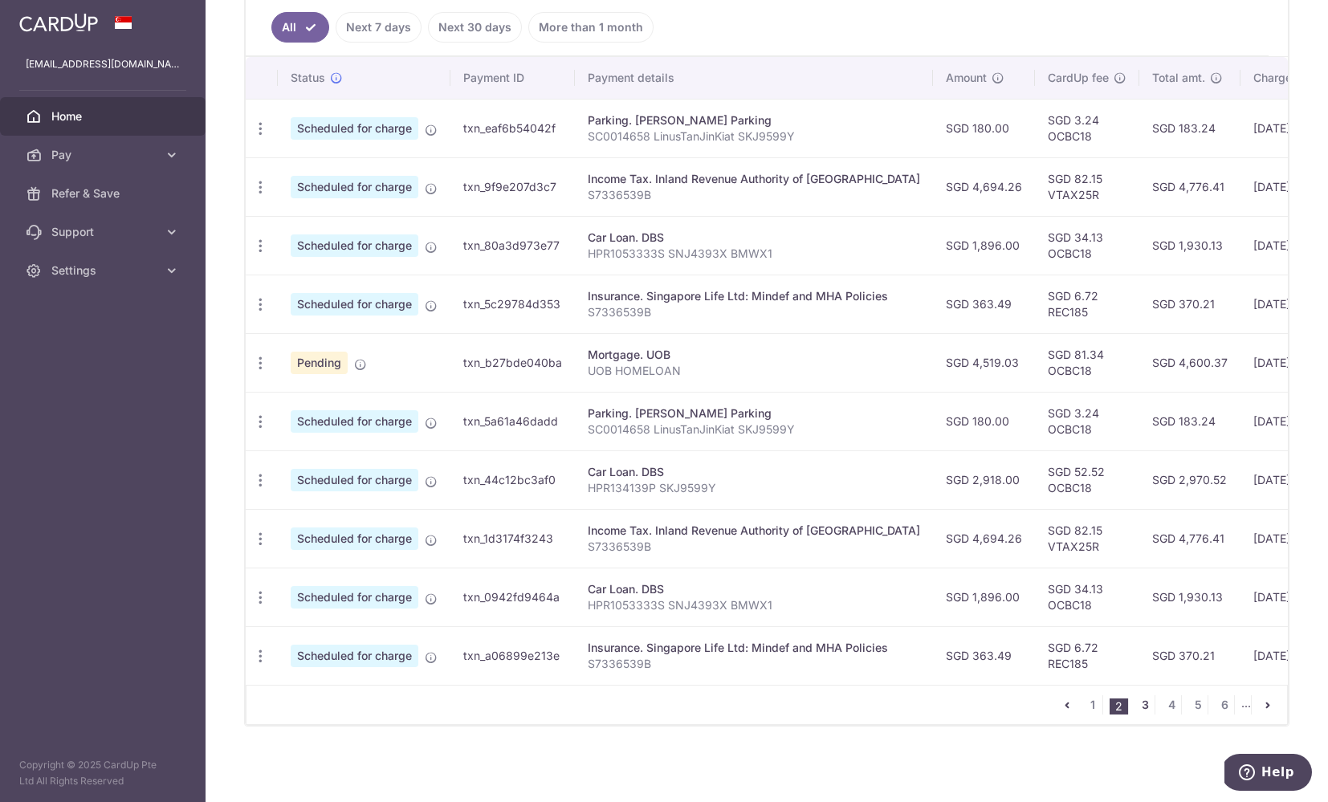
click at [1139, 702] on link "3" at bounding box center [1144, 704] width 19 height 19
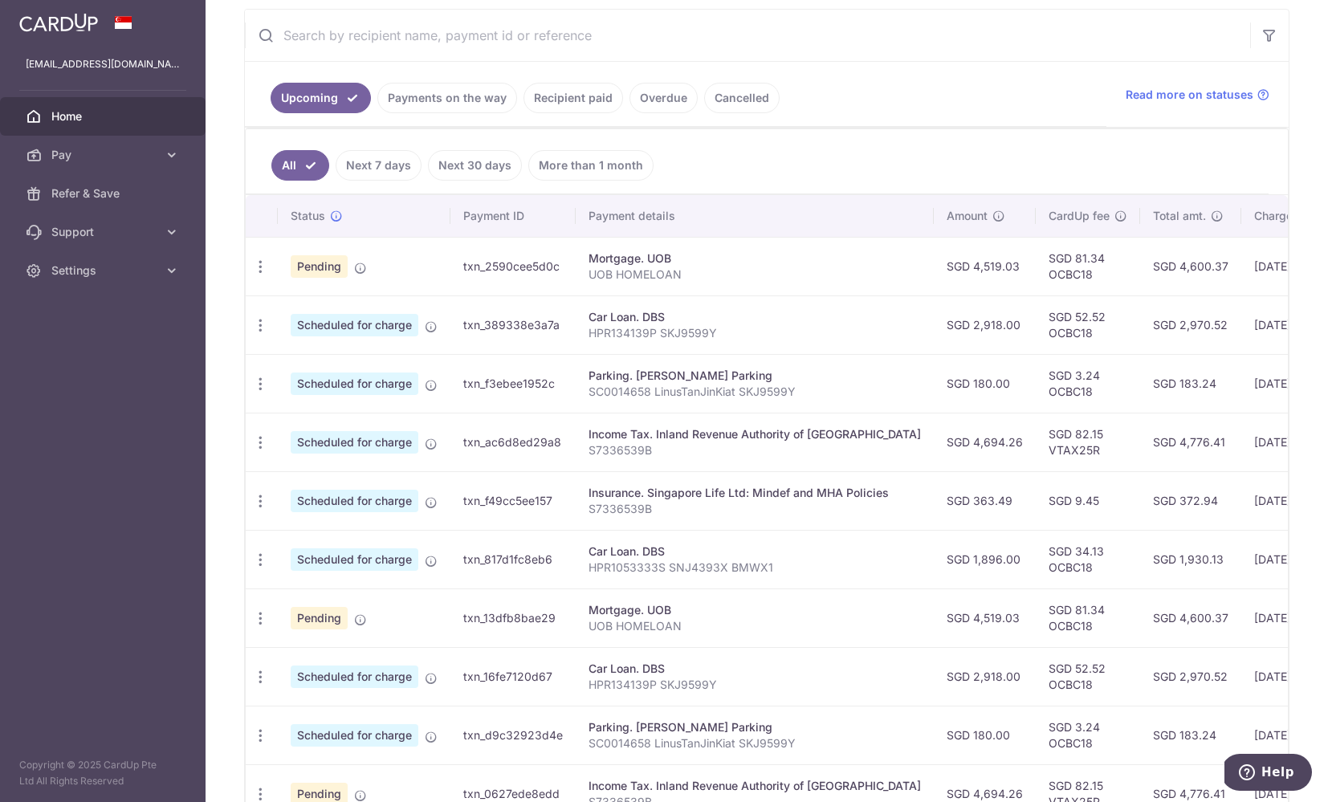
scroll to position [444, 0]
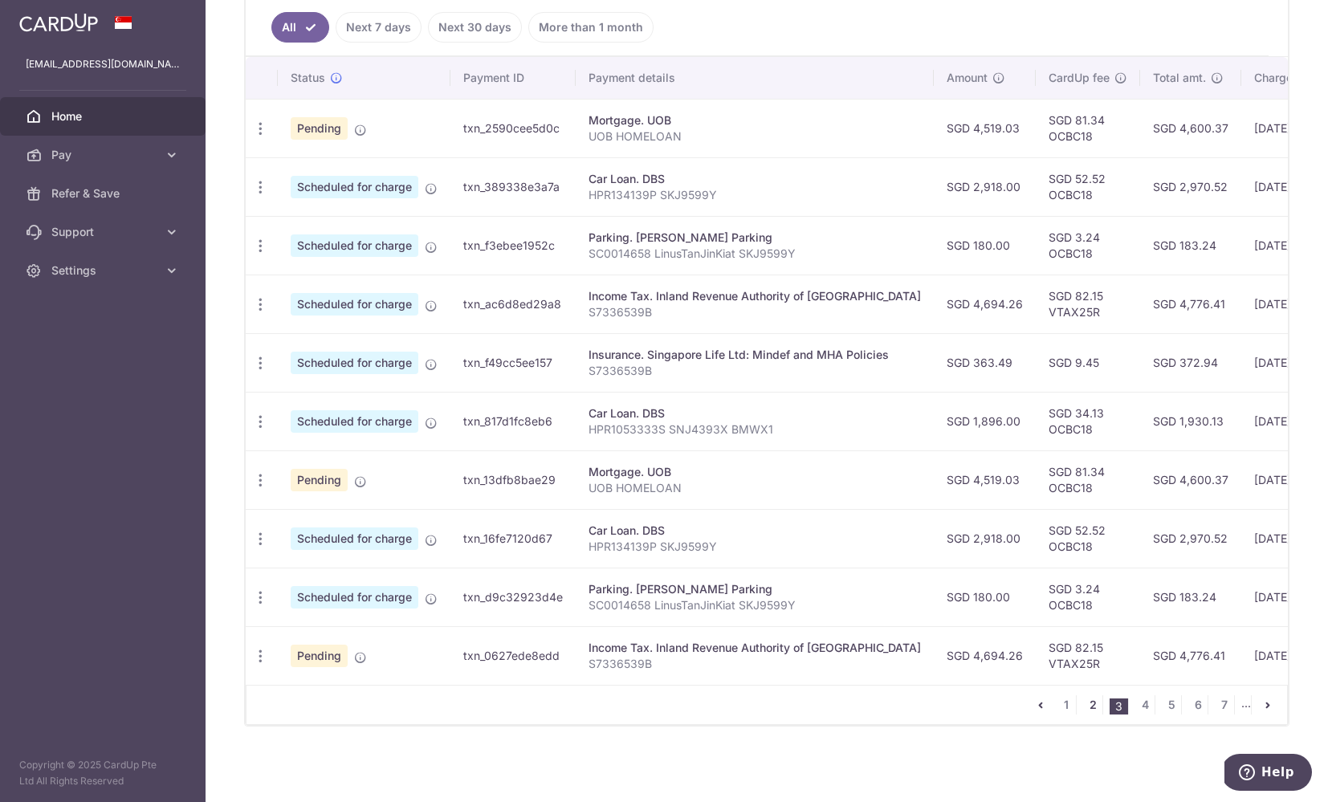
click at [1091, 703] on link "2" at bounding box center [1092, 704] width 19 height 19
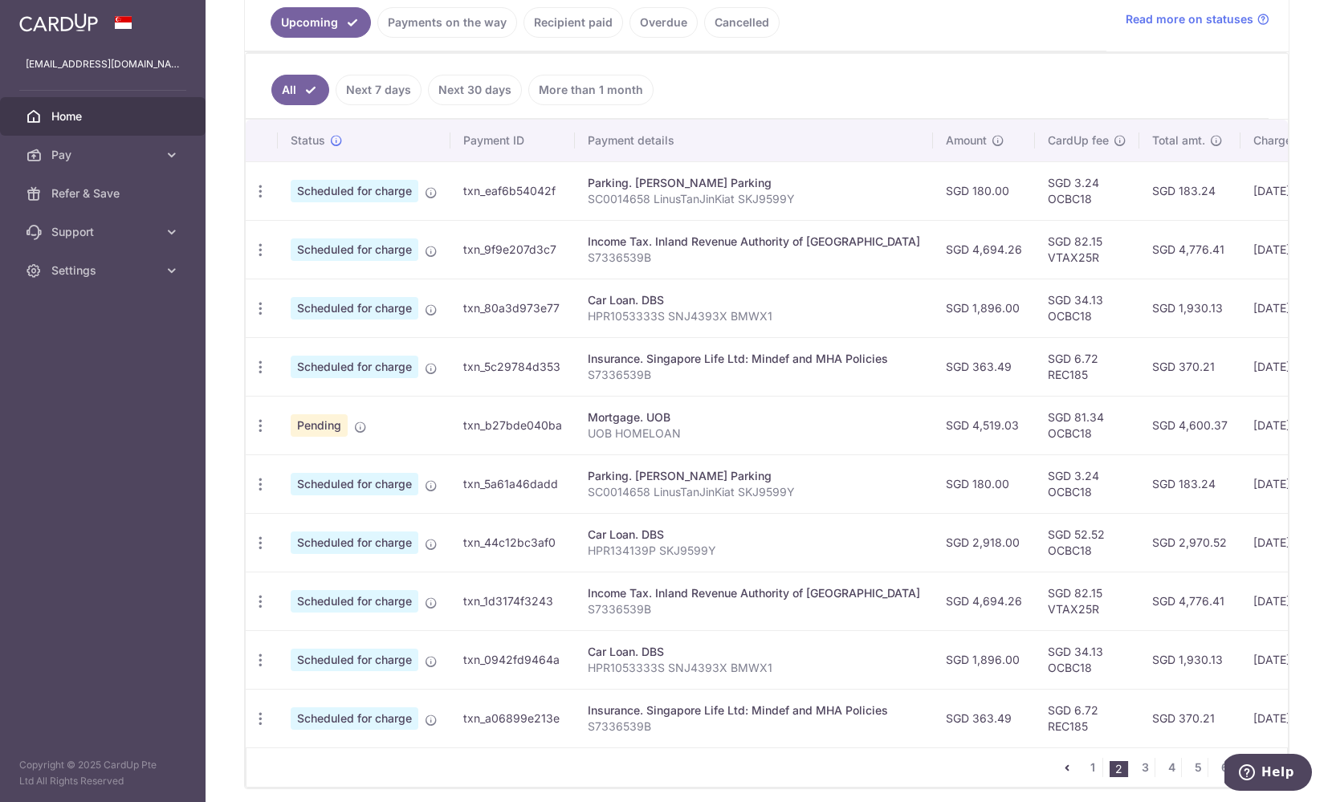
scroll to position [402, 0]
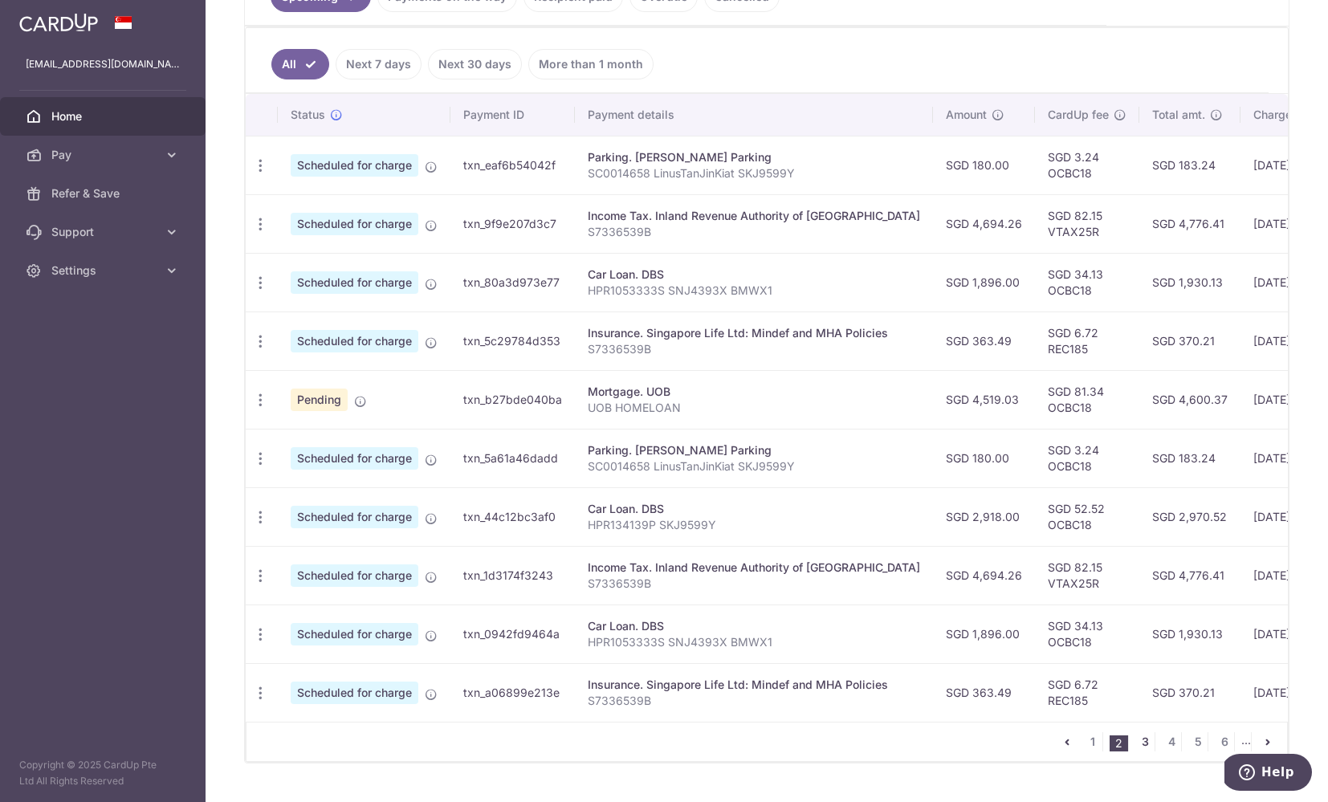
click at [1138, 743] on link "3" at bounding box center [1144, 741] width 19 height 19
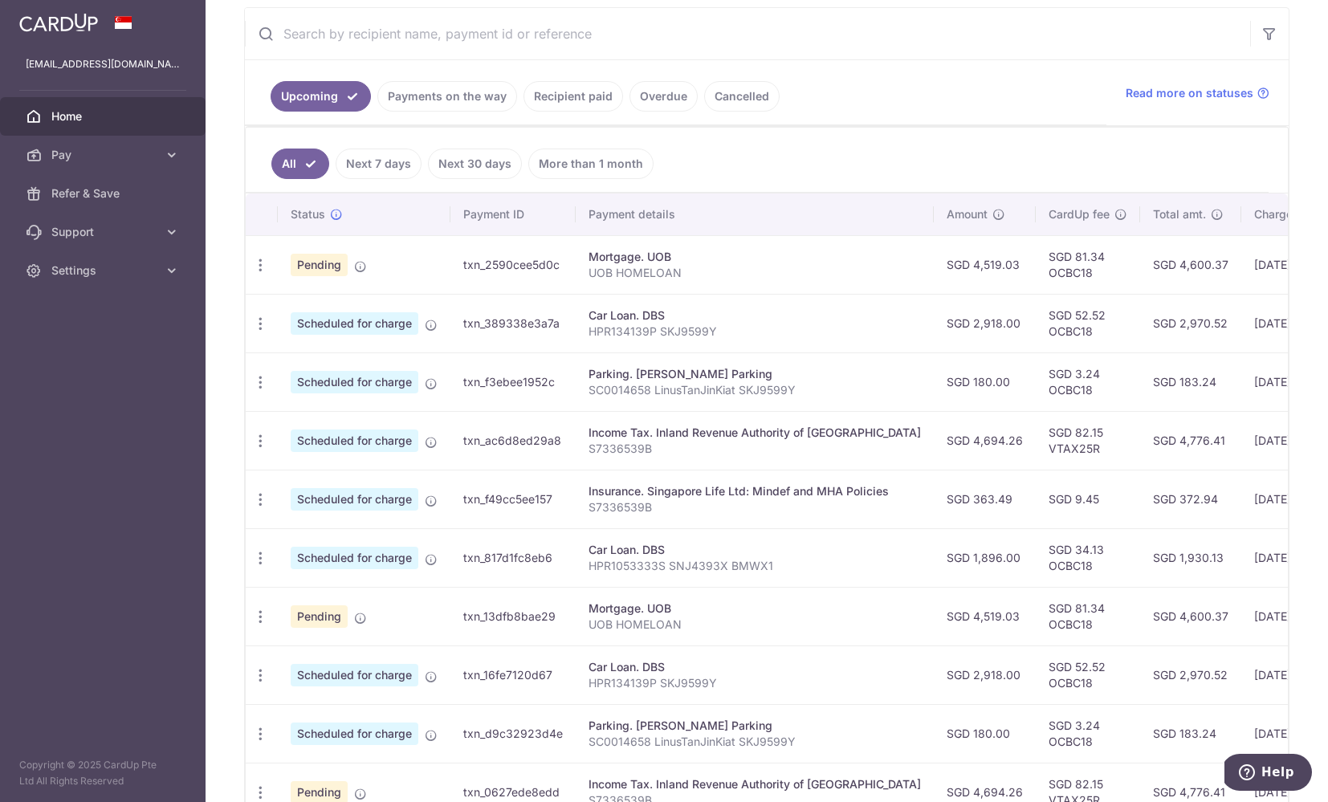
scroll to position [398, 0]
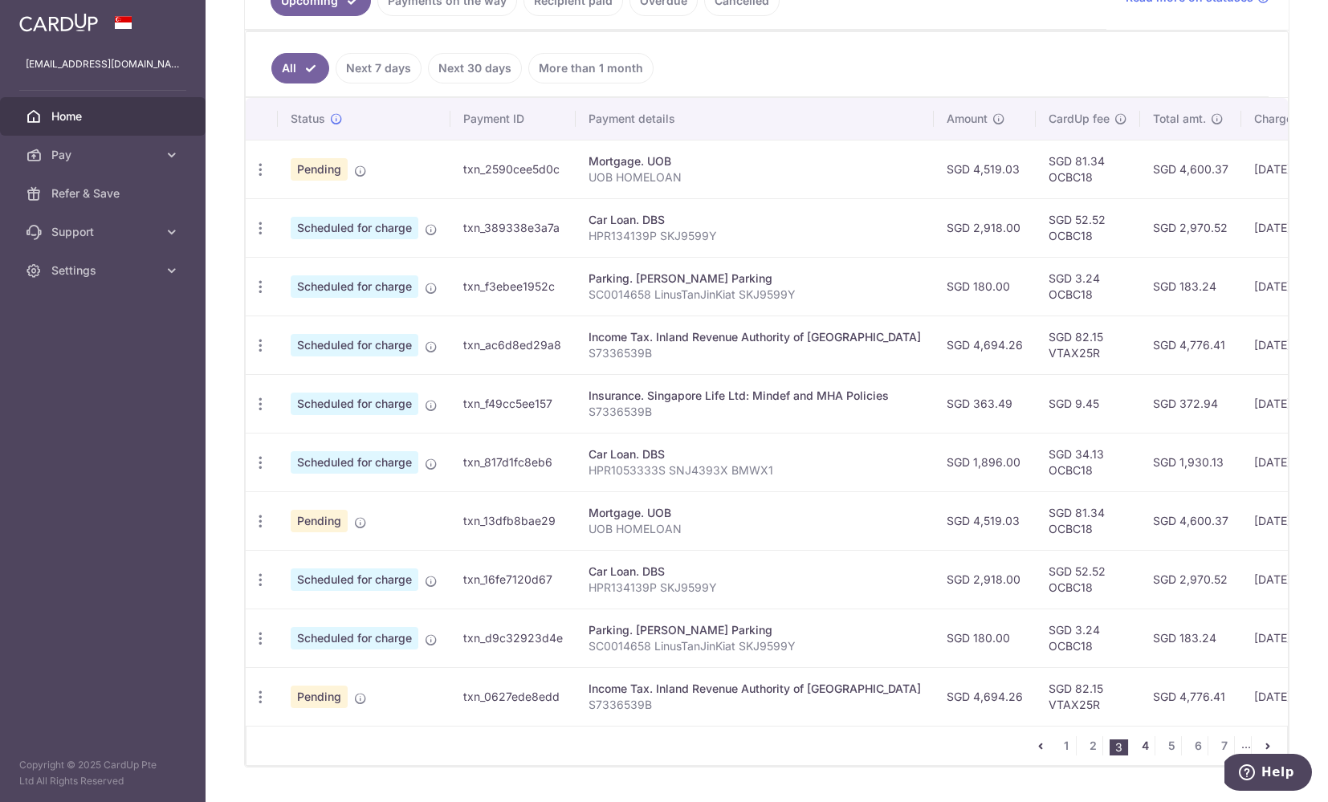
click at [1138, 747] on link "4" at bounding box center [1144, 745] width 19 height 19
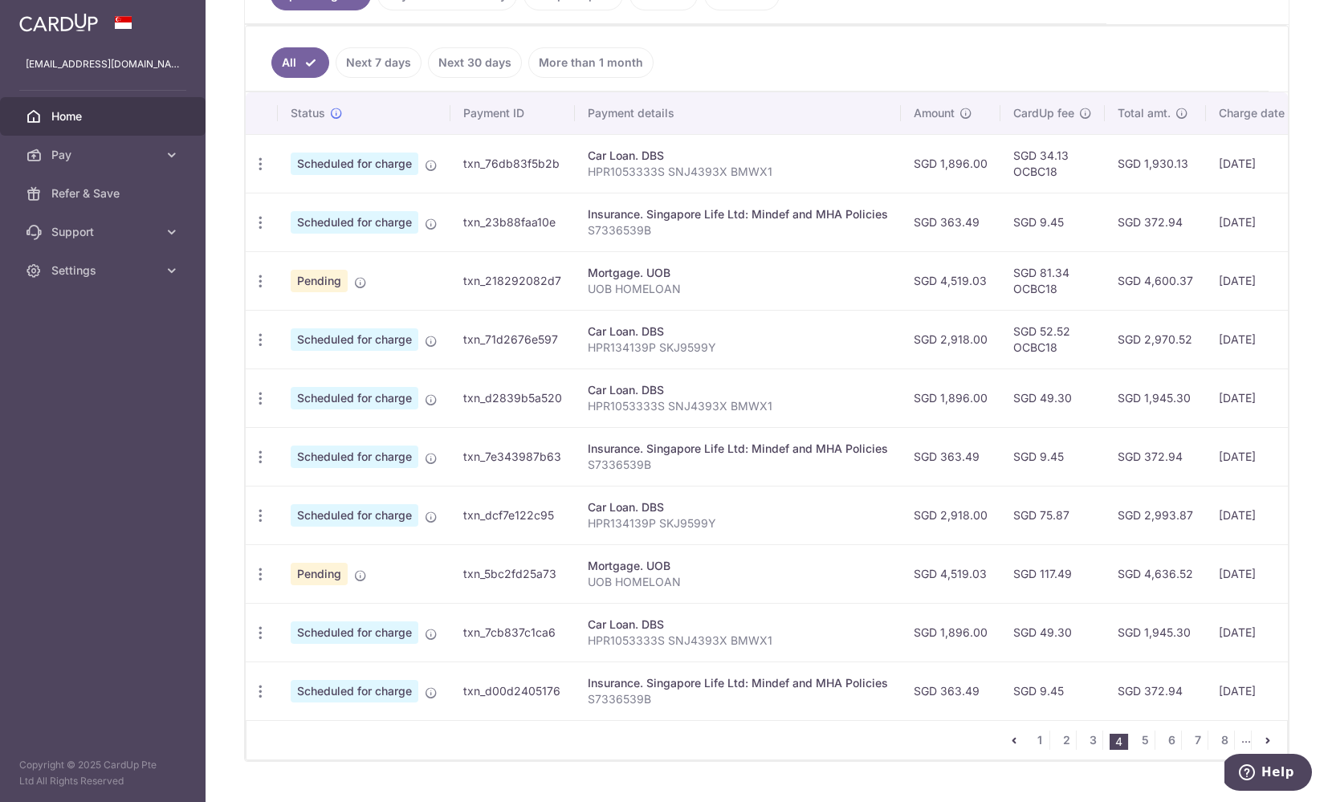
scroll to position [439, 0]
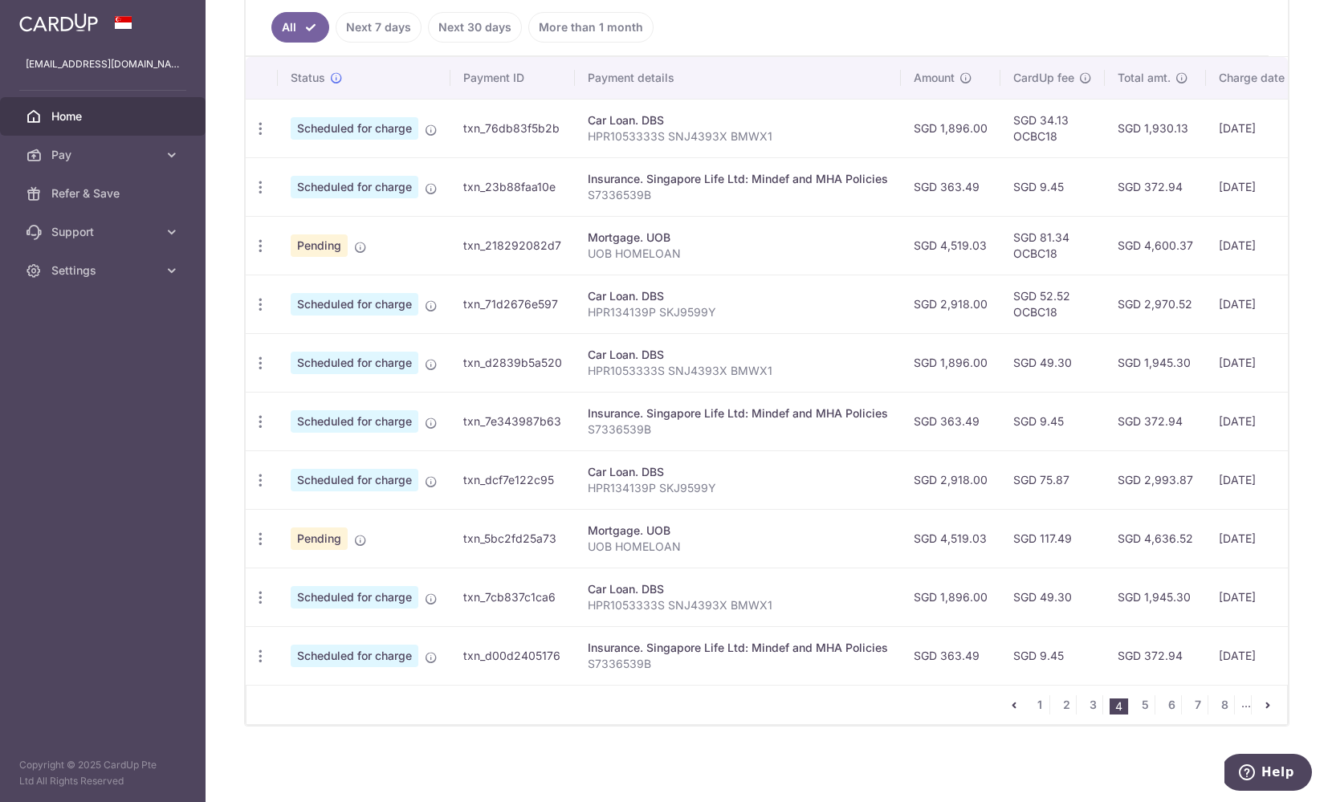
click at [677, 499] on td "Car Loan. DBS HPR134139P SKJ9599Y" at bounding box center [738, 479] width 326 height 59
click at [674, 474] on div "Car Loan. DBS" at bounding box center [738, 472] width 300 height 16
click at [493, 401] on td "txn_7e343987b63" at bounding box center [512, 421] width 124 height 59
